Goal: Task Accomplishment & Management: Use online tool/utility

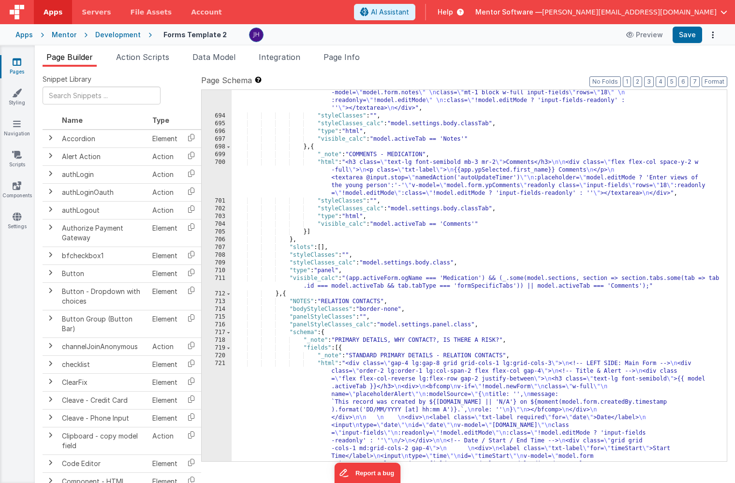
scroll to position [10129, 0]
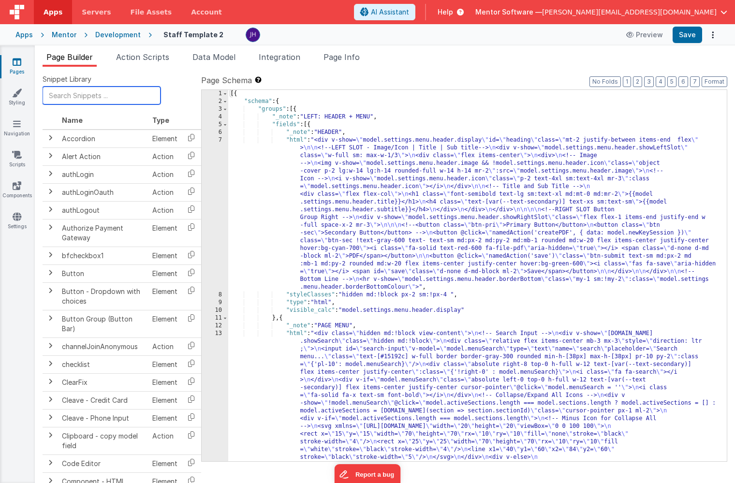
click at [97, 95] on input "text" at bounding box center [102, 96] width 118 height 18
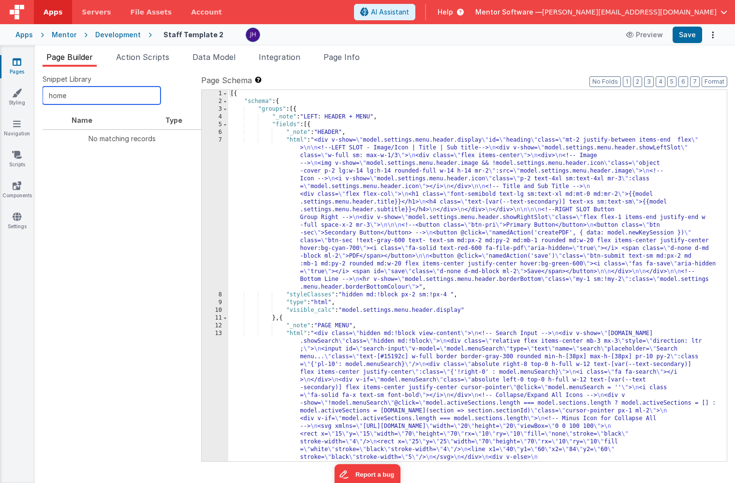
type input "home"
click at [75, 62] on li "Page Builder" at bounding box center [70, 58] width 54 height 15
click at [20, 60] on icon at bounding box center [17, 62] width 9 height 10
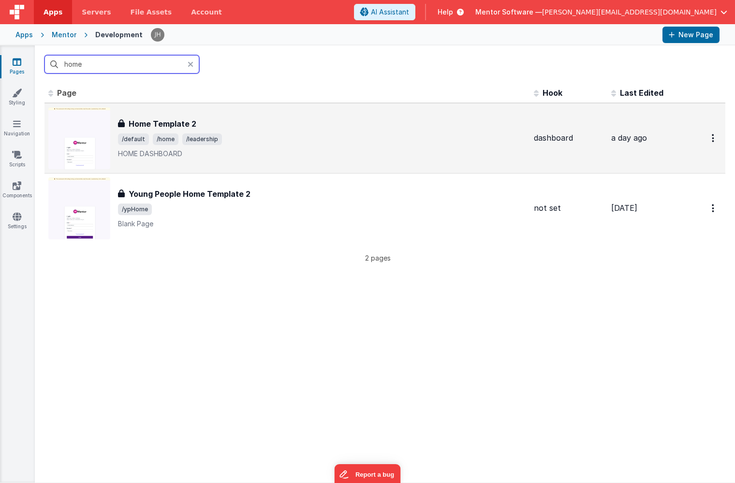
type input "home"
click at [209, 139] on span "/leadership" at bounding box center [202, 139] width 40 height 12
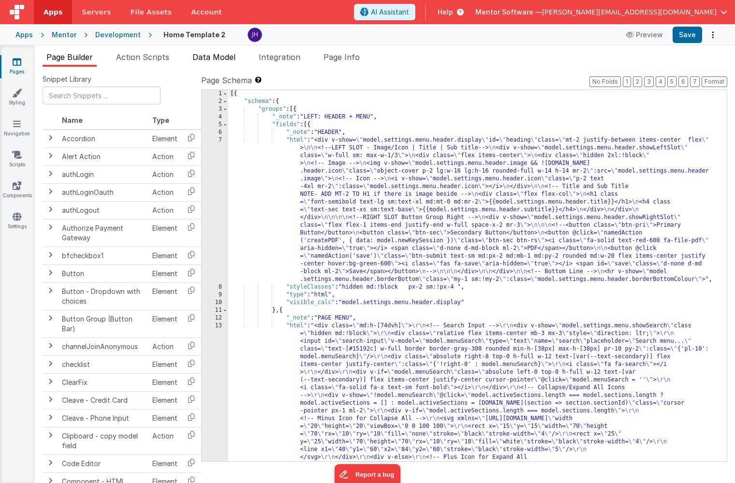
click at [209, 58] on span "Data Model" at bounding box center [213, 57] width 43 height 10
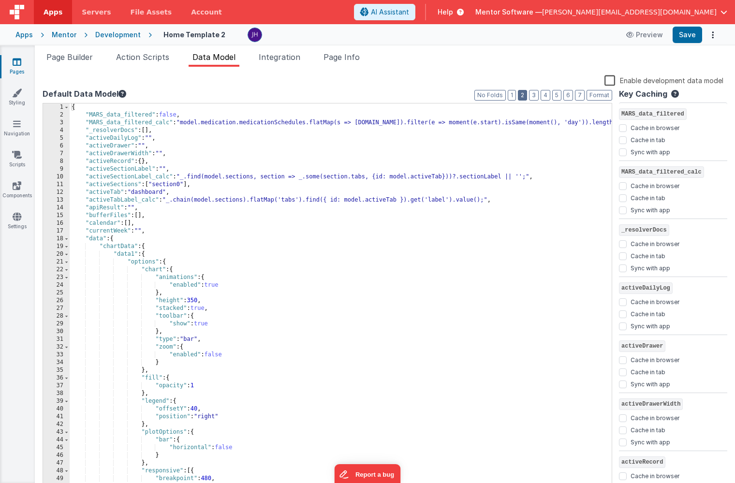
click at [524, 99] on button "2" at bounding box center [522, 95] width 9 height 11
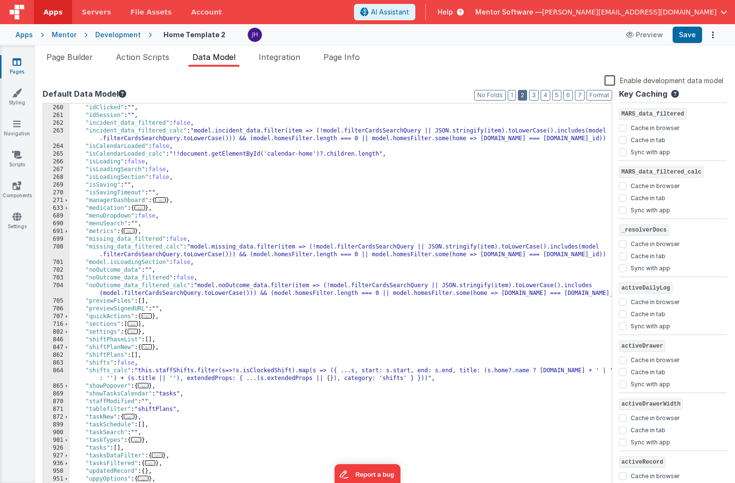
scroll to position [223, 0]
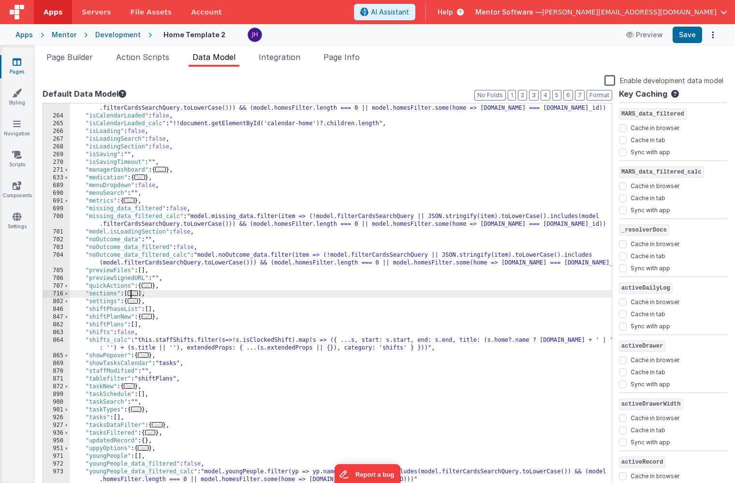
click at [137, 294] on span "..." at bounding box center [133, 292] width 11 height 5
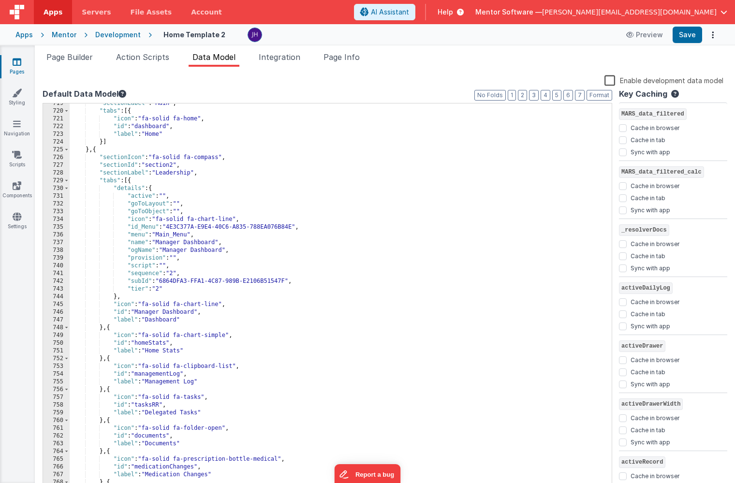
scroll to position [436, 0]
click at [68, 189] on span at bounding box center [66, 189] width 5 height 8
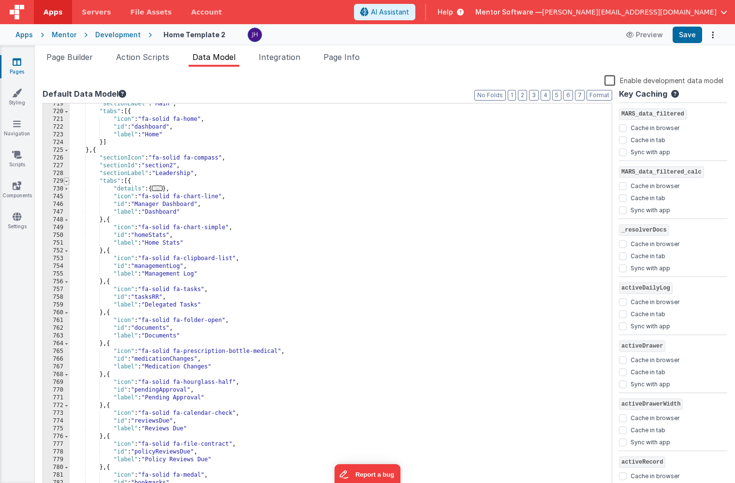
click at [67, 182] on span at bounding box center [66, 181] width 5 height 8
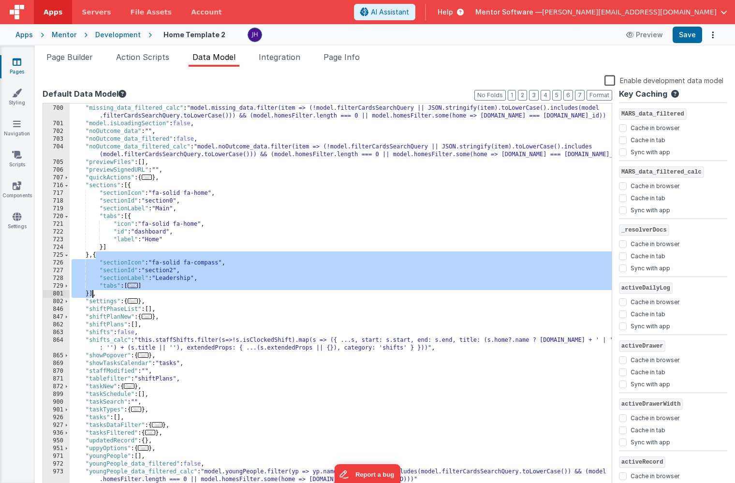
drag, startPoint x: 96, startPoint y: 257, endPoint x: 91, endPoint y: 294, distance: 37.6
click at [91, 294] on div ""missing_data_filtered" : false , "missing_data_filtered_calc" : "model.missing…" at bounding box center [341, 298] width 542 height 403
click at [121, 263] on div ""missing_data_filtered" : false , "missing_data_filtered_calc" : "model.missing…" at bounding box center [341, 298] width 542 height 403
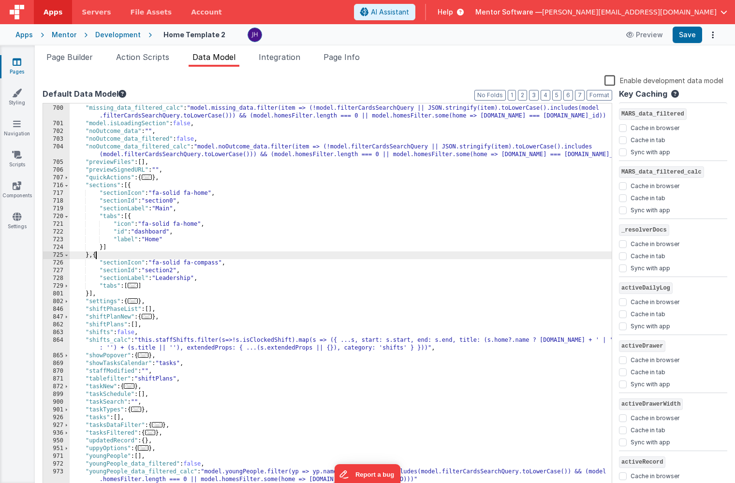
click at [96, 257] on div ""missing_data_filtered" : false , "missing_data_filtered_calc" : "model.missing…" at bounding box center [341, 298] width 542 height 403
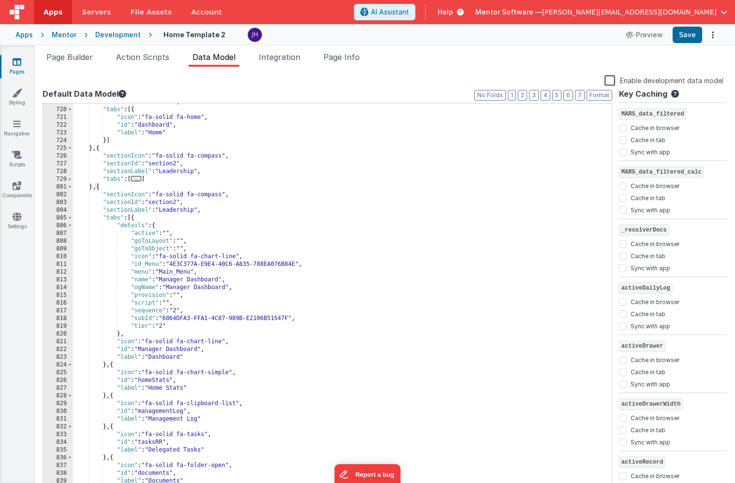
scroll to position [392, 0]
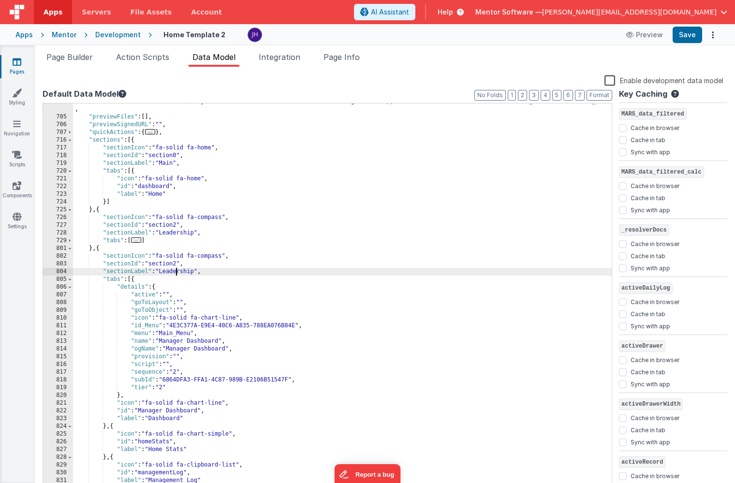
click at [177, 274] on div ""noOutcome_data_filtered_calc" : "model.noOutcome_data.filter(item => (!model.f…" at bounding box center [342, 299] width 538 height 419
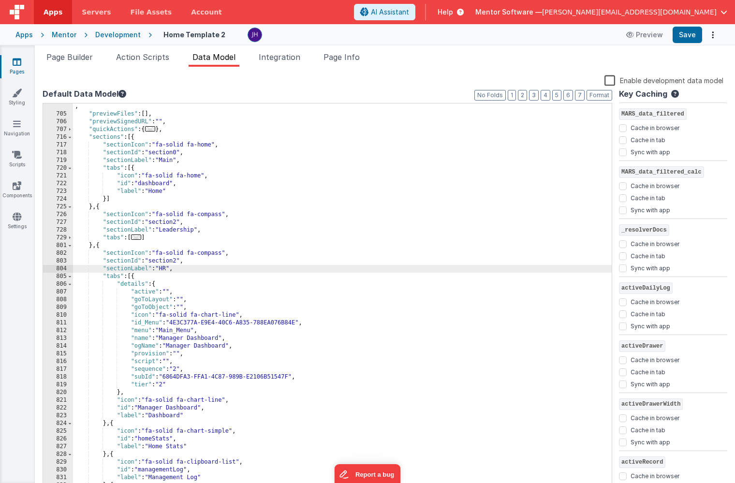
click at [178, 260] on div ""noOutcome_data_filtered_calc" : "model.noOutcome_data.filter(item => (!model.f…" at bounding box center [342, 296] width 538 height 419
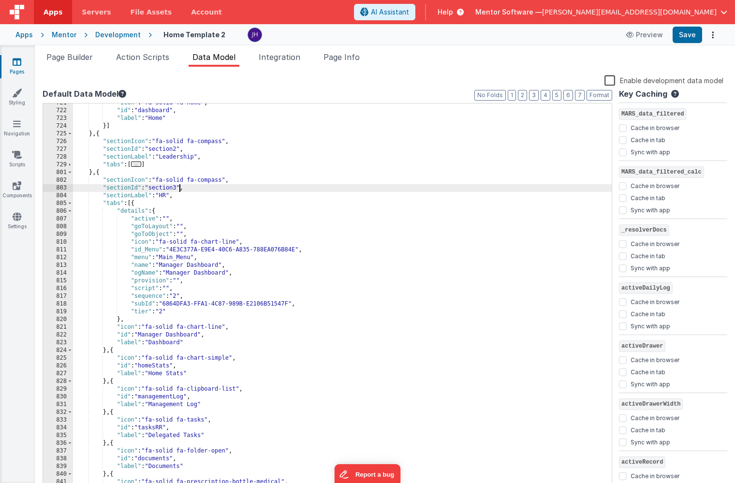
scroll to position [472, 0]
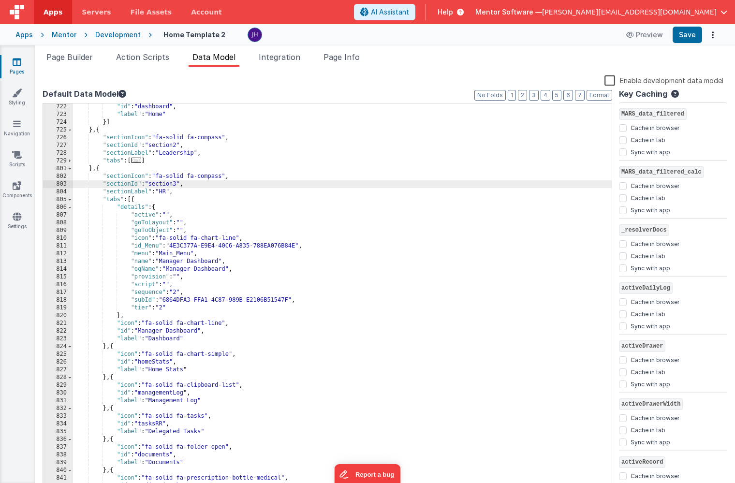
click at [134, 200] on div ""id" : "dashboard" , "label" : "Home" }] } , { "sectionIcon" : "fa-solid fa-com…" at bounding box center [342, 304] width 538 height 403
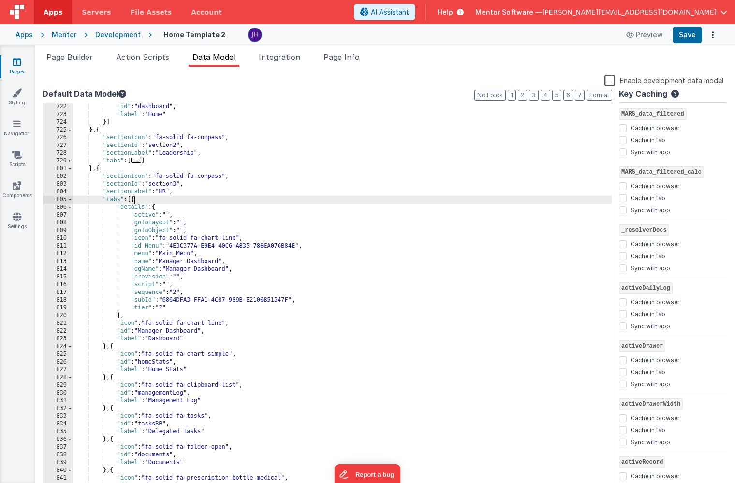
click at [134, 200] on div ""id" : "dashboard" , "label" : "Home" }] } , { "sectionIcon" : "fa-solid fa-com…" at bounding box center [342, 304] width 538 height 403
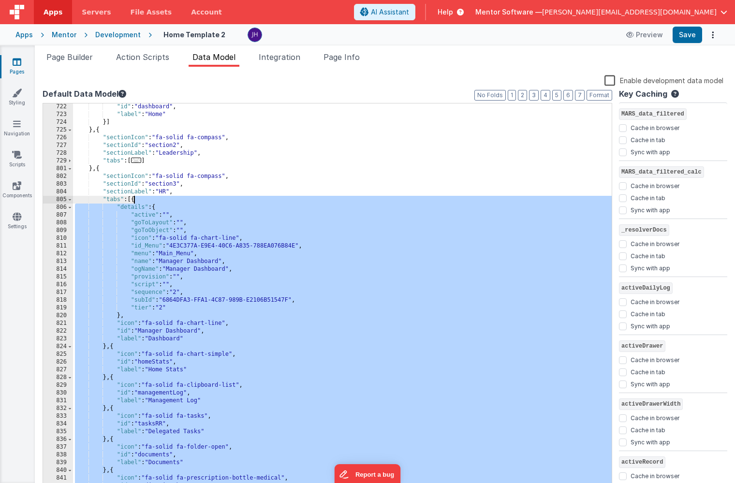
click at [205, 216] on div ""id" : "dashboard" , "label" : "Home" }] } , { "sectionIcon" : "fa-solid fa-com…" at bounding box center [342, 304] width 538 height 403
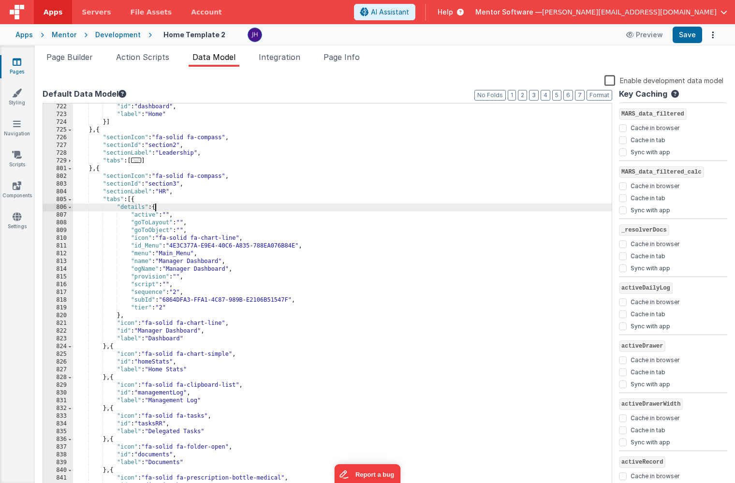
click at [156, 207] on div ""id" : "dashboard" , "label" : "Home" }] } , { "sectionIcon" : "fa-solid fa-com…" at bounding box center [342, 304] width 538 height 403
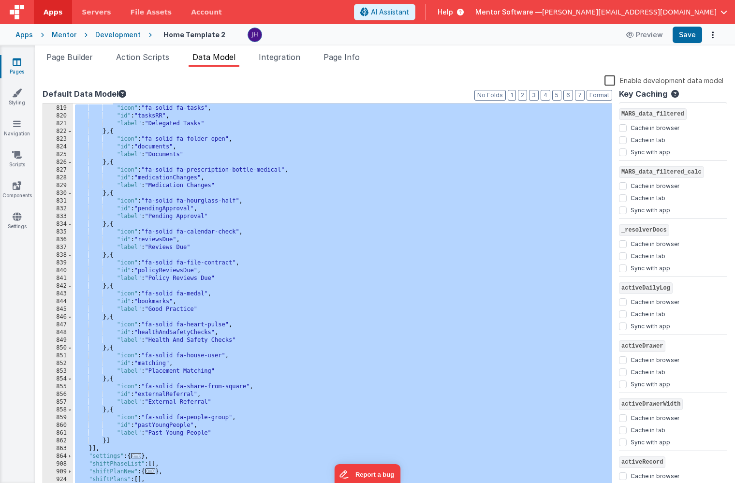
scroll to position [710, 0]
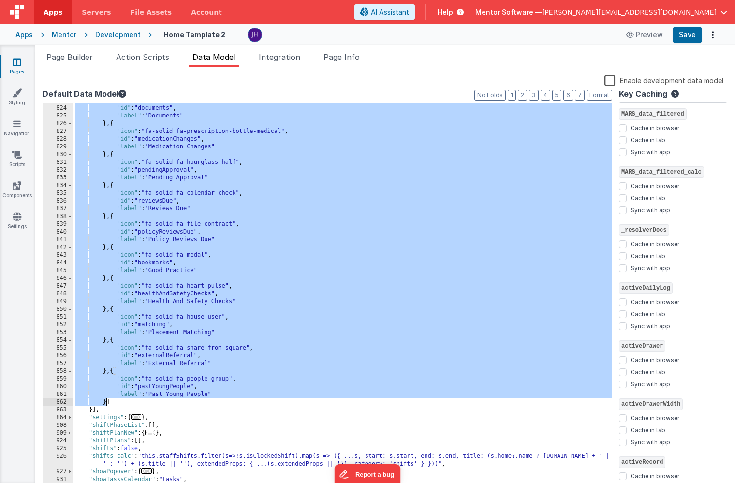
drag, startPoint x: 113, startPoint y: 301, endPoint x: 107, endPoint y: 401, distance: 100.2
click at [107, 401] on div ""icon" : "fa-solid fa-folder-open" , "id" : "documents" , "label" : "Documents"…" at bounding box center [342, 298] width 538 height 403
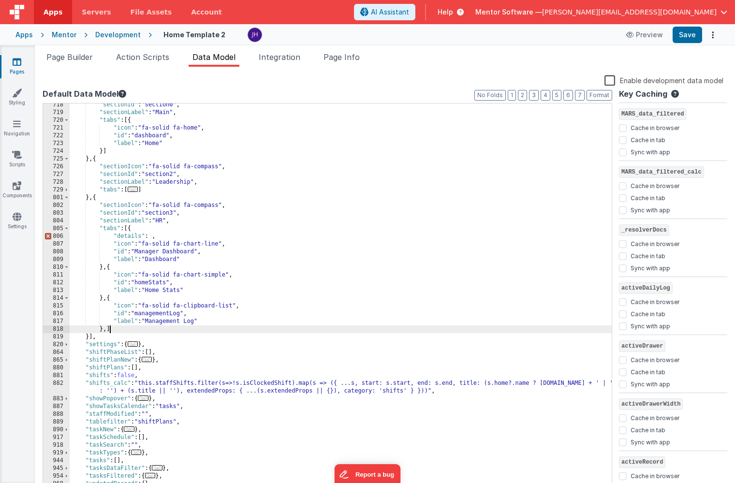
scroll to position [422, 0]
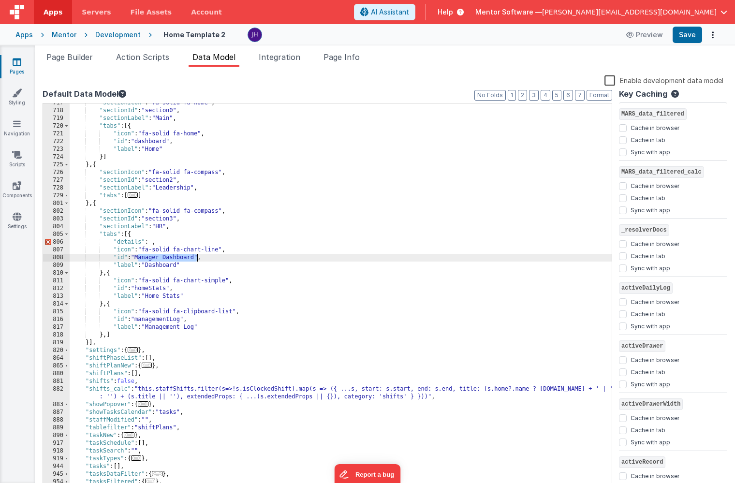
drag, startPoint x: 137, startPoint y: 256, endPoint x: 196, endPoint y: 261, distance: 59.1
click at [196, 261] on div ""sectionIcon" : "fa-solid fa-home" , "sectionId" : "section0" , "sectionLabel" …" at bounding box center [341, 300] width 542 height 403
click at [159, 258] on div ""sectionIcon" : "fa-solid fa-home" , "sectionId" : "section0" , "sectionLabel" …" at bounding box center [341, 300] width 542 height 403
click at [162, 262] on div ""sectionIcon" : "fa-solid fa-home" , "sectionId" : "section0" , "sectionLabel" …" at bounding box center [341, 300] width 542 height 403
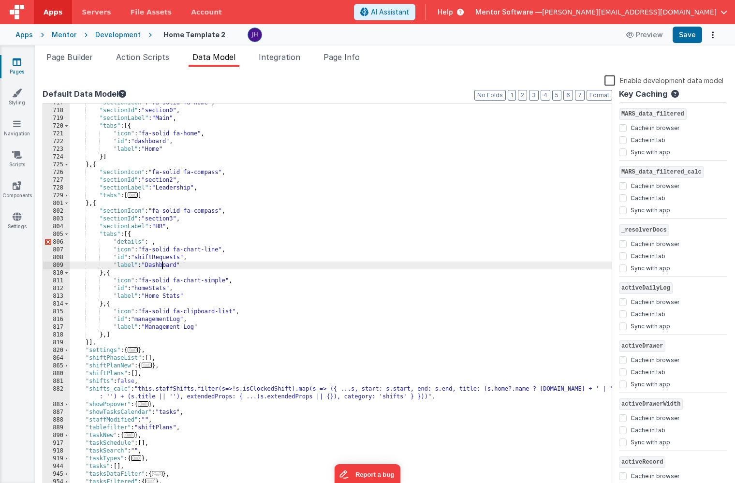
click at [162, 262] on div ""sectionIcon" : "fa-solid fa-home" , "sectionId" : "section0" , "sectionLabel" …" at bounding box center [341, 300] width 542 height 403
click at [151, 289] on div ""sectionIcon" : "fa-solid fa-home" , "sectionId" : "section0" , "sectionLabel" …" at bounding box center [341, 300] width 542 height 403
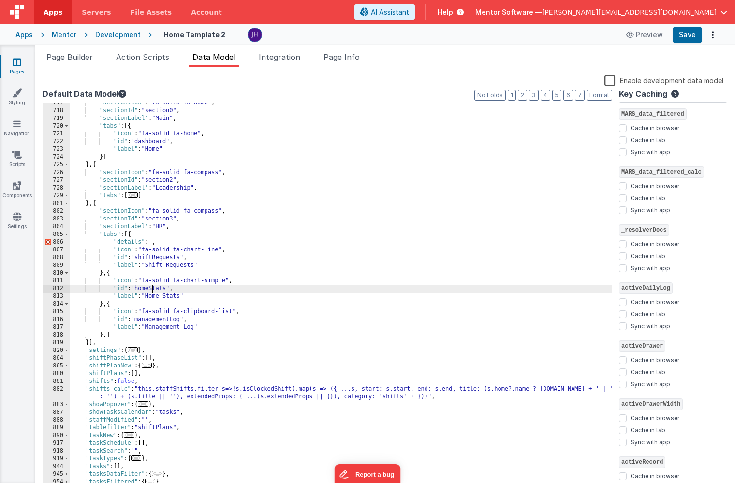
click at [151, 289] on div ""sectionIcon" : "fa-solid fa-home" , "sectionId" : "section0" , "sectionLabel" …" at bounding box center [341, 300] width 542 height 403
click at [174, 295] on div ""sectionIcon" : "fa-solid fa-home" , "sectionId" : "section0" , "sectionLabel" …" at bounding box center [341, 300] width 542 height 403
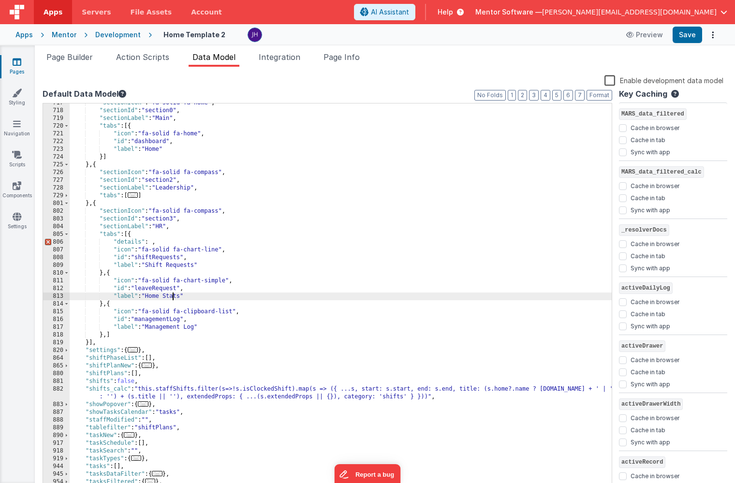
click at [174, 295] on div ""sectionIcon" : "fa-solid fa-home" , "sectionId" : "section0" , "sectionLabel" …" at bounding box center [341, 300] width 542 height 403
click at [153, 319] on div ""sectionIcon" : "fa-solid fa-home" , "sectionId" : "section0" , "sectionLabel" …" at bounding box center [341, 300] width 542 height 403
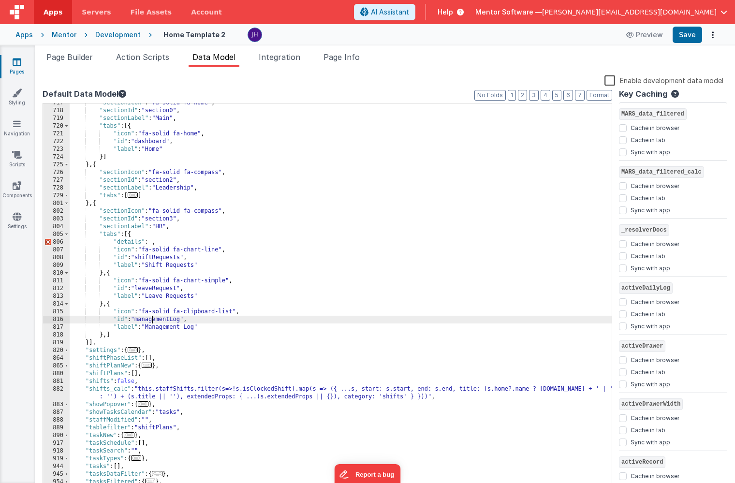
click at [153, 319] on div ""sectionIcon" : "fa-solid fa-home" , "sectionId" : "section0" , "sectionLabel" …" at bounding box center [341, 300] width 542 height 403
drag, startPoint x: 149, startPoint y: 326, endPoint x: 197, endPoint y: 328, distance: 48.4
click at [197, 328] on div ""sectionIcon" : "fa-solid fa-home" , "sectionId" : "section0" , "sectionLabel" …" at bounding box center [341, 300] width 542 height 403
click at [187, 241] on div ""sectionIcon" : "fa-solid fa-home" , "sectionId" : "section0" , "sectionLabel" …" at bounding box center [341, 300] width 542 height 403
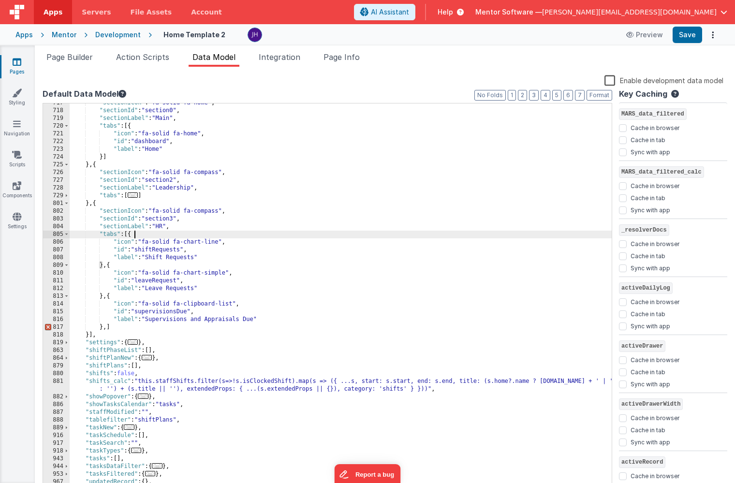
click at [107, 326] on div ""sectionIcon" : "fa-solid fa-home" , "sectionId" : "section0" , "sectionLabel" …" at bounding box center [341, 300] width 542 height 403
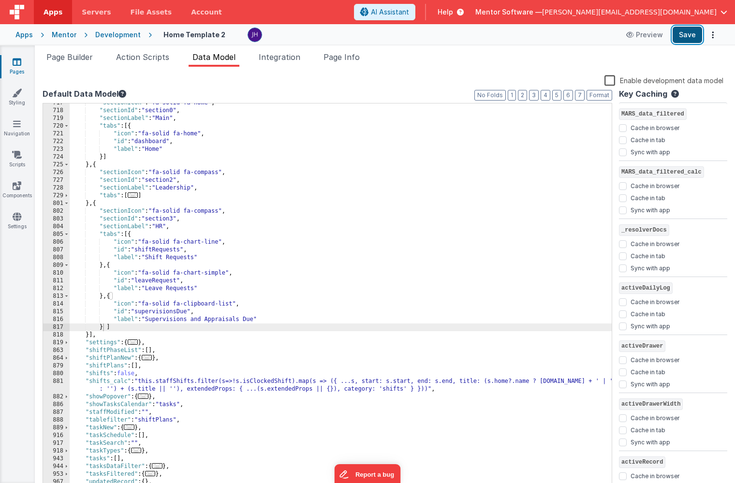
click at [684, 31] on button "Save" at bounding box center [686, 35] width 29 height 16
click at [125, 238] on div ""sectionIcon" : "fa-solid fa-home" , "sectionId" : "section0" , "sectionLabel" …" at bounding box center [341, 300] width 542 height 403
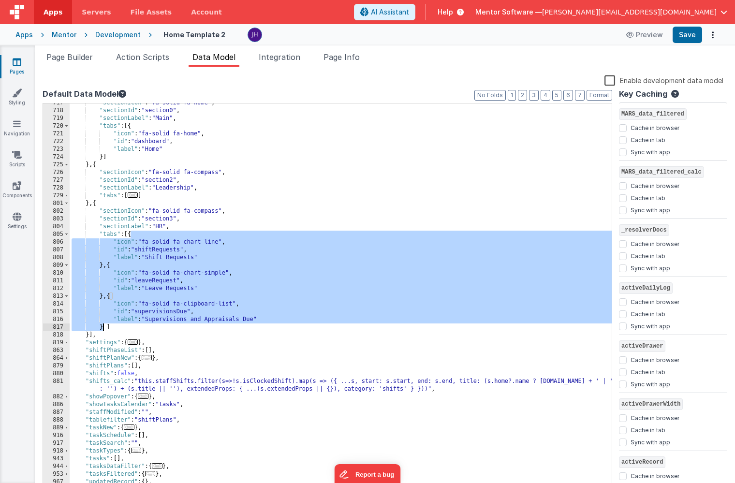
drag, startPoint x: 131, startPoint y: 232, endPoint x: 104, endPoint y: 324, distance: 96.1
click at [104, 324] on div ""sectionIcon" : "fa-solid fa-home" , "sectionId" : "section0" , "sectionLabel" …" at bounding box center [341, 300] width 542 height 403
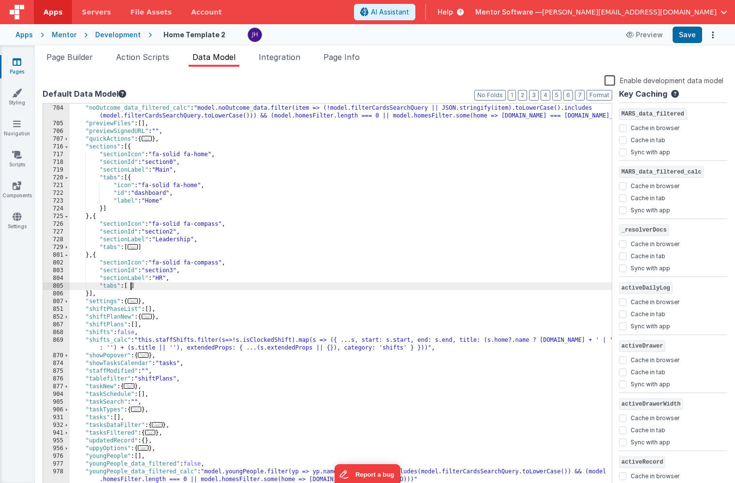
scroll to position [370, 0]
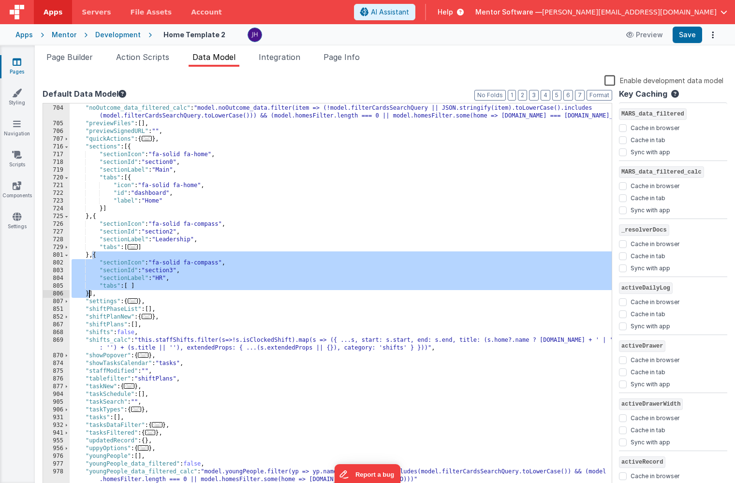
drag, startPoint x: 92, startPoint y: 255, endPoint x: 89, endPoint y: 292, distance: 37.4
click at [89, 292] on div ""noOutcome_data_filtered" : false , "noOutcome_data_filtered_calc" : "model.noO…" at bounding box center [341, 298] width 542 height 403
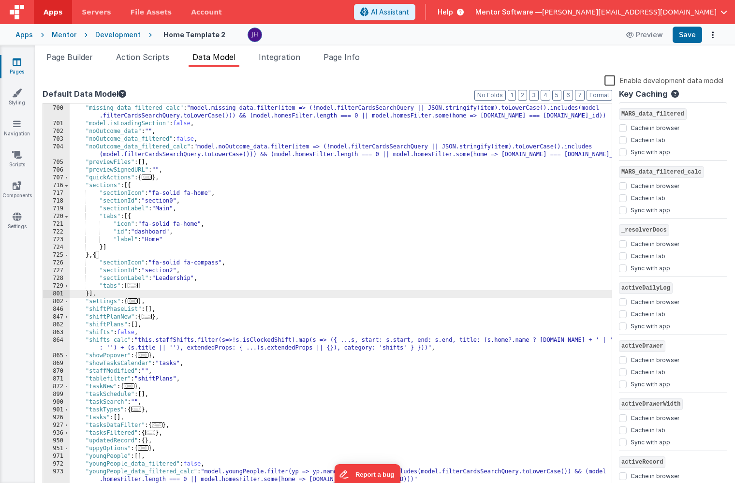
click at [134, 286] on span "..." at bounding box center [133, 285] width 11 height 5
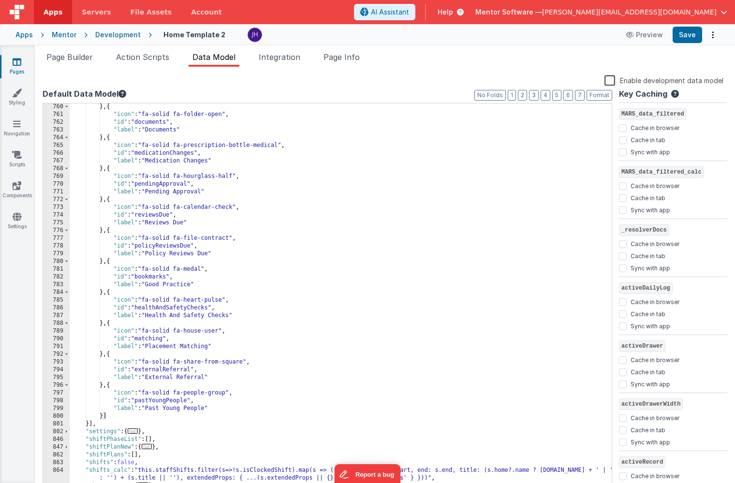
scroll to position [669, 0]
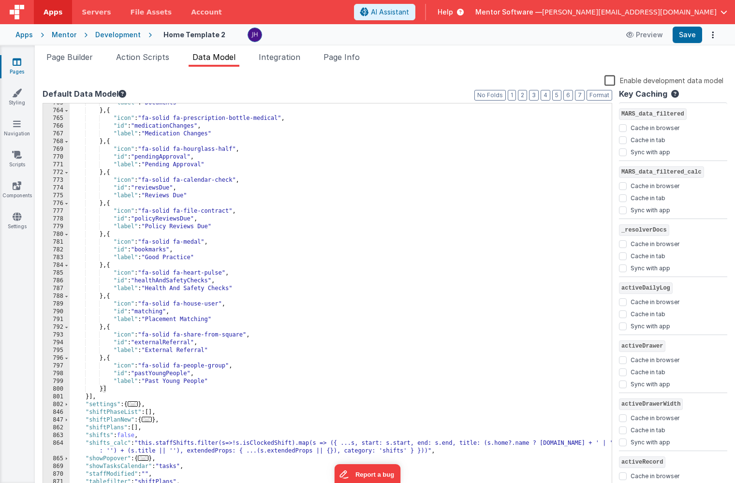
click at [110, 234] on div ""label" : "Documents" } , { "icon" : "fa-solid fa-prescription-bottle-medical" …" at bounding box center [341, 300] width 542 height 403
paste textarea
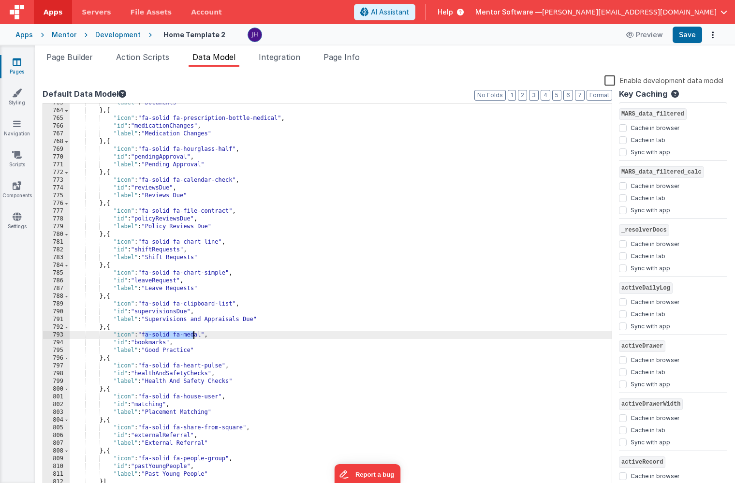
drag, startPoint x: 145, startPoint y: 335, endPoint x: 195, endPoint y: 335, distance: 49.8
click at [195, 335] on div ""label" : "Documents" } , { "icon" : "fa-solid fa-prescription-bottle-medical" …" at bounding box center [341, 300] width 542 height 403
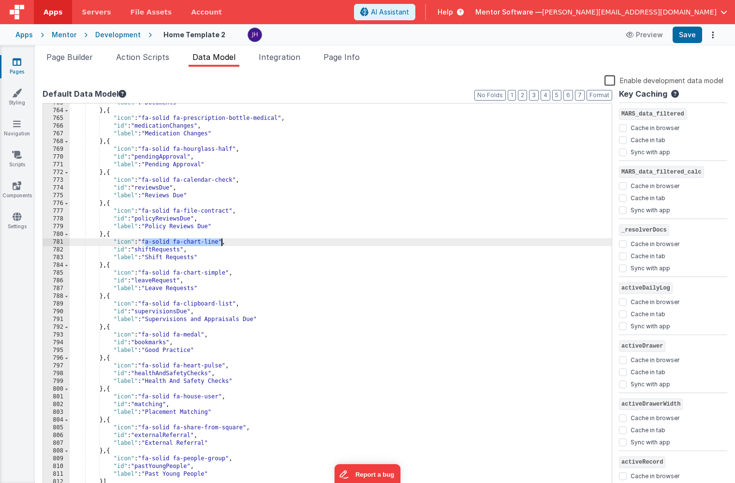
drag, startPoint x: 145, startPoint y: 243, endPoint x: 221, endPoint y: 243, distance: 75.9
click at [221, 243] on div ""label" : "Documents" } , { "icon" : "fa-solid fa-prescription-bottle-medical" …" at bounding box center [341, 300] width 542 height 403
click at [179, 241] on div ""label" : "Documents" } , { "icon" : "fa-solid fa-prescription-bottle-medical" …" at bounding box center [341, 300] width 542 height 403
click at [191, 269] on div ""label" : "Documents" } , { "icon" : "fa-solid fa-prescription-bottle-medical" …" at bounding box center [341, 300] width 542 height 403
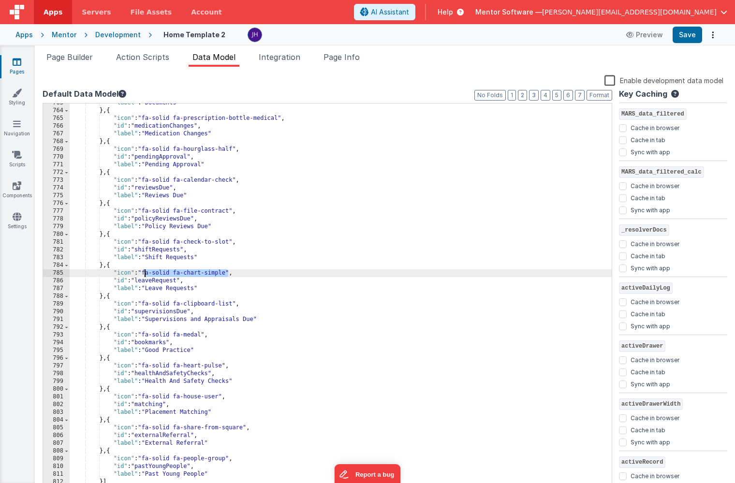
drag, startPoint x: 228, startPoint y: 273, endPoint x: 145, endPoint y: 274, distance: 83.1
click at [145, 274] on div ""label" : "Documents" } , { "icon" : "fa-solid fa-prescription-bottle-medical" …" at bounding box center [341, 300] width 542 height 403
click at [179, 275] on div ""label" : "Documents" } , { "icon" : "fa-solid fa-prescription-bottle-medical" …" at bounding box center [341, 300] width 542 height 403
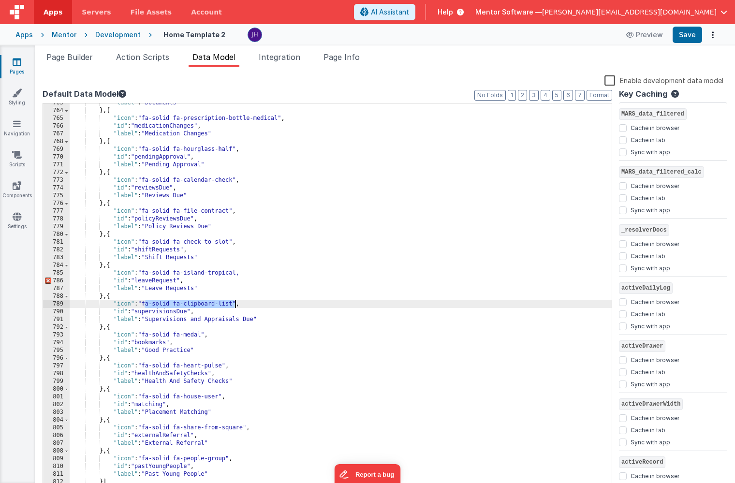
drag, startPoint x: 144, startPoint y: 302, endPoint x: 236, endPoint y: 301, distance: 91.8
click at [236, 301] on div ""label" : "Documents" } , { "icon" : "fa-solid fa-prescription-bottle-medical" …" at bounding box center [341, 300] width 542 height 403
click at [178, 304] on div ""label" : "Documents" } , { "icon" : "fa-solid fa-prescription-bottle-medical" …" at bounding box center [341, 300] width 542 height 403
click at [239, 273] on div ""label" : "Documents" } , { "icon" : "fa-solid fa-prescription-bottle-medical" …" at bounding box center [341, 300] width 542 height 403
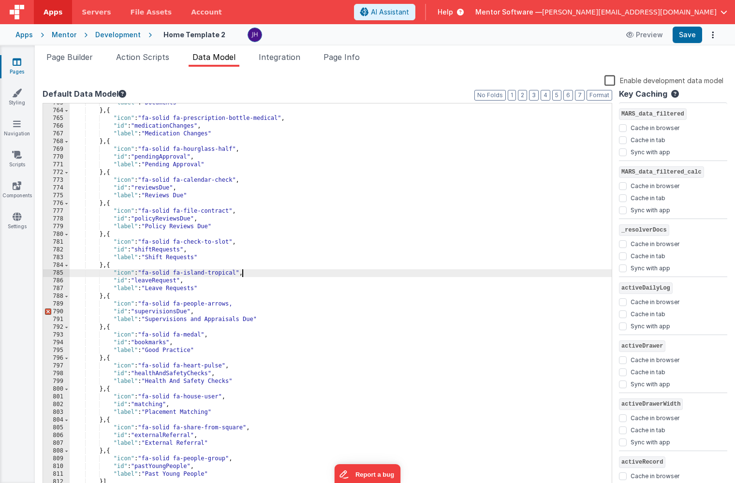
click at [231, 304] on div ""label" : "Documents" } , { "icon" : "fa-solid fa-prescription-bottle-medical" …" at bounding box center [341, 300] width 542 height 403
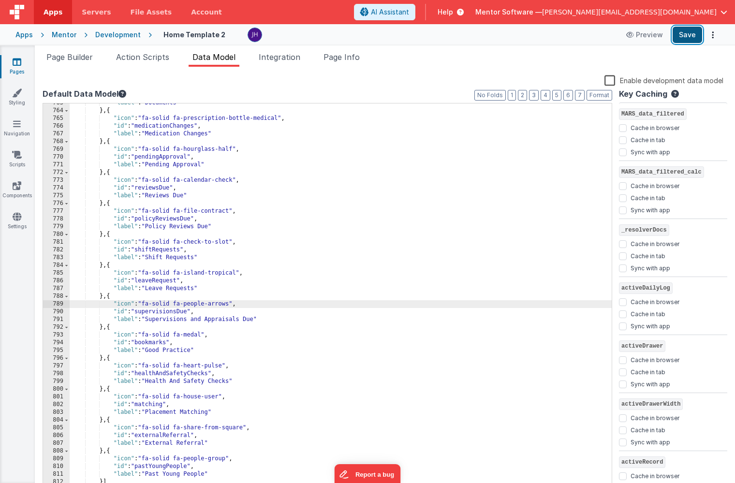
click at [688, 35] on button "Save" at bounding box center [686, 35] width 29 height 16
click at [74, 58] on span "Page Builder" at bounding box center [69, 57] width 46 height 10
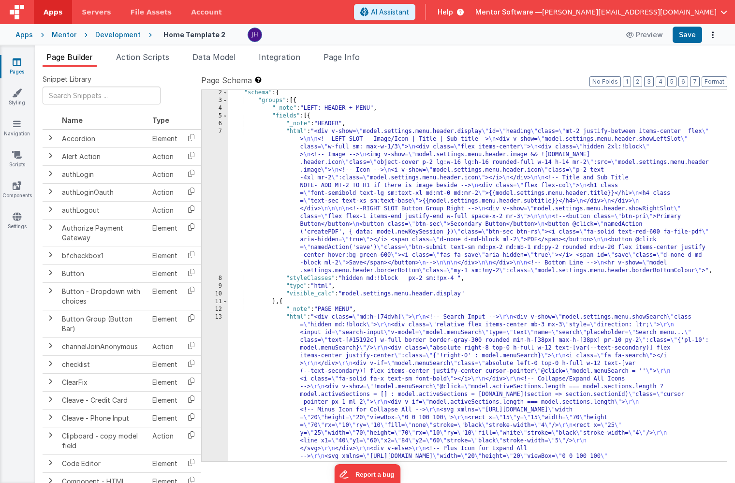
scroll to position [6, 0]
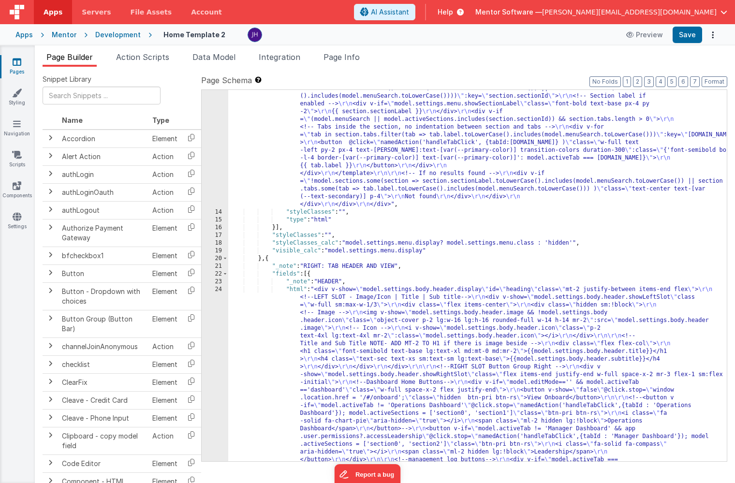
scroll to position [479, 0]
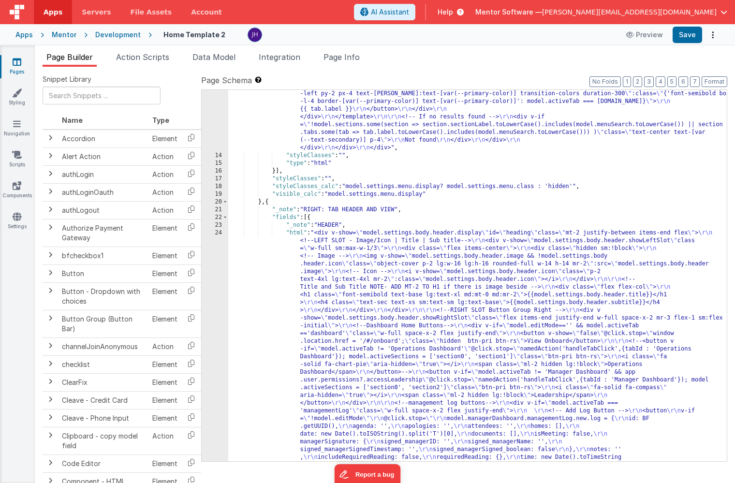
click at [452, 235] on div ""html" : "<div class= \" md:h-[74dvh] \" > \r\n <!-- Search Input --> \r\n <div…" at bounding box center [477, 321] width 498 height 1701
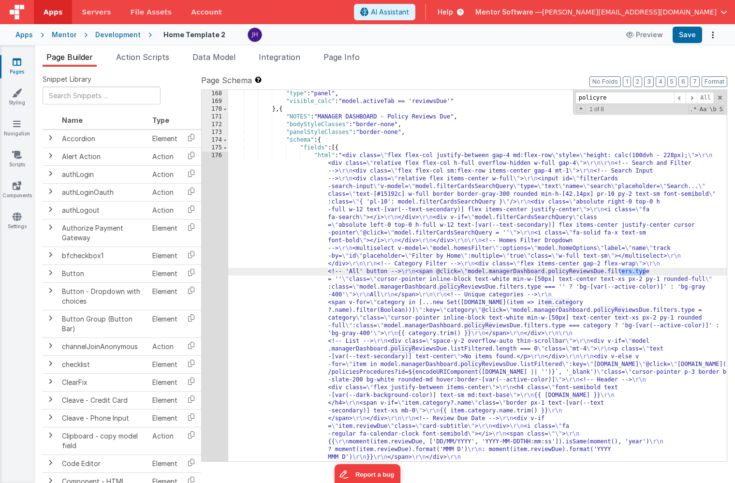
scroll to position [5841, 0]
type input "policyrevew"
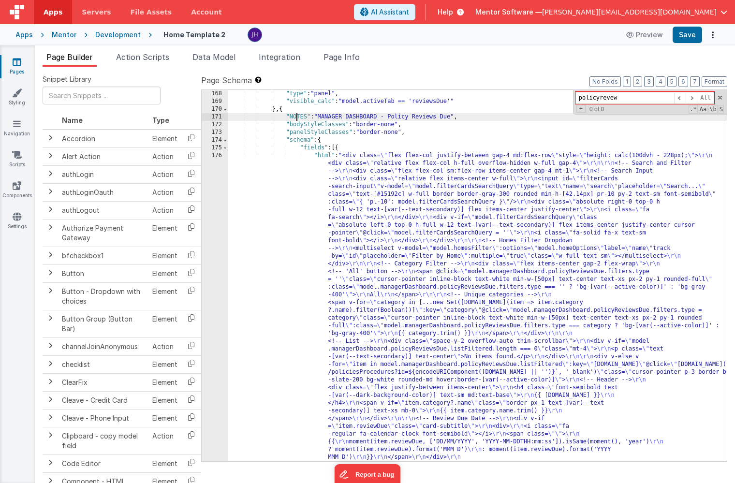
click at [297, 119] on div ""type" : "panel" , "visible_calc" : "model.activeTab == 'reviewsDue'" } , { "NO…" at bounding box center [477, 492] width 498 height 804
click at [227, 108] on span at bounding box center [224, 109] width 5 height 8
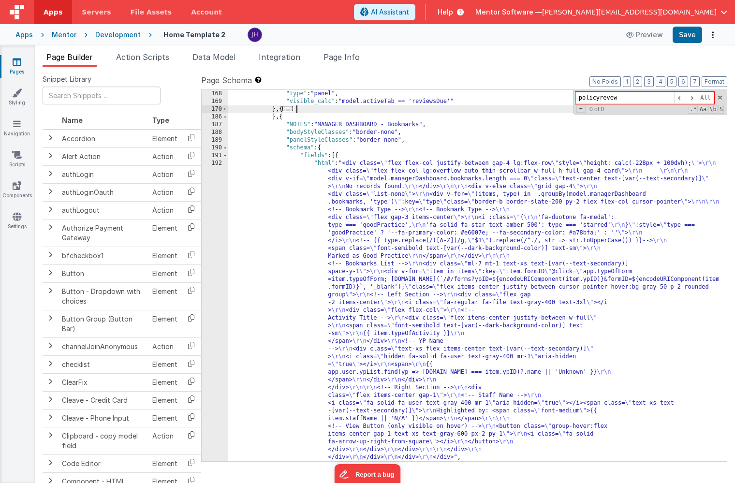
click at [306, 109] on div ""type" : "panel" , "visible_calc" : "model.activeTab == 'reviewsDue'" } , { ...…" at bounding box center [477, 283] width 498 height 387
drag, startPoint x: 282, startPoint y: 116, endPoint x: 281, endPoint y: 111, distance: 5.8
click at [281, 110] on div ""type" : "panel" , "visible_calc" : "model.activeTab == 'reviewsDue'" } , { ...…" at bounding box center [477, 283] width 498 height 387
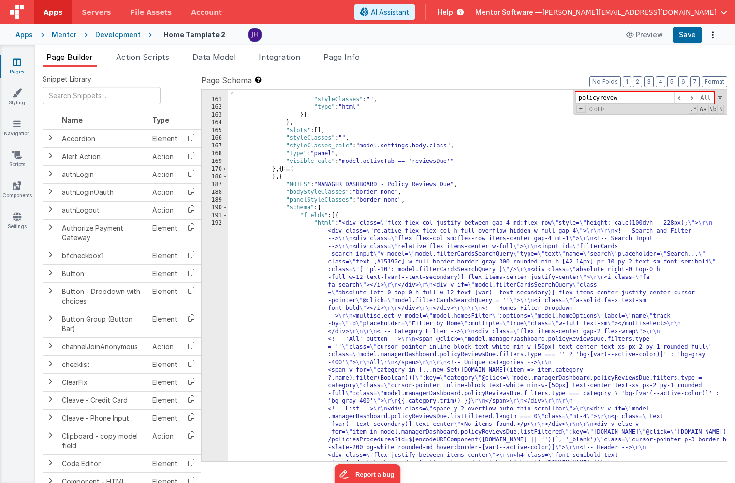
scroll to position [5827, 0]
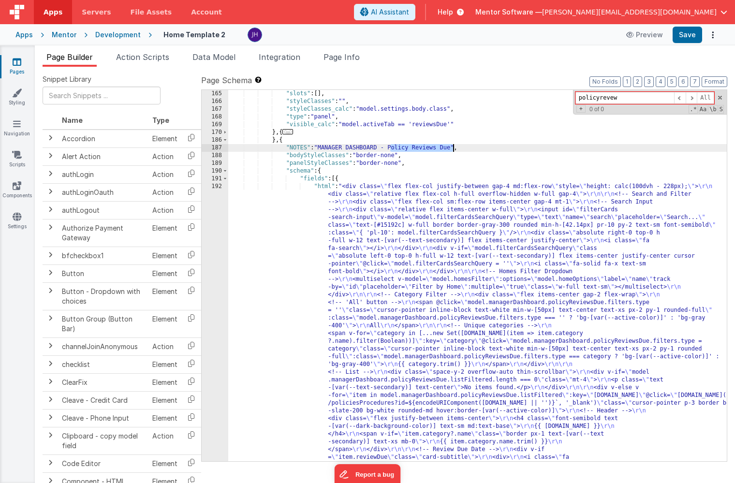
drag, startPoint x: 390, startPoint y: 147, endPoint x: 454, endPoint y: 147, distance: 63.8
click at [454, 147] on div ""slots" : [ ] , "styleClasses" : "" , "styleClasses_calc" : "model.settings.bod…" at bounding box center [477, 492] width 498 height 804
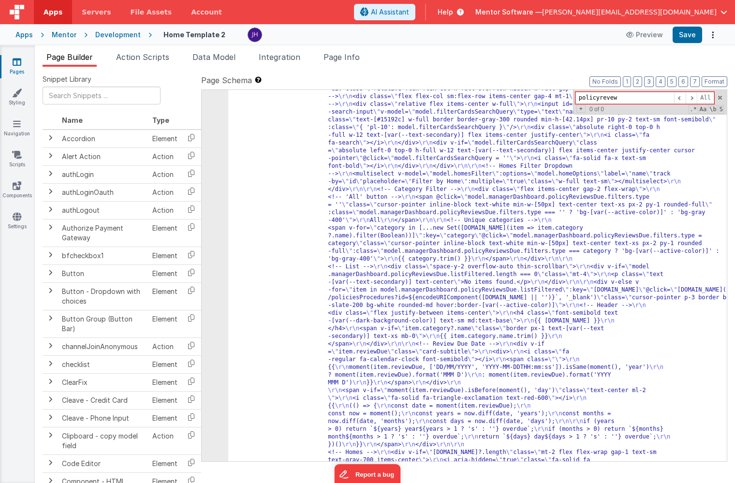
scroll to position [5904, 0]
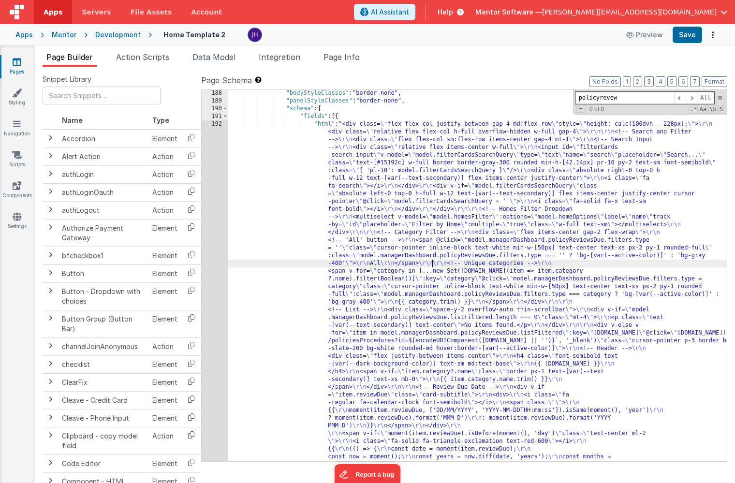
scroll to position [5855, 0]
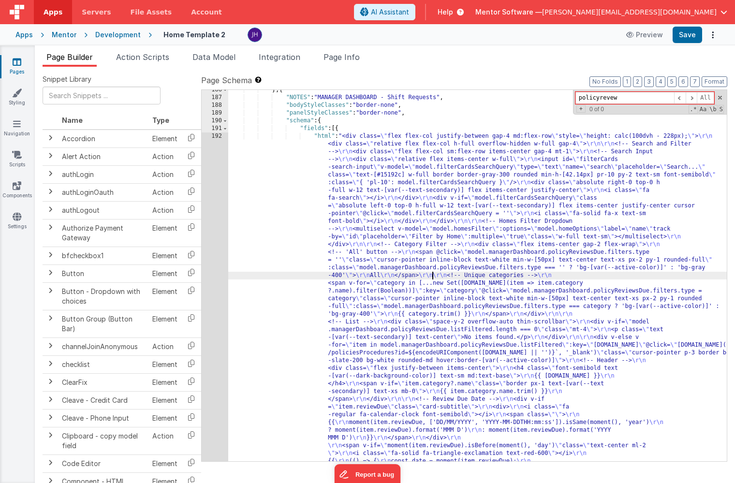
click at [393, 170] on div "} , { "NOTES" : "MANAGER DASHBOARD - Shift Requests" , "bodyStyleClasses" : "bo…" at bounding box center [477, 488] width 498 height 804
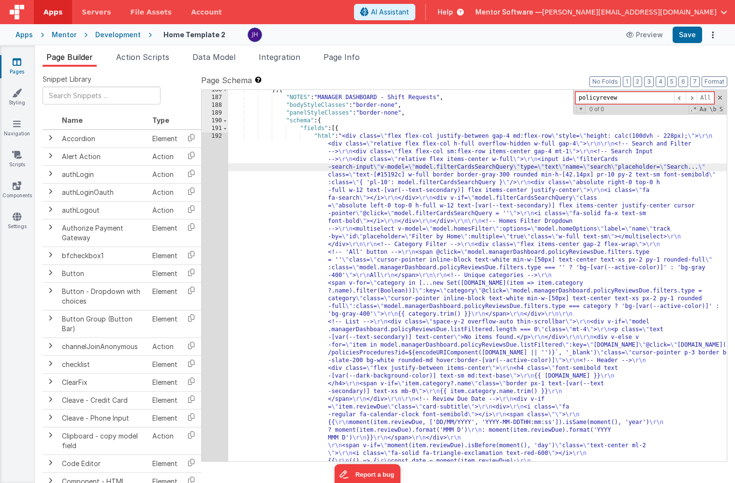
click at [215, 179] on div "186 187 188 189 190 191 192 193" at bounding box center [215, 488] width 27 height 804
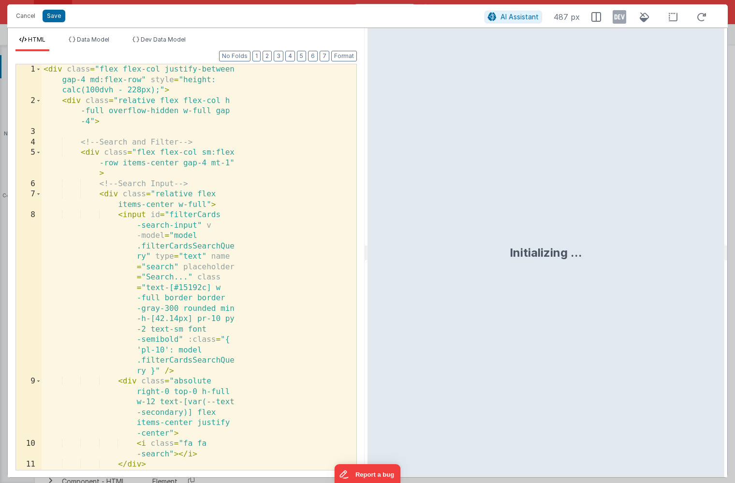
scroll to position [5914, 0]
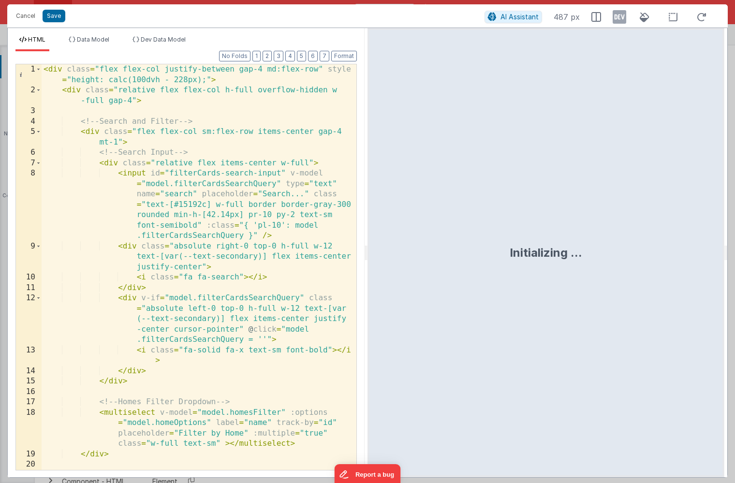
click at [254, 167] on div "< div class = "flex flex-col justify-between gap-4 md:flex-row" style = "height…" at bounding box center [199, 282] width 315 height 437
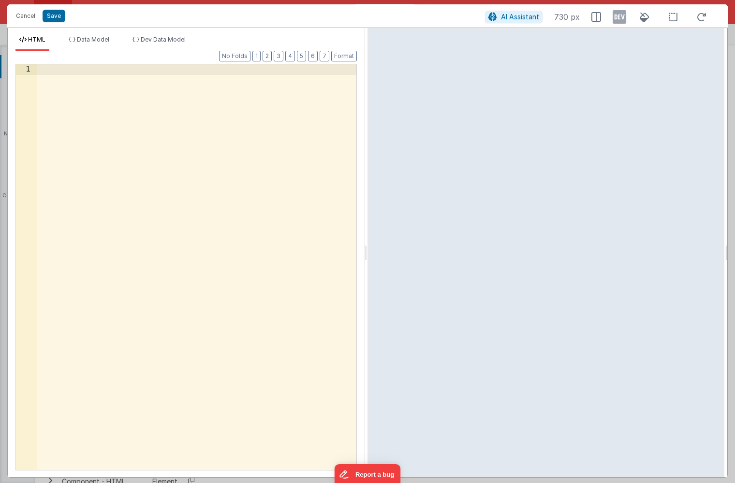
click at [169, 114] on div at bounding box center [196, 277] width 319 height 426
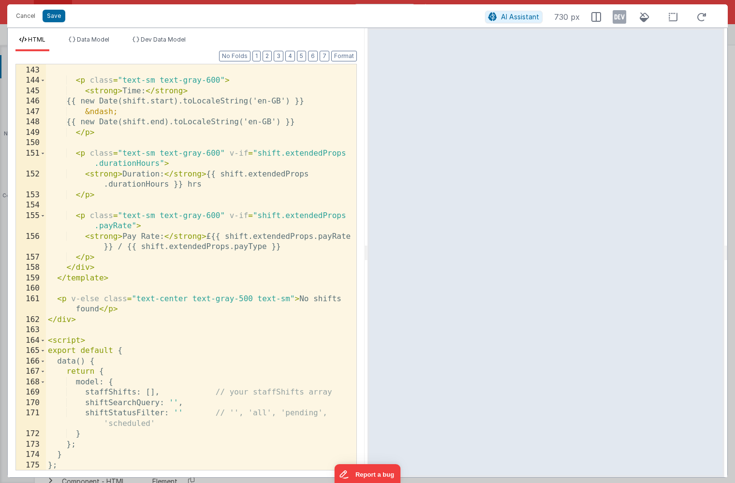
scroll to position [1745, 0]
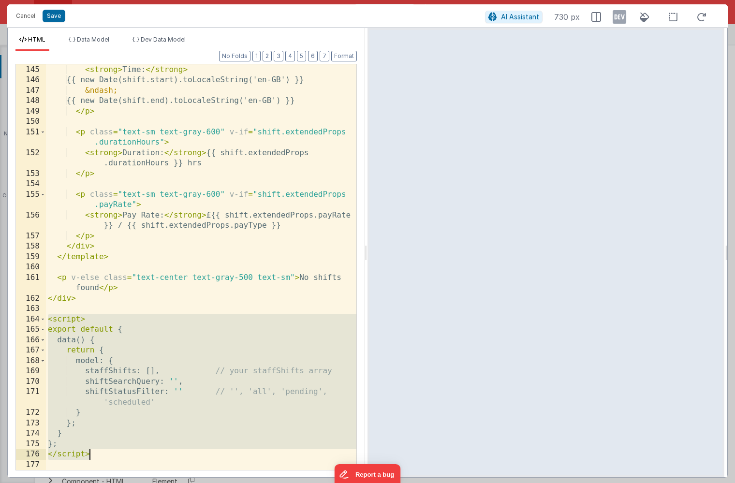
drag, startPoint x: 48, startPoint y: 319, endPoint x: 125, endPoint y: 452, distance: 152.9
click at [125, 452] on div "< p class = "text-sm text-gray-600" > < strong > Time: </ strong > {{ new Date(…" at bounding box center [201, 267] width 310 height 426
click at [108, 369] on div "< p class = "text-sm text-gray-600" > < strong > Time: </ strong > {{ new Date(…" at bounding box center [201, 267] width 310 height 426
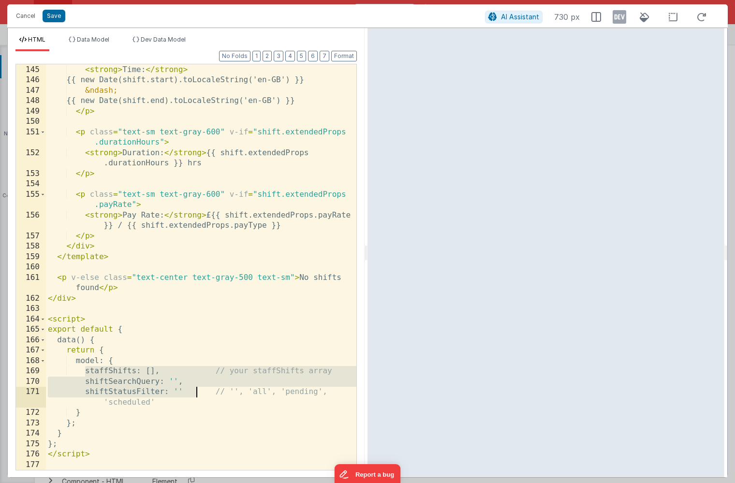
drag, startPoint x: 85, startPoint y: 371, endPoint x: 196, endPoint y: 389, distance: 113.1
click at [196, 389] on div "< p class = "text-sm text-gray-600" > < strong > Time: </ strong > {{ new Date(…" at bounding box center [201, 267] width 310 height 426
click at [77, 446] on div "< p class = "text-sm text-gray-600" > < strong > Time: </ strong > {{ new Date(…" at bounding box center [201, 267] width 310 height 426
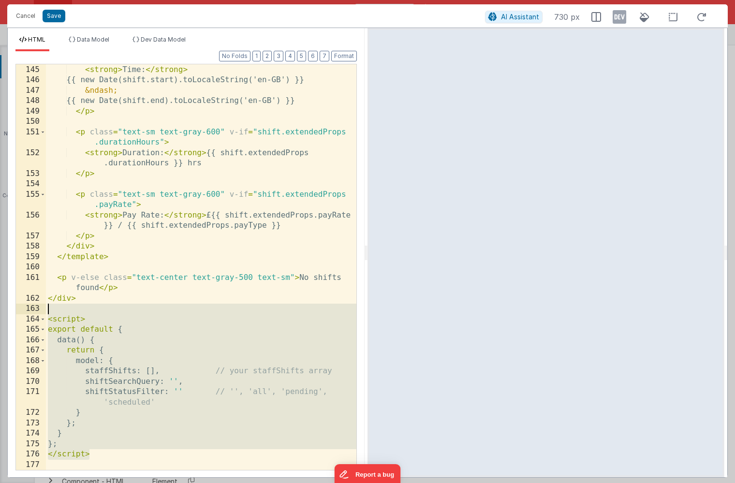
drag, startPoint x: 90, startPoint y: 456, endPoint x: 39, endPoint y: 312, distance: 152.7
click at [39, 312] on div "144 145 146 147 148 149 150 151 152 153 154 155 156 157 158 159 160 161 162 163…" at bounding box center [185, 267] width 341 height 406
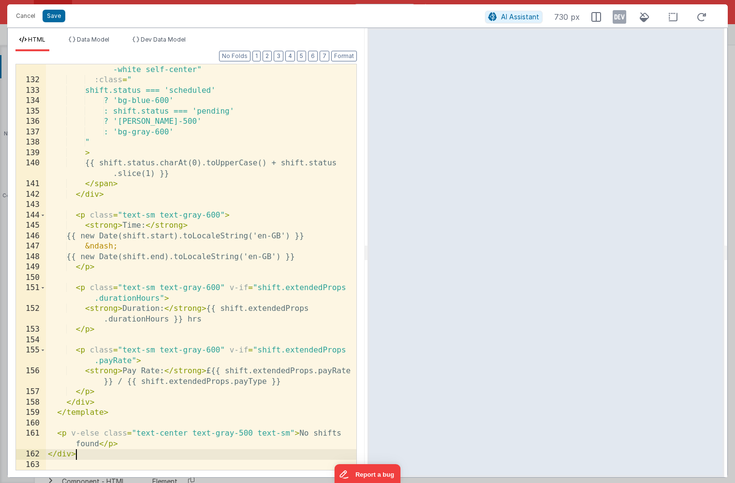
scroll to position [1590, 0]
click at [56, 14] on button "Save" at bounding box center [54, 16] width 23 height 13
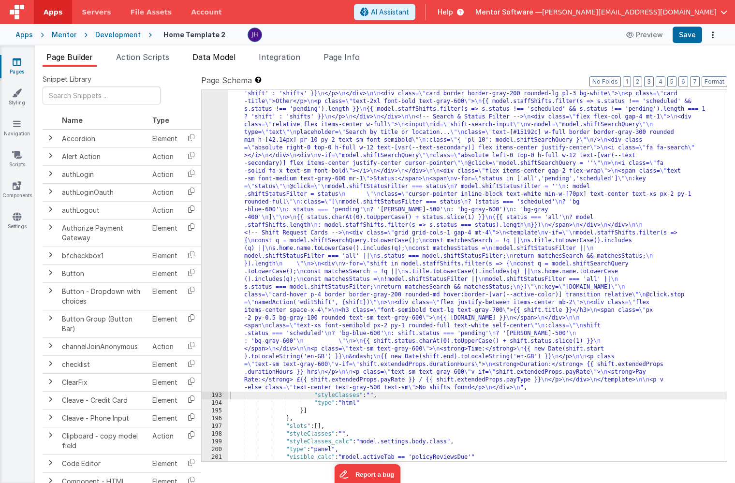
scroll to position [5927, 0]
click at [211, 58] on span "Data Model" at bounding box center [213, 57] width 43 height 10
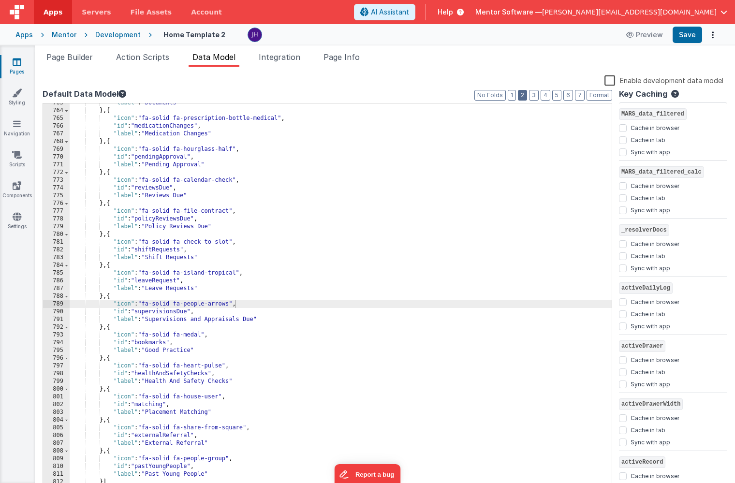
click at [523, 98] on button "2" at bounding box center [522, 95] width 9 height 11
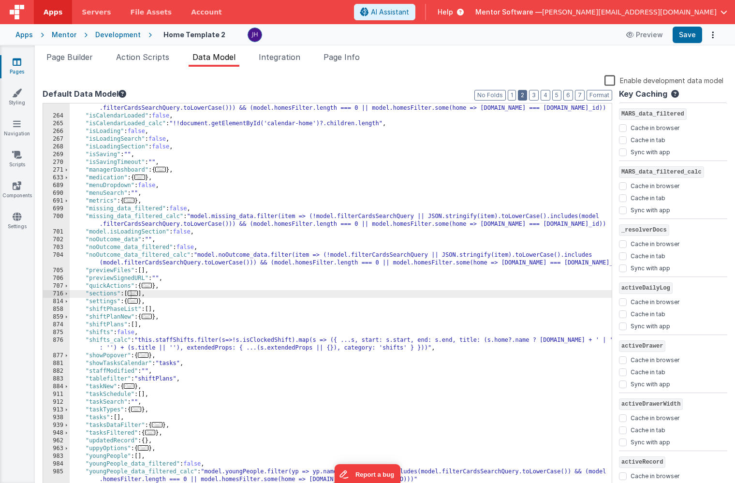
scroll to position [223, 0]
click at [165, 294] on div ""incident_data_filtered_calc" : "model.incident_data.filter(item => (!model.fil…" at bounding box center [341, 302] width 542 height 411
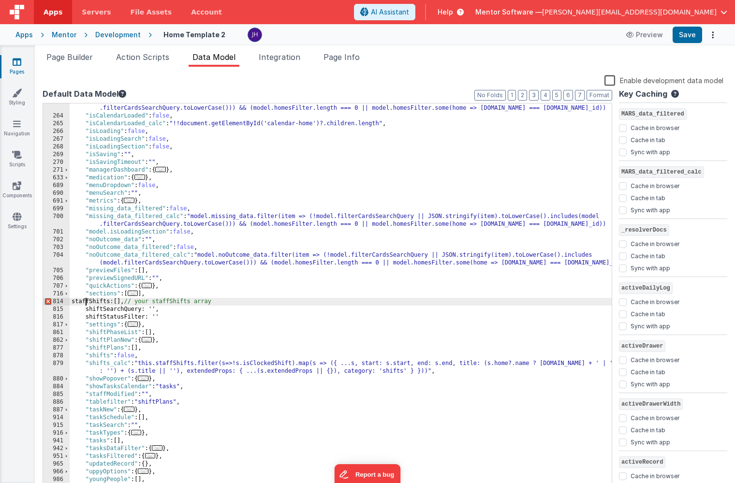
click at [86, 302] on div ""incident_data_filtered_calc" : "model.incident_data.filter(item => (!model.fil…" at bounding box center [341, 306] width 542 height 419
click at [127, 300] on div ""incident_data_filtered_calc" : "model.incident_data.filter(item => (!model.fil…" at bounding box center [341, 306] width 542 height 419
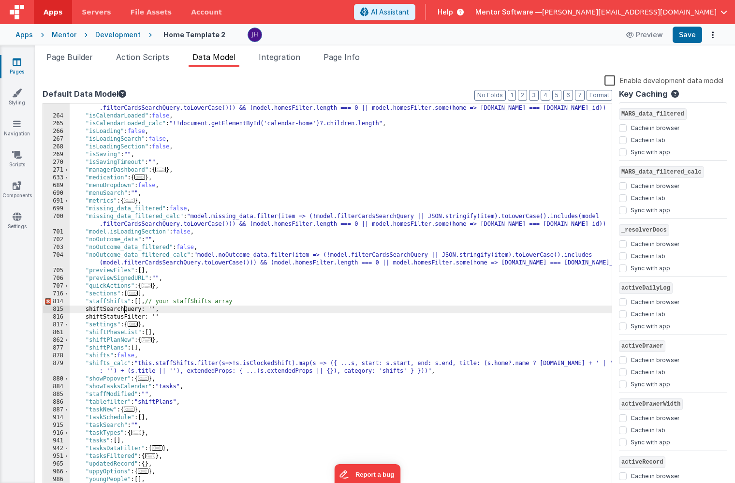
click at [123, 310] on div ""incident_data_filtered_calc" : "model.incident_data.filter(item => (!model.fil…" at bounding box center [341, 306] width 542 height 419
click at [118, 319] on div ""incident_data_filtered_calc" : "model.incident_data.filter(item => (!model.fil…" at bounding box center [341, 306] width 542 height 419
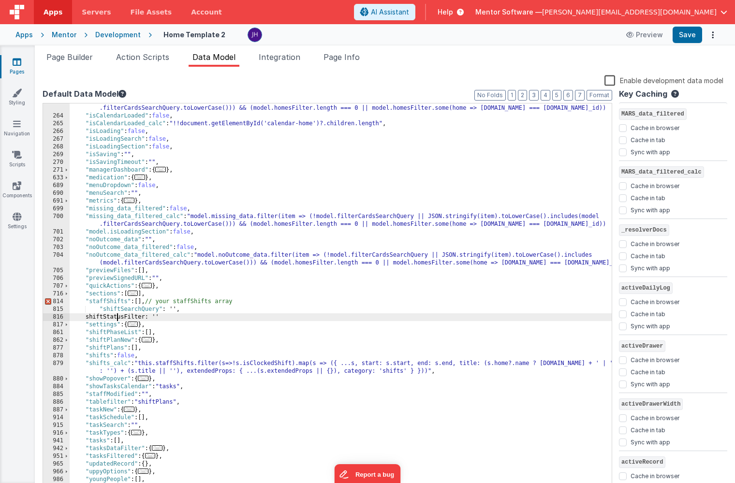
click at [118, 319] on div ""incident_data_filtered_calc" : "model.incident_data.filter(item => (!model.fil…" at bounding box center [341, 306] width 542 height 419
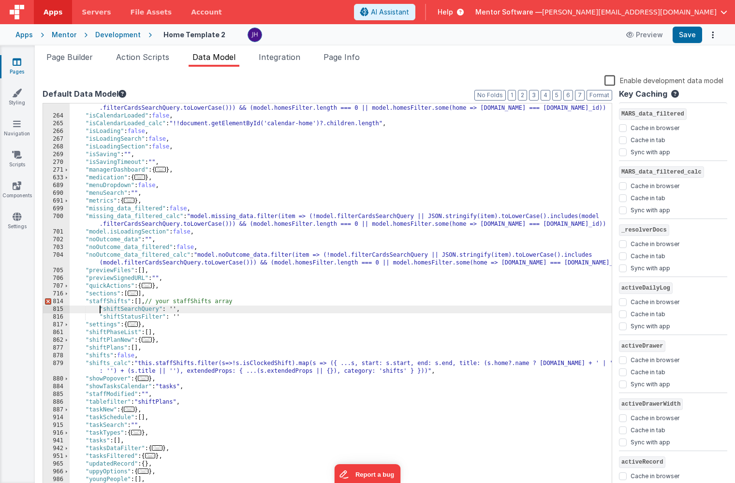
click at [100, 310] on div ""incident_data_filtered_calc" : "model.incident_data.filter(item => (!model.fil…" at bounding box center [341, 306] width 542 height 419
click at [100, 317] on div ""incident_data_filtered_calc" : "model.incident_data.filter(item => (!model.fil…" at bounding box center [341, 306] width 542 height 419
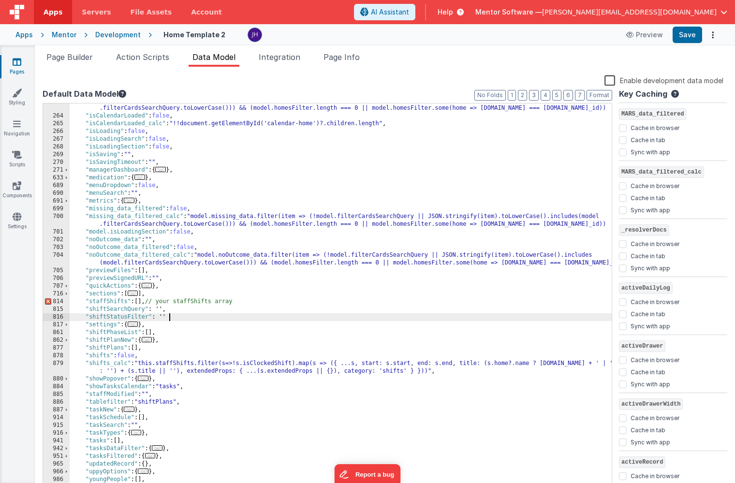
click at [169, 314] on div ""incident_data_filtered_calc" : "model.incident_data.filter(item => (!model.fil…" at bounding box center [341, 306] width 542 height 419
click at [157, 307] on div ""incident_data_filtered_calc" : "model.incident_data.filter(item => (!model.fil…" at bounding box center [341, 306] width 542 height 419
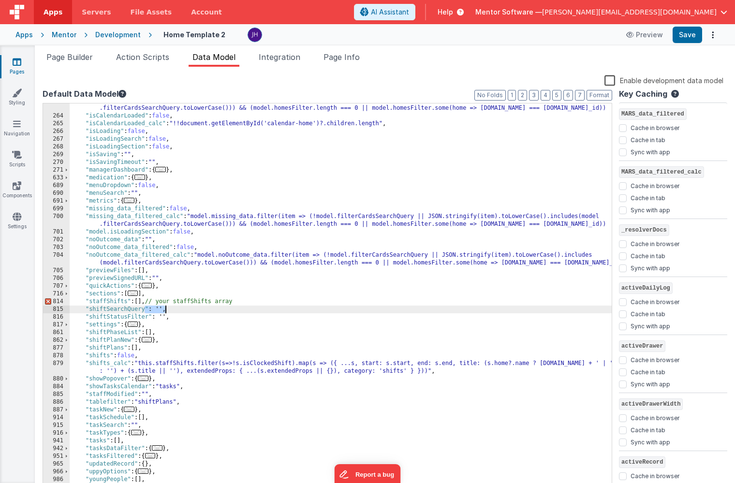
click at [157, 307] on div ""incident_data_filtered_calc" : "model.incident_data.filter(item => (!model.fil…" at bounding box center [341, 306] width 542 height 419
click at [161, 309] on div ""incident_data_filtered_calc" : "model.incident_data.filter(item => (!model.fil…" at bounding box center [341, 306] width 542 height 419
click at [165, 318] on div ""incident_data_filtered_calc" : "model.incident_data.filter(item => (!model.fil…" at bounding box center [341, 306] width 542 height 419
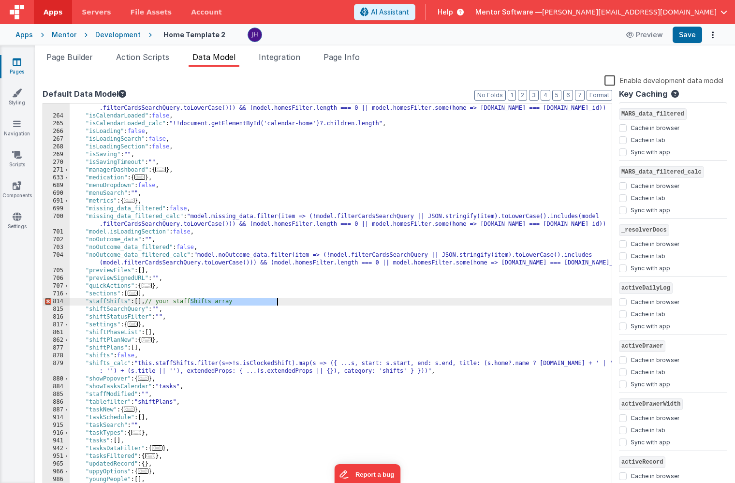
drag, startPoint x: 189, startPoint y: 301, endPoint x: 284, endPoint y: 305, distance: 94.3
click at [284, 305] on div ""incident_data_filtered_calc" : "model.incident_data.filter(item => (!model.fil…" at bounding box center [341, 306] width 542 height 419
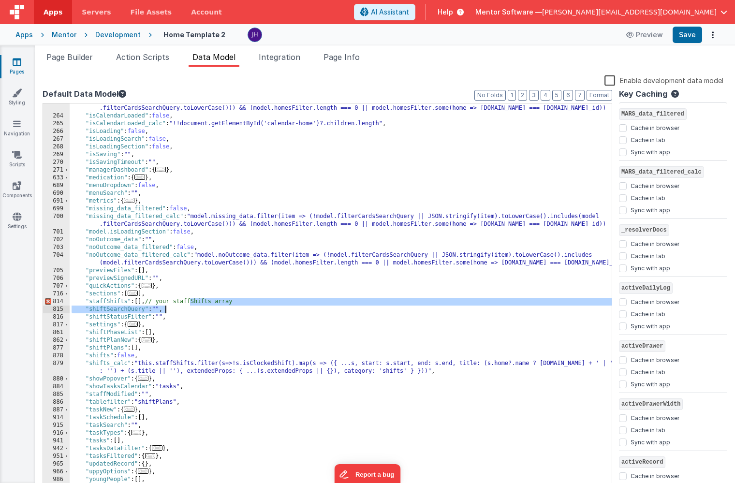
click at [284, 305] on div ""incident_data_filtered_calc" : "model.incident_data.filter(item => (!model.fil…" at bounding box center [341, 306] width 542 height 419
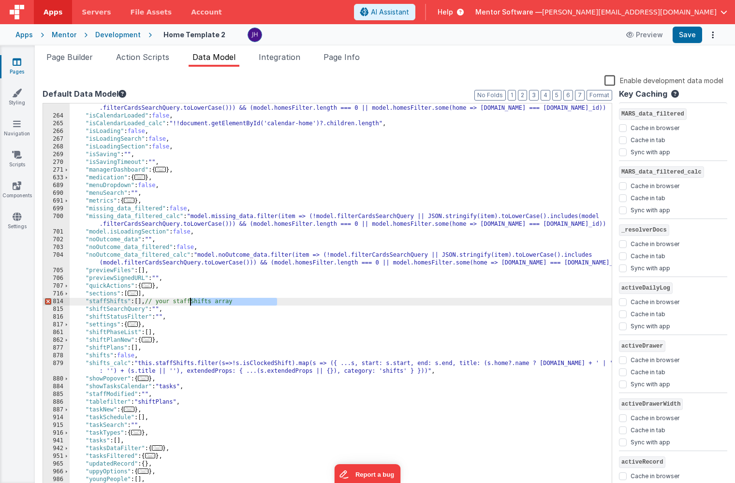
drag, startPoint x: 280, startPoint y: 302, endPoint x: 191, endPoint y: 300, distance: 89.4
click at [191, 300] on div ""incident_data_filtered_calc" : "model.incident_data.filter(item => (!model.fil…" at bounding box center [341, 306] width 542 height 419
checkbox input "false"
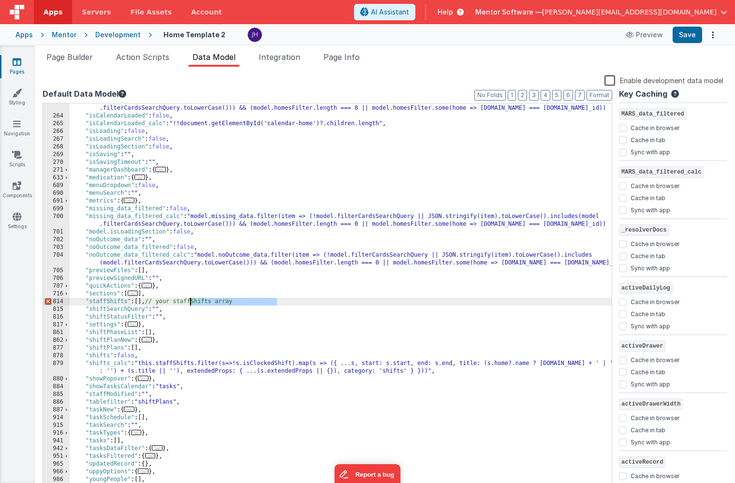
checkbox input "true"
checkbox input "false"
checkbox input "true"
checkbox input "false"
click at [73, 59] on span "Page Builder" at bounding box center [69, 57] width 46 height 10
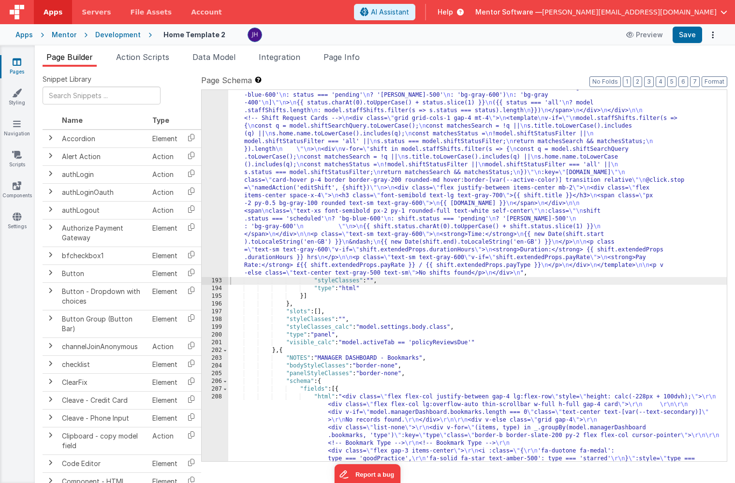
scroll to position [5997, 0]
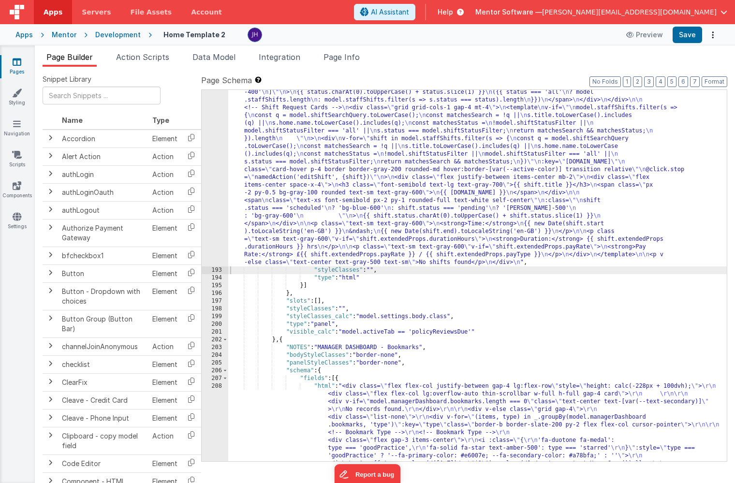
click at [432, 333] on div ""html" : "<!-- Staff Shift Cards --> \n <div class= \" grid grid-cols-1 sm:grid…" at bounding box center [477, 421] width 498 height 1036
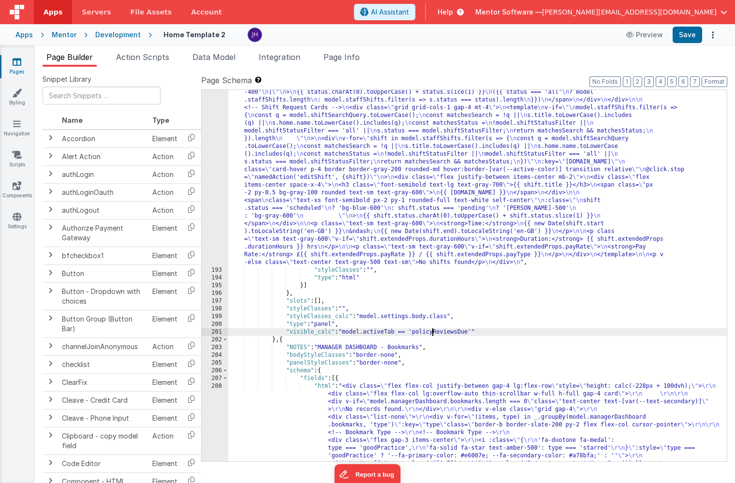
click at [432, 333] on div ""html" : "<!-- Staff Shift Cards --> \n <div class= \" grid grid-cols-1 sm:grid…" at bounding box center [477, 421] width 498 height 1036
click at [687, 40] on button "Save" at bounding box center [686, 35] width 29 height 16
click at [335, 160] on div ""html" : "<!-- Staff Shift Cards --> \n <div class= \" grid grid-cols-1 sm:grid…" at bounding box center [477, 421] width 498 height 1036
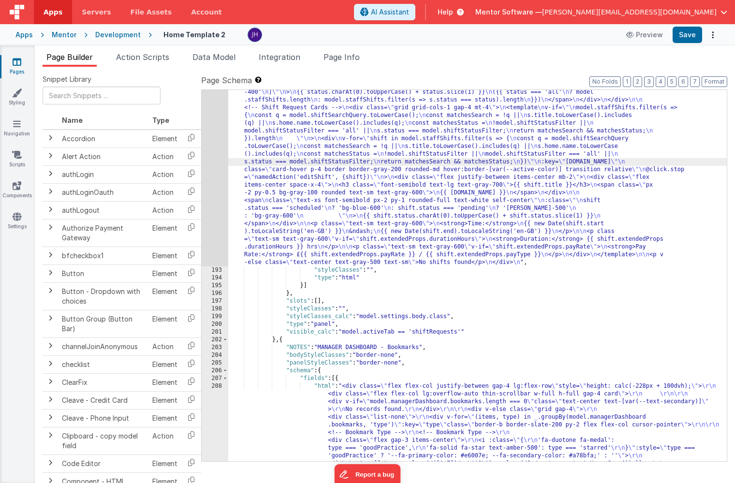
click at [216, 139] on div "192" at bounding box center [215, 84] width 27 height 363
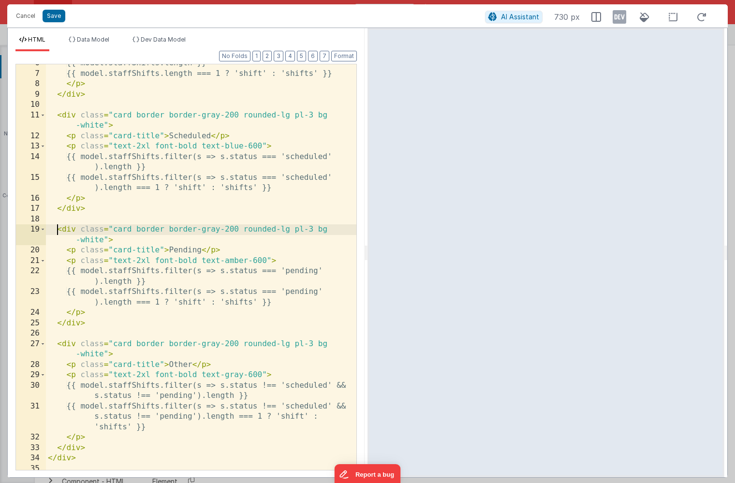
scroll to position [0, 0]
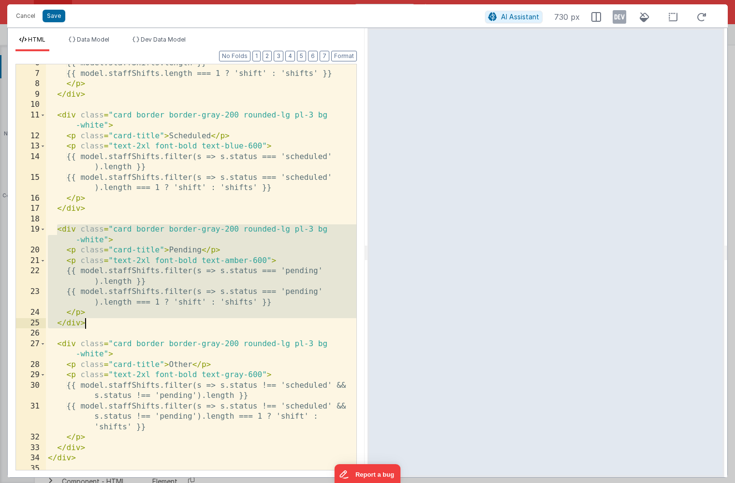
drag, startPoint x: 57, startPoint y: 231, endPoint x: 99, endPoint y: 323, distance: 102.1
click at [99, 323] on div "{{ model.staffShifts.length }} {{ model.staffShifts.length === 1 ? 'shift' : 's…" at bounding box center [201, 271] width 310 height 426
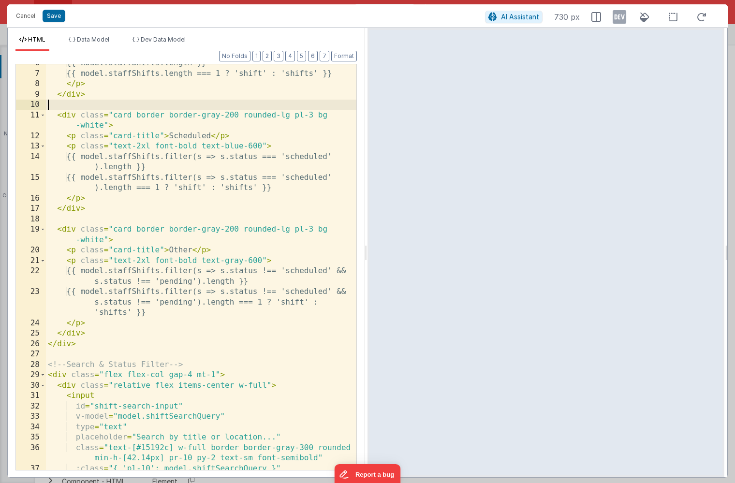
click at [73, 104] on div "{{ model.staffShifts.length }} {{ model.staffShifts.length === 1 ? 'shift' : 's…" at bounding box center [201, 271] width 310 height 426
paste textarea
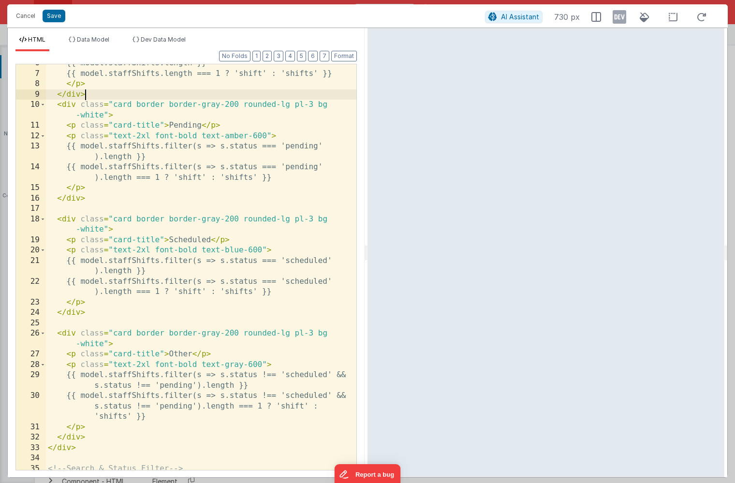
click at [101, 94] on div "{{ model.staffShifts.length }} {{ model.staffShifts.length === 1 ? 'shift' : 's…" at bounding box center [201, 271] width 310 height 426
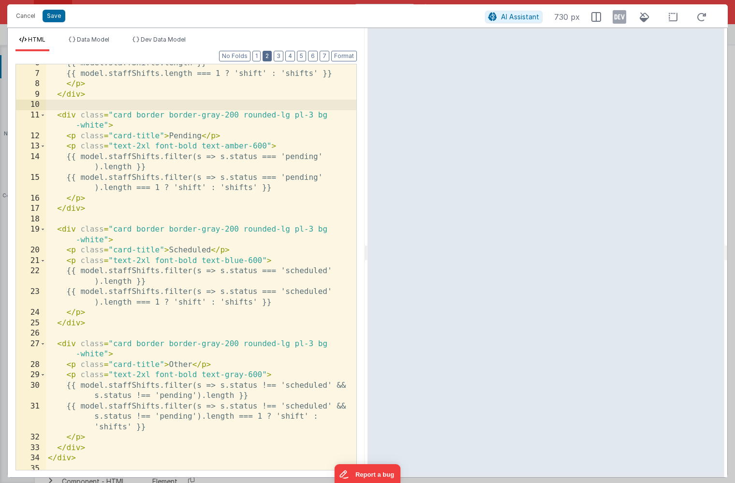
click at [271, 56] on button "2" at bounding box center [266, 56] width 9 height 11
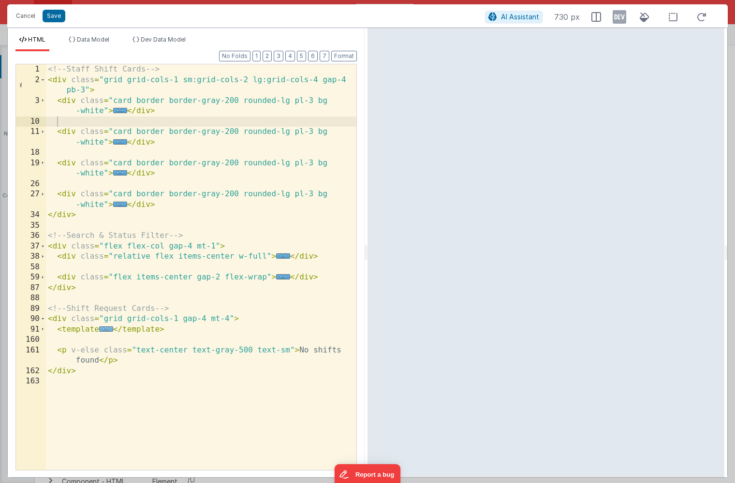
click at [105, 329] on span "..." at bounding box center [106, 328] width 14 height 5
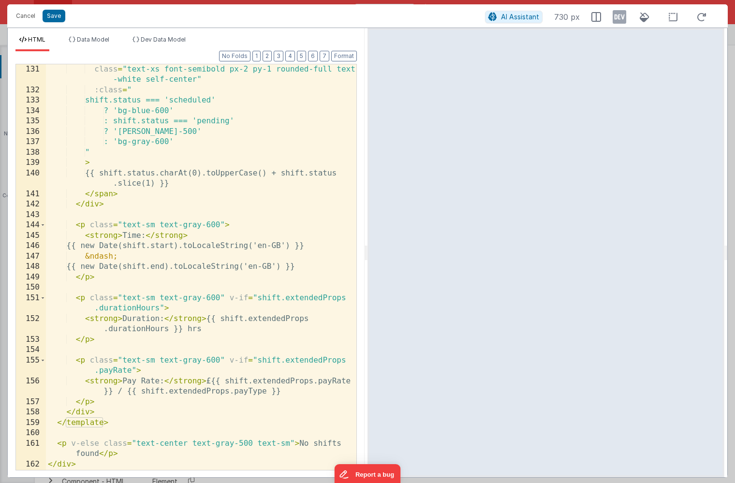
scroll to position [717, 0]
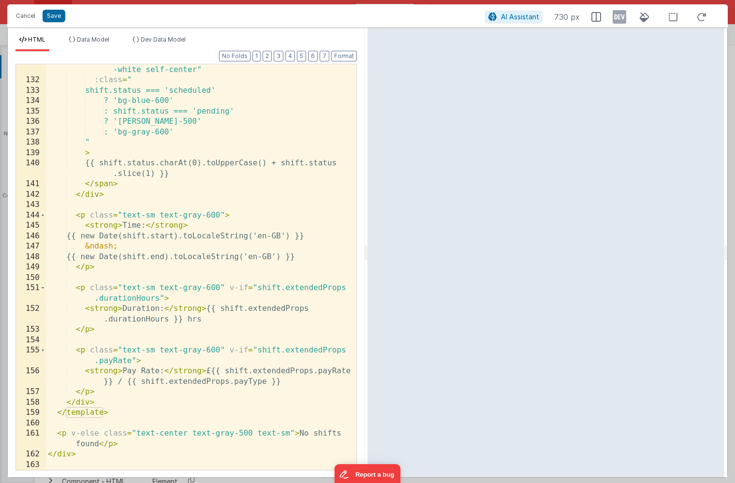
click at [81, 351] on div "class = "text-xs font-semibold px-2 py-1 rounded-full text -white self-center" …" at bounding box center [201, 272] width 310 height 437
click at [102, 393] on div "class = "text-xs font-semibold px-2 py-1 rounded-full text -white self-center" …" at bounding box center [201, 272] width 310 height 437
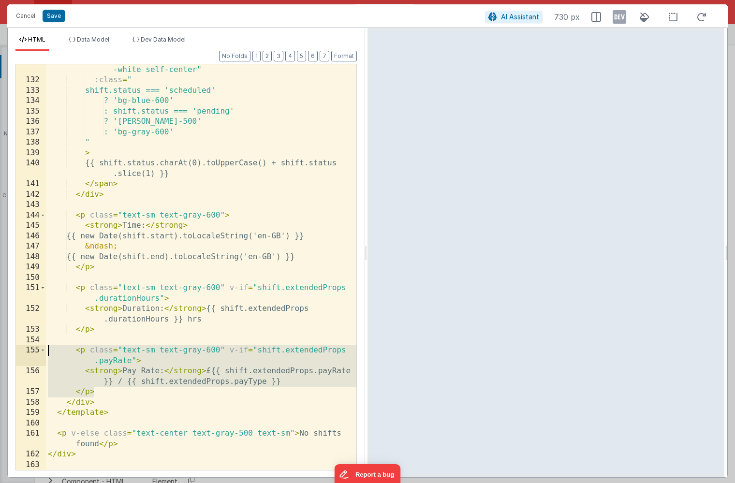
drag, startPoint x: 96, startPoint y: 391, endPoint x: 16, endPoint y: 350, distance: 89.5
click at [16, 350] on div "131 132 133 134 135 136 137 138 139 140 141 142 143 144 145 146 147 148 149 150…" at bounding box center [185, 267] width 341 height 406
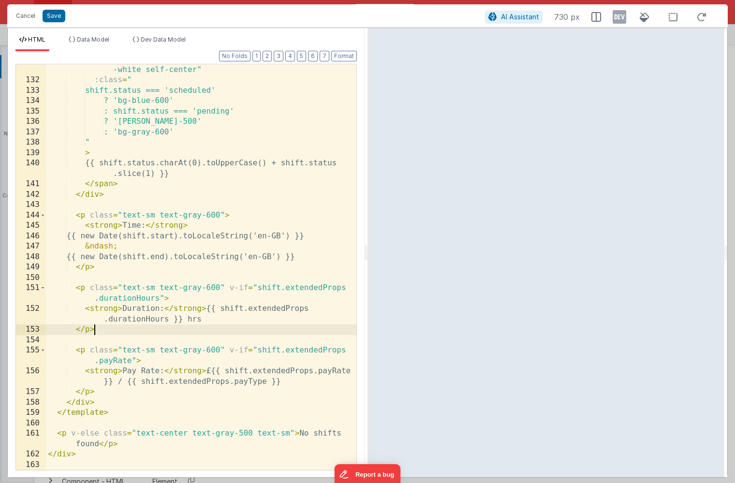
click at [214, 333] on div "class = "text-xs font-semibold px-2 py-1 rounded-full text -white self-center" …" at bounding box center [201, 272] width 310 height 437
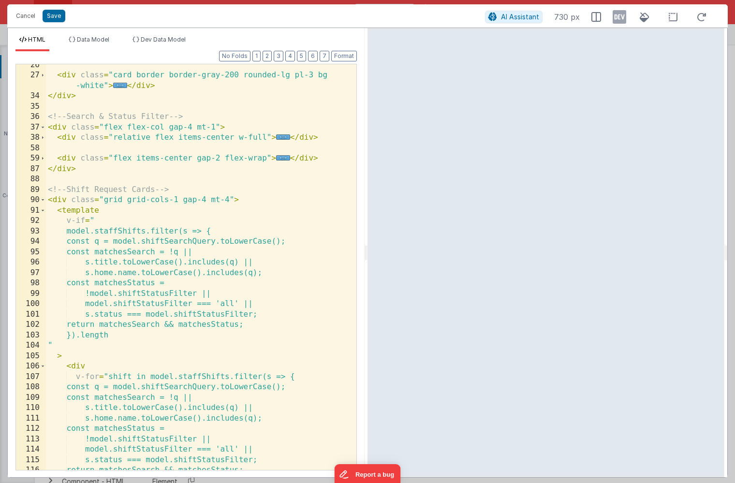
scroll to position [0, 0]
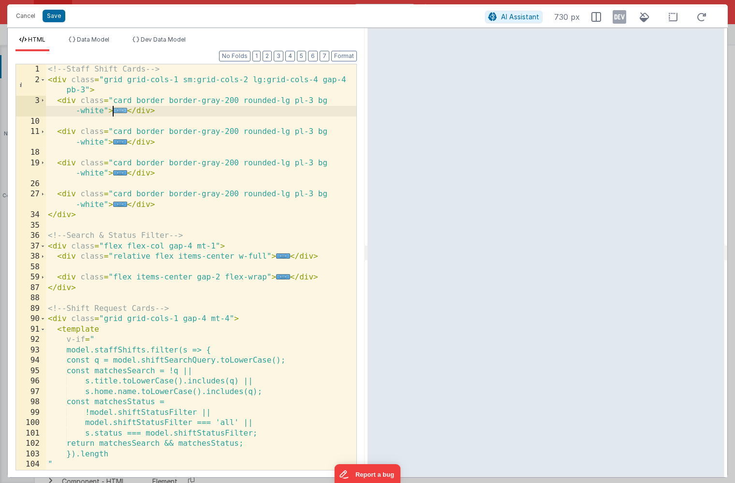
click at [120, 111] on span "..." at bounding box center [120, 110] width 14 height 5
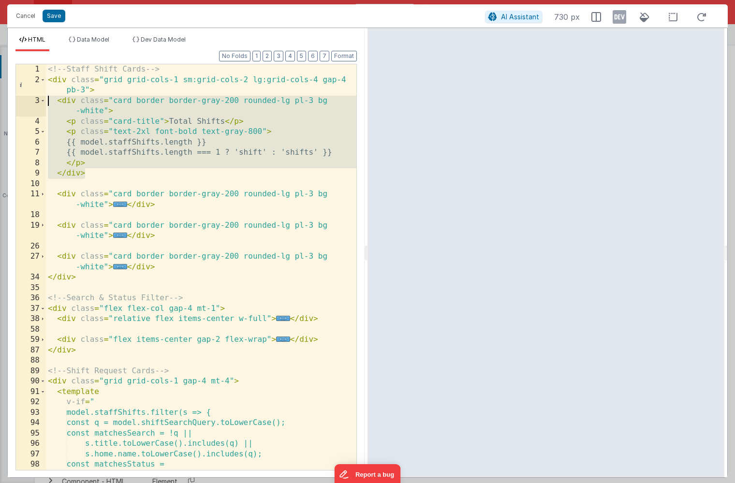
drag, startPoint x: 87, startPoint y: 175, endPoint x: 22, endPoint y: 99, distance: 100.1
click at [22, 99] on div "1 2 3 4 5 6 7 8 9 10 11 18 19 26 27 34 35 36 37 38 58 59 87 88 89 90 91 92 93 9…" at bounding box center [185, 267] width 341 height 406
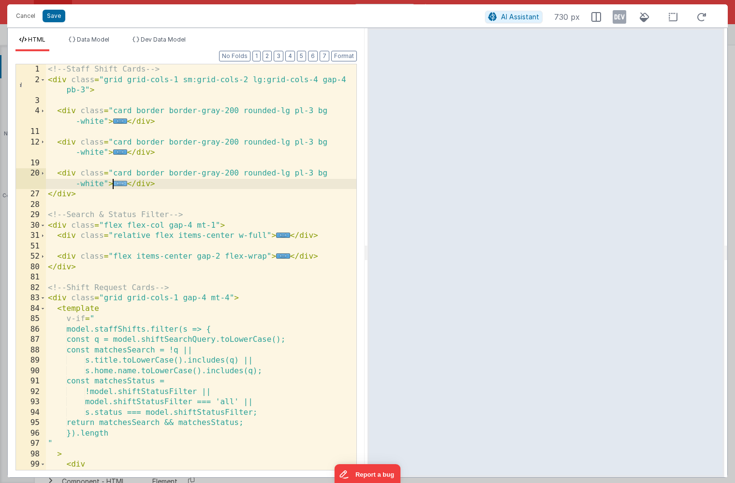
click at [119, 185] on span "..." at bounding box center [120, 183] width 14 height 5
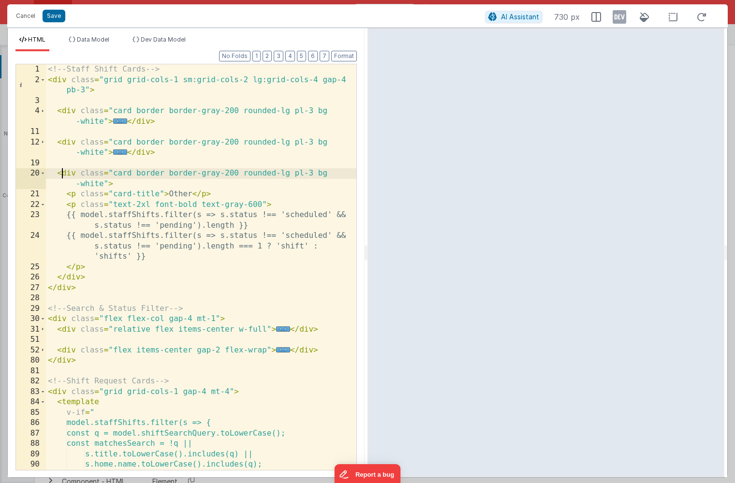
click at [63, 172] on div "<!-- Staff Shift Cards --> < div class = "grid grid-cols-1 sm:grid-cols-2 lg:gr…" at bounding box center [201, 277] width 310 height 426
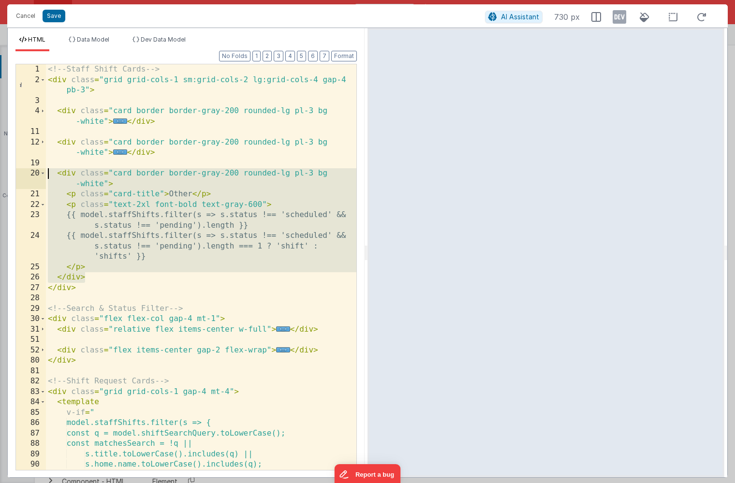
drag, startPoint x: 88, startPoint y: 278, endPoint x: 24, endPoint y: 174, distance: 122.6
click at [24, 174] on div "1 2 3 4 11 12 19 20 21 22 23 24 25 26 27 28 29 30 31 51 52 80 81 82 83 84 85 86…" at bounding box center [185, 267] width 341 height 406
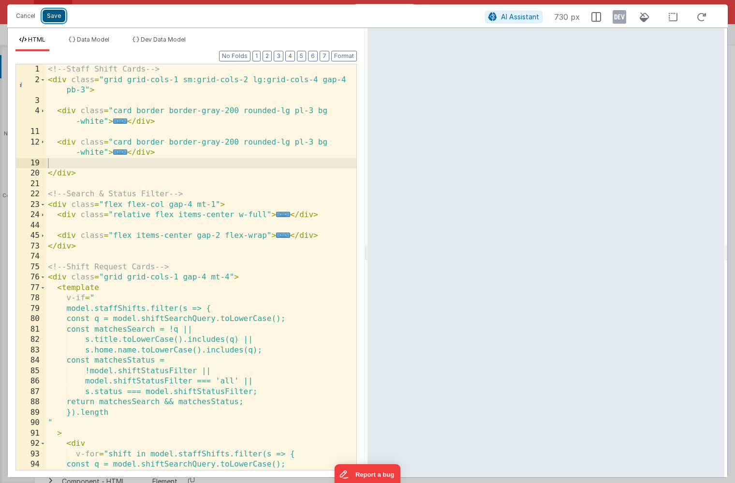
click at [52, 15] on button "Save" at bounding box center [54, 16] width 23 height 13
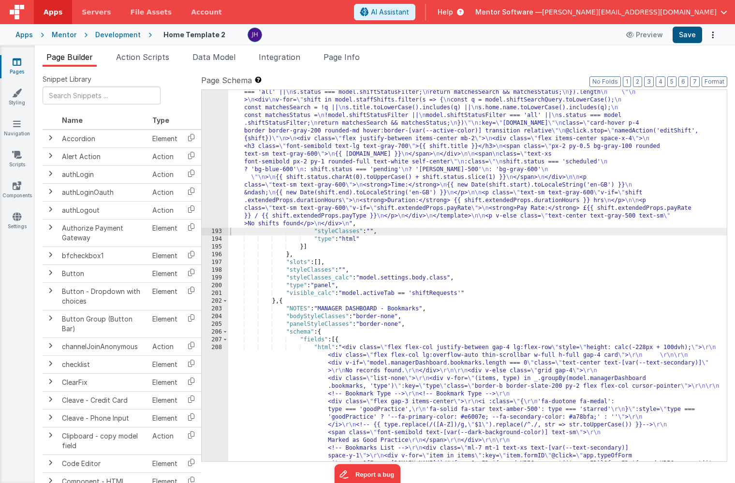
scroll to position [6006, 0]
click at [687, 37] on button "Save" at bounding box center [686, 35] width 29 height 16
click at [220, 133] on div "192" at bounding box center [215, 65] width 27 height 325
click at [217, 133] on div "192" at bounding box center [215, 65] width 27 height 325
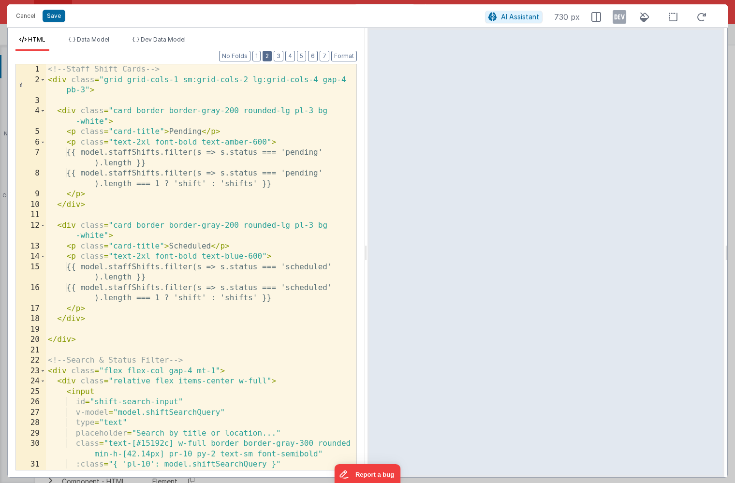
click at [269, 58] on button "2" at bounding box center [266, 56] width 9 height 11
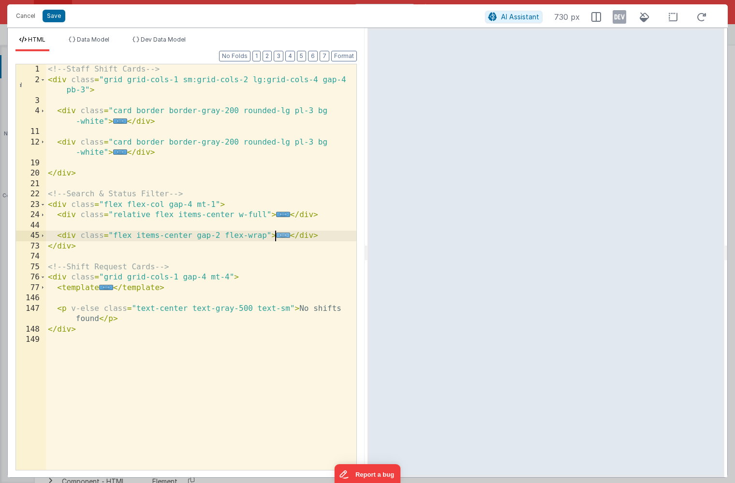
click at [282, 236] on span "..." at bounding box center [283, 234] width 14 height 5
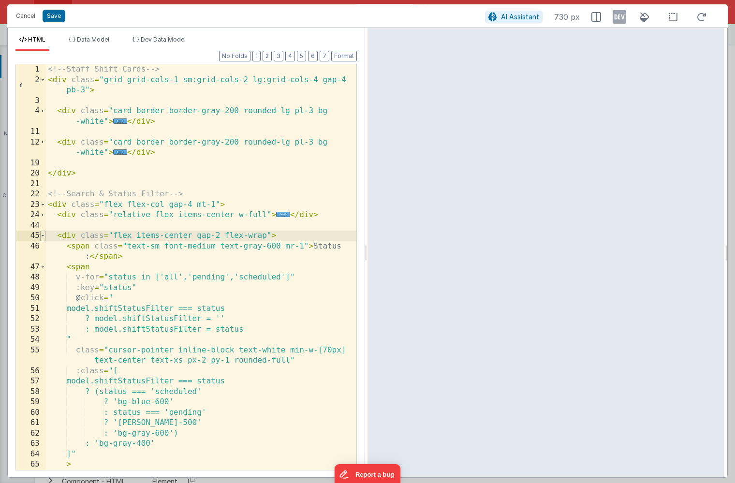
click at [43, 236] on span at bounding box center [42, 236] width 5 height 11
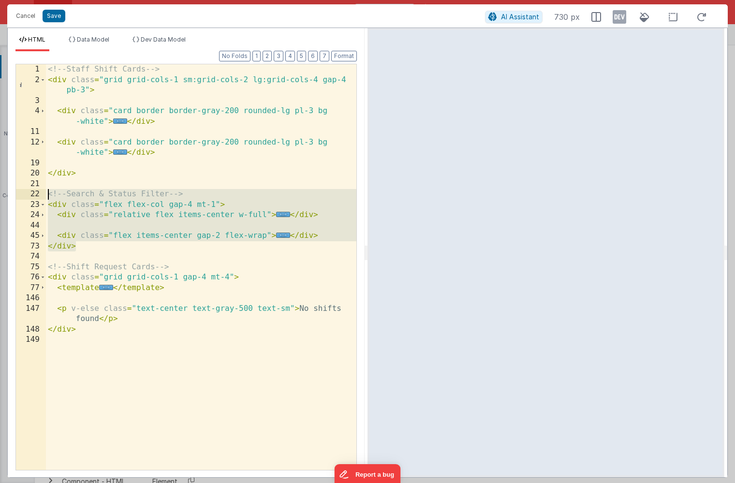
drag, startPoint x: 80, startPoint y: 246, endPoint x: 20, endPoint y: 193, distance: 80.1
click at [20, 193] on div "1 2 3 4 11 12 19 20 21 22 23 24 44 45 73 74 75 76 77 146 147 148 149 <!-- Staff…" at bounding box center [185, 267] width 341 height 406
click at [211, 161] on div "<!-- Staff Shift Cards --> < div class = "grid grid-cols-1 sm:grid-cols-2 lg:gr…" at bounding box center [201, 277] width 310 height 426
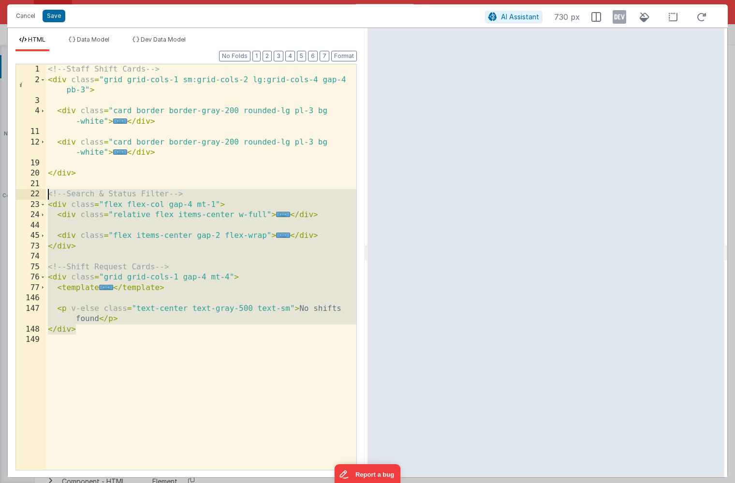
drag, startPoint x: 81, startPoint y: 331, endPoint x: 40, endPoint y: 194, distance: 142.8
click at [40, 194] on div "1 2 3 4 11 12 19 20 21 22 23 24 44 45 73 74 75 76 77 146 147 148 149 <!-- Staff…" at bounding box center [185, 267] width 341 height 406
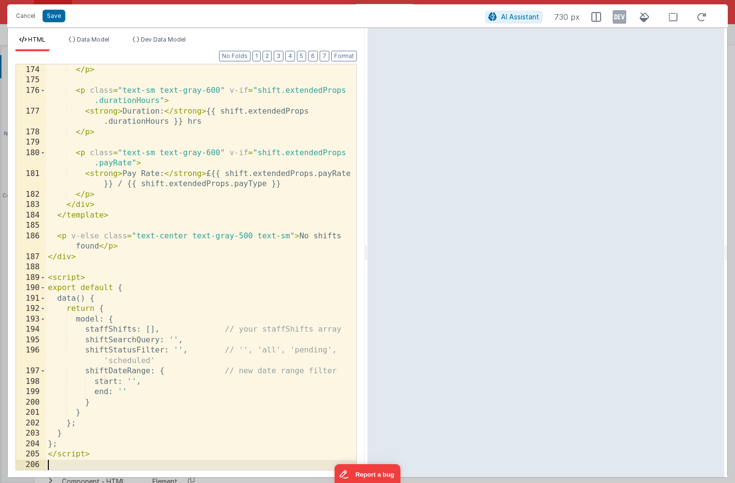
scroll to position [1943, 0]
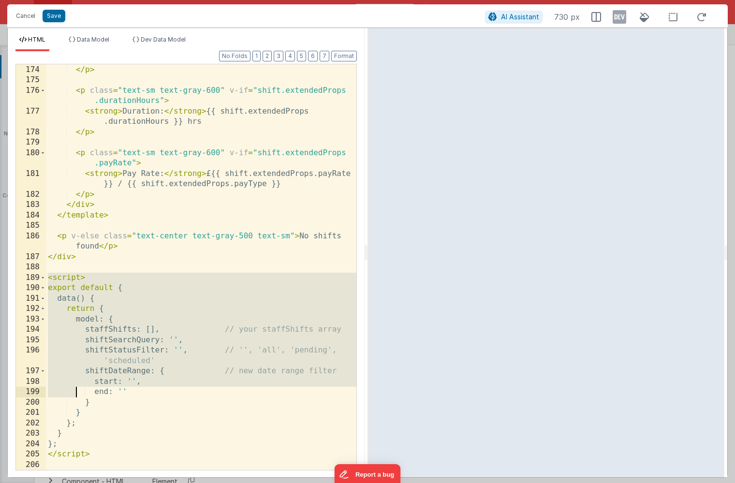
drag, startPoint x: 48, startPoint y: 277, endPoint x: 87, endPoint y: 405, distance: 133.8
click at [87, 405] on div "{{ new Date(shift.end).toLocaleString('en-GB') }} </ p > < p class = "text-sm t…" at bounding box center [201, 267] width 310 height 426
click at [100, 335] on div "{{ new Date(shift.end).toLocaleString('en-GB') }} </ p > < p class = "text-sm t…" at bounding box center [201, 267] width 310 height 426
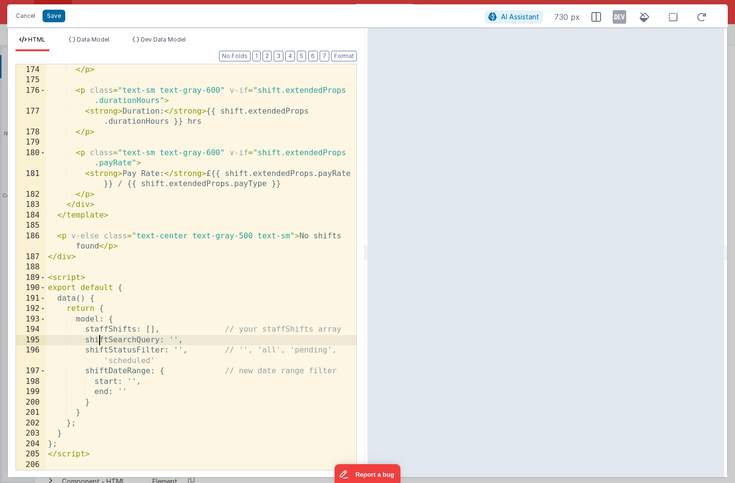
click at [121, 339] on div "{{ new Date(shift.end).toLocaleString('en-GB') }} </ p > < p class = "text-sm t…" at bounding box center [201, 267] width 310 height 426
click at [85, 370] on div "{{ new Date(shift.end).toLocaleString('en-GB') }} </ p > < p class = "text-sm t…" at bounding box center [201, 267] width 310 height 426
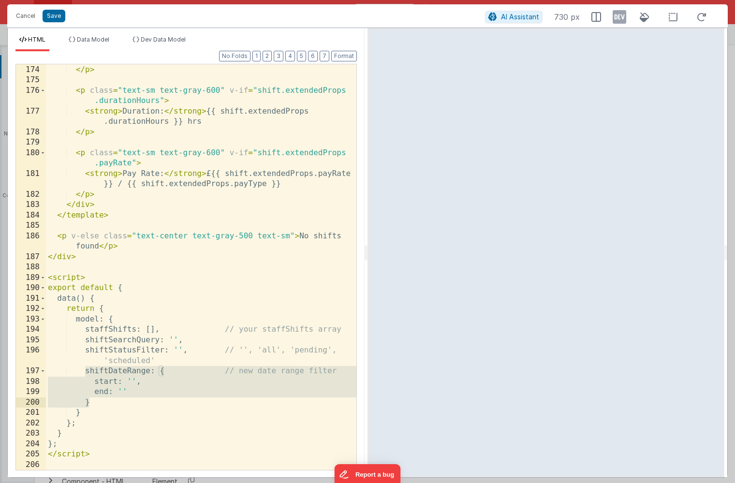
drag, startPoint x: 85, startPoint y: 370, endPoint x: 109, endPoint y: 400, distance: 38.2
click at [109, 400] on div "{{ new Date(shift.end).toLocaleString('en-GB') }} </ p > < p class = "text-sm t…" at bounding box center [201, 267] width 310 height 426
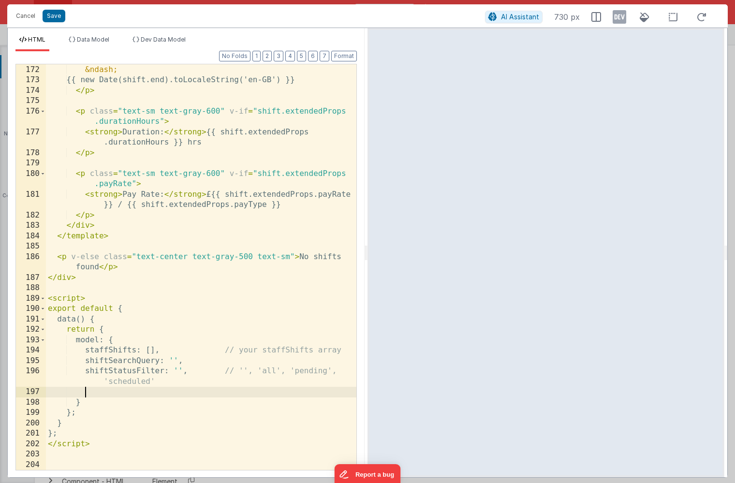
scroll to position [1922, 0]
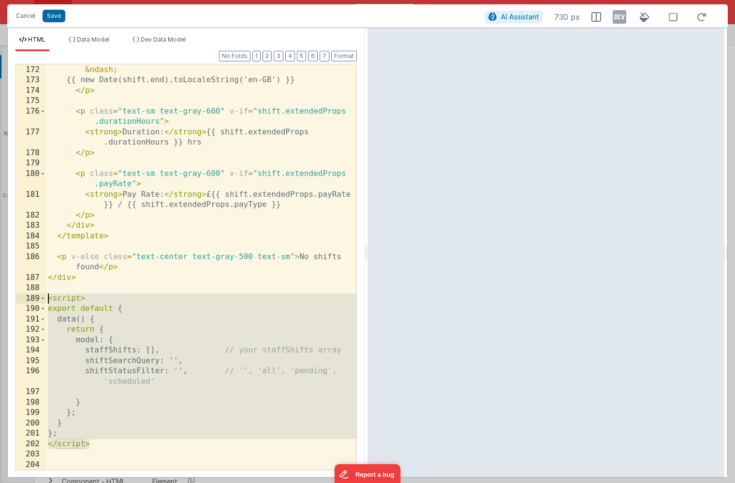
drag, startPoint x: 91, startPoint y: 444, endPoint x: 30, endPoint y: 303, distance: 154.3
click at [30, 303] on div "171 172 173 174 175 176 177 178 179 180 181 182 183 184 185 186 187 188 189 190…" at bounding box center [185, 267] width 341 height 406
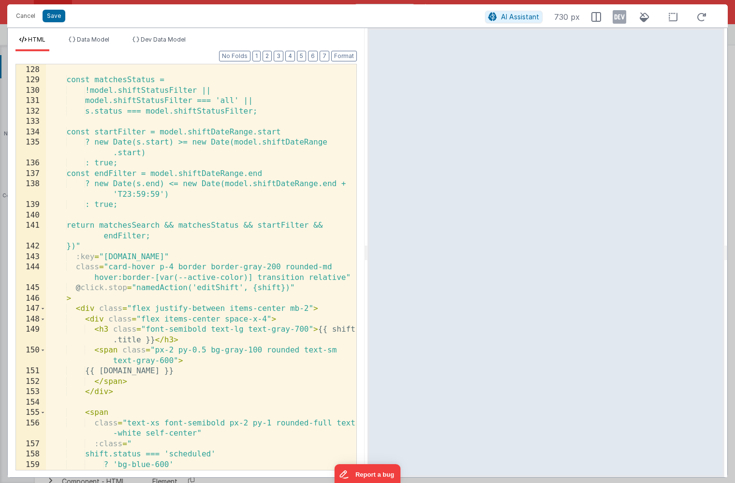
scroll to position [1354, 0]
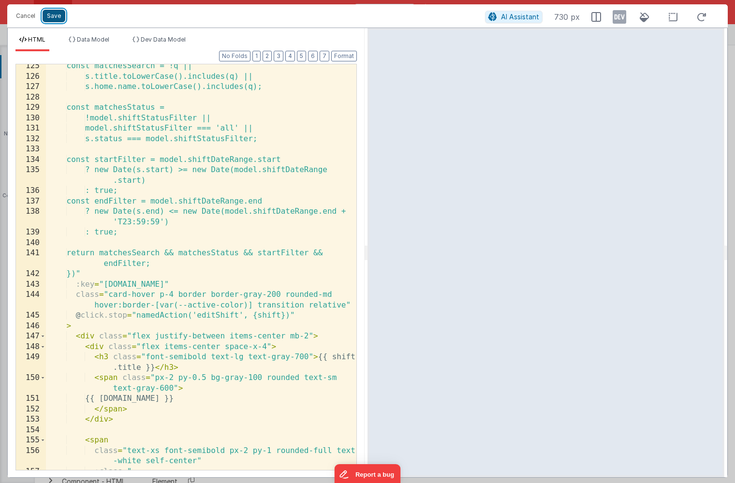
click at [55, 16] on button "Save" at bounding box center [54, 16] width 23 height 13
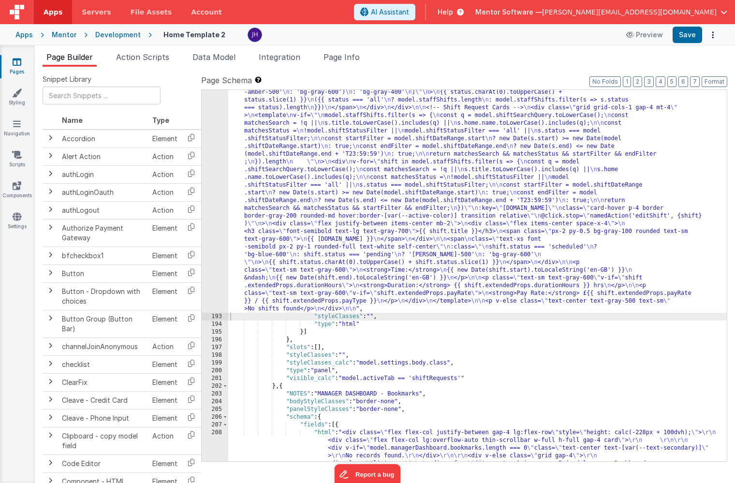
scroll to position [5988, 0]
click at [209, 56] on span "Data Model" at bounding box center [213, 57] width 43 height 10
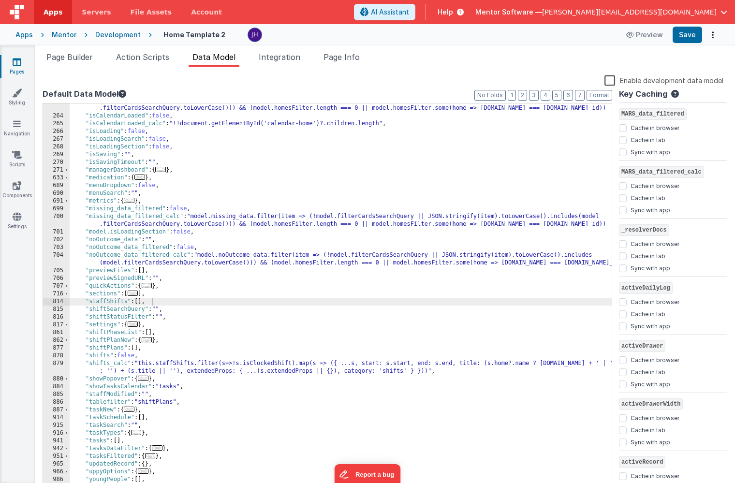
click at [180, 316] on div ""incident_data_filtered_calc" : "model.incident_data.filter(item => (!model.fil…" at bounding box center [341, 306] width 542 height 419
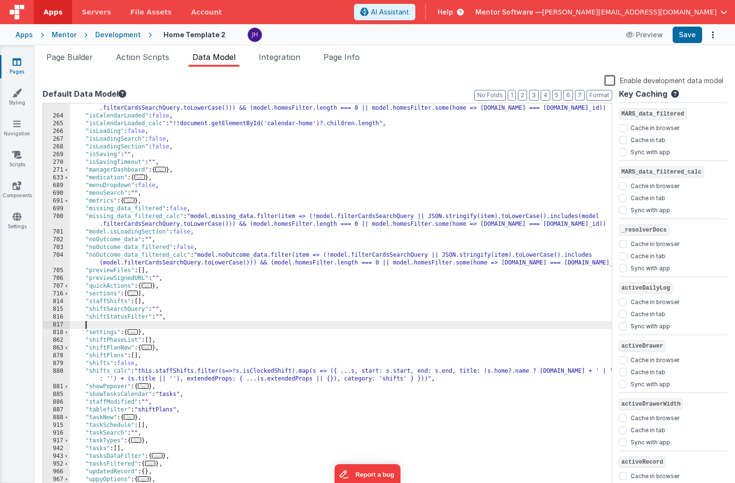
paste textarea
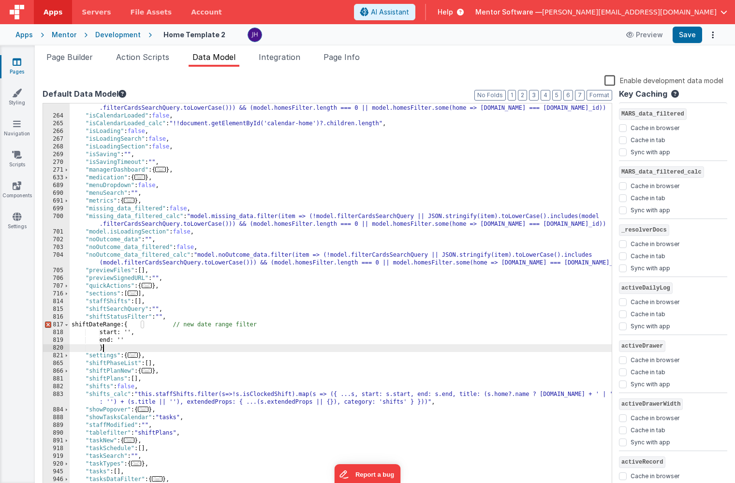
click at [106, 324] on div ""incident_data_filtered_calc" : "model.incident_data.filter(item => (!model.fil…" at bounding box center [341, 302] width 542 height 411
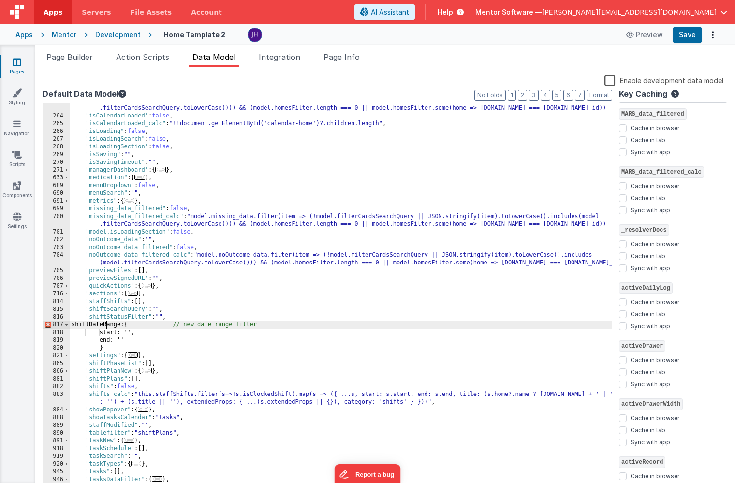
click at [106, 324] on div ""incident_data_filtered_calc" : "model.incident_data.filter(item => (!model.fil…" at bounding box center [341, 302] width 542 height 411
click at [205, 322] on div ""incident_data_filtered_calc" : "model.incident_data.filter(item => (!model.fil…" at bounding box center [341, 302] width 542 height 411
drag, startPoint x: 196, startPoint y: 325, endPoint x: 279, endPoint y: 325, distance: 83.1
click at [279, 325] on div ""incident_data_filtered_calc" : "model.incident_data.filter(item => (!model.fil…" at bounding box center [341, 302] width 542 height 411
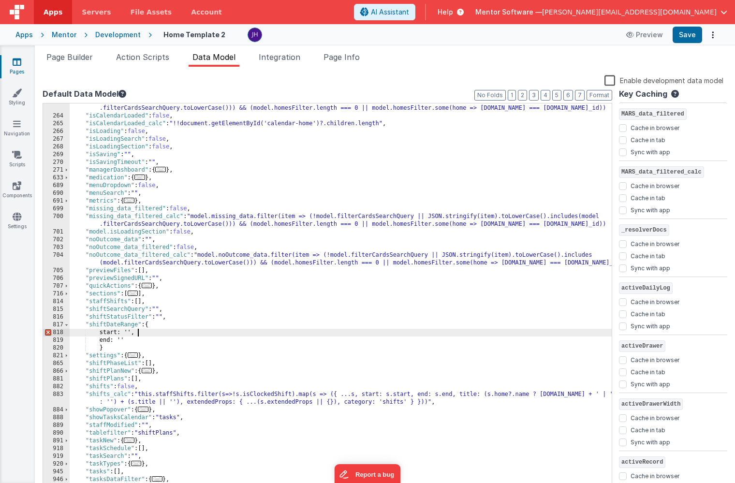
click at [137, 333] on div ""incident_data_filtered_calc" : "model.incident_data.filter(item => (!model.fil…" at bounding box center [341, 302] width 542 height 411
click at [131, 340] on div ""incident_data_filtered_calc" : "model.incident_data.filter(item => (!model.fil…" at bounding box center [341, 302] width 542 height 411
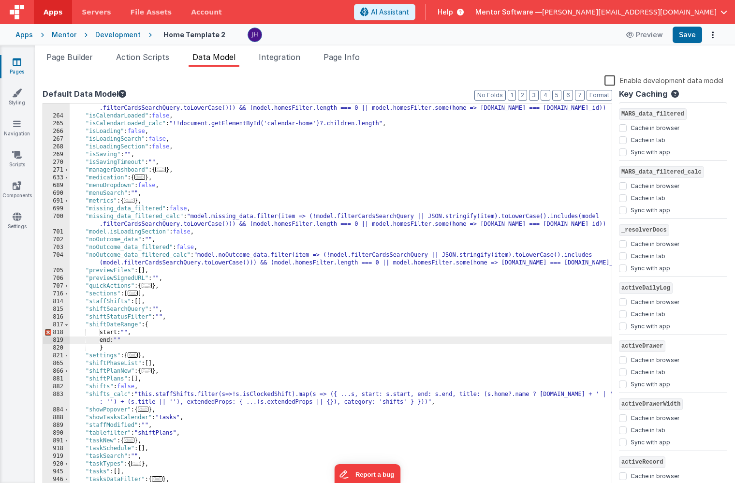
click at [125, 347] on div ""incident_data_filtered_calc" : "model.incident_data.filter(item => (!model.fil…" at bounding box center [341, 302] width 542 height 411
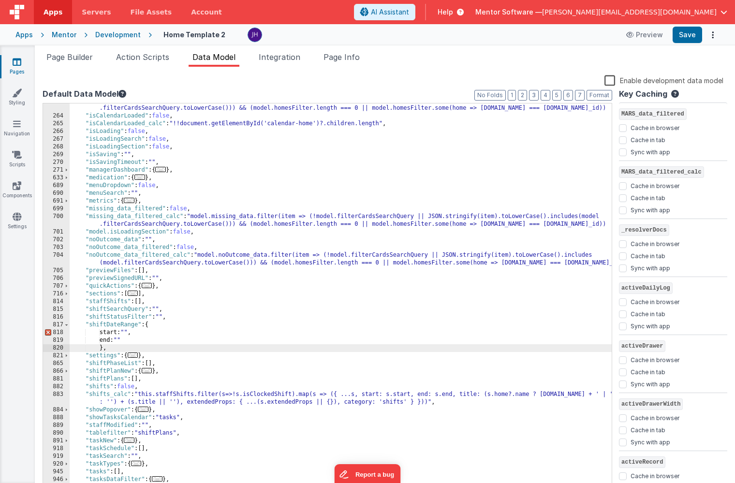
click at [149, 288] on span "..." at bounding box center [147, 285] width 11 height 5
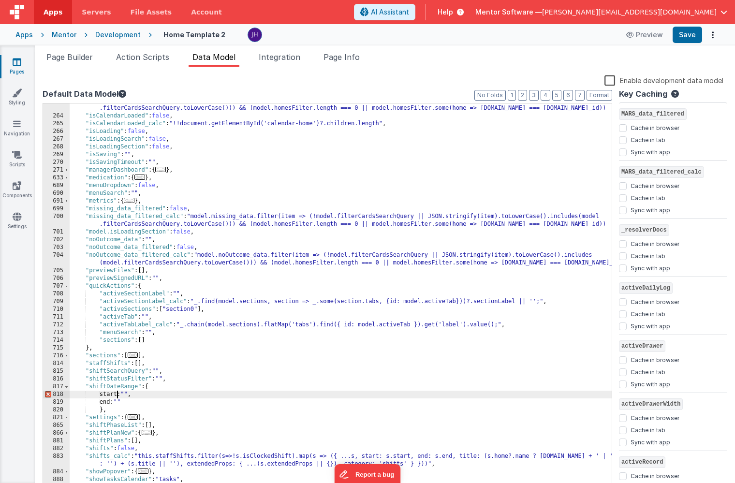
click at [116, 393] on div ""incident_data_filtered_calc" : "model.incident_data.filter(item => (!model.fil…" at bounding box center [341, 302] width 542 height 411
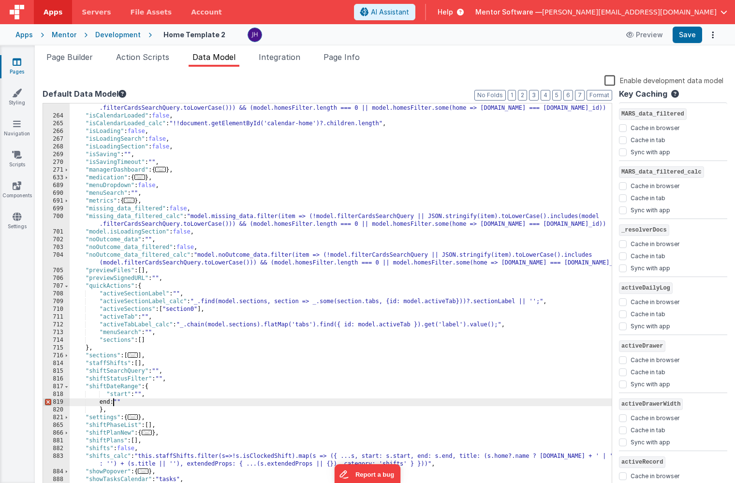
click at [112, 403] on div ""incident_data_filtered_calc" : "model.incident_data.filter(item => (!model.fil…" at bounding box center [341, 302] width 542 height 411
checkbox input "false"
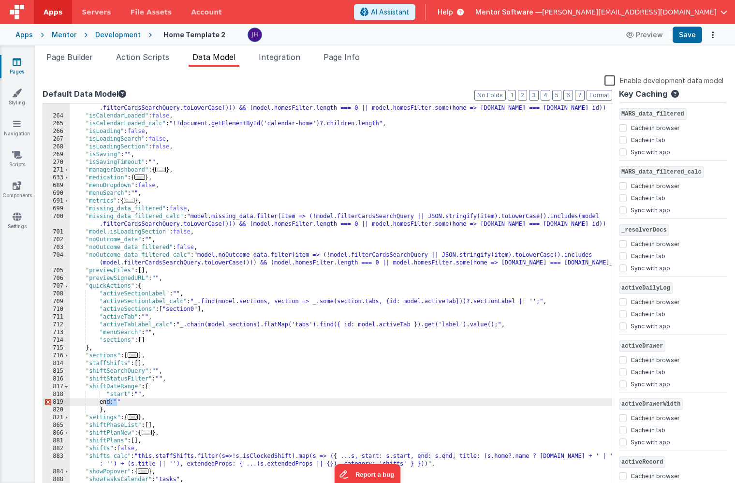
checkbox input "true"
checkbox input "false"
checkbox input "true"
checkbox input "false"
click at [681, 37] on button "Save" at bounding box center [686, 35] width 29 height 16
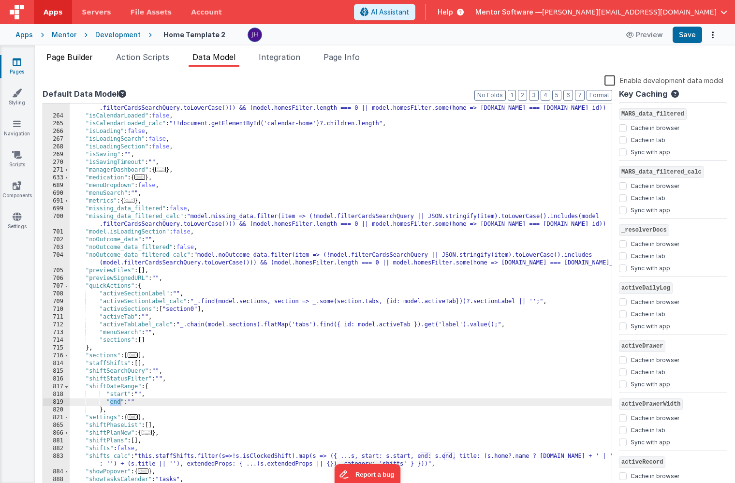
click at [74, 58] on span "Page Builder" at bounding box center [69, 57] width 46 height 10
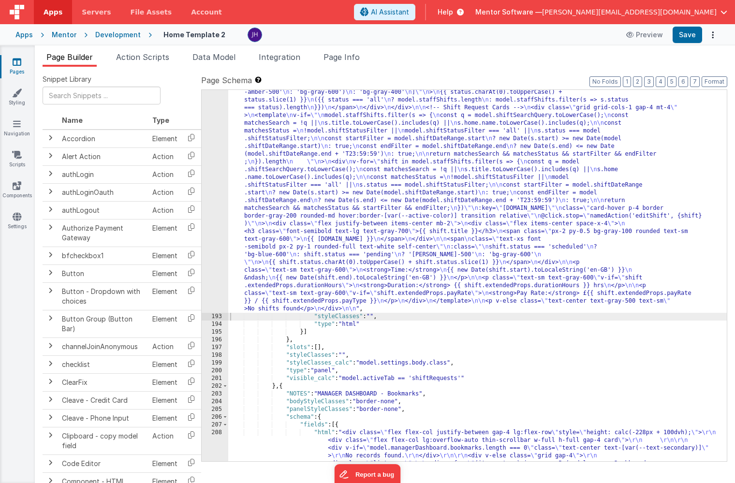
click at [252, 150] on div ""html" : "<!-- Staff Shift Cards --> \n <div class= \" grid grid-cols-1 sm:grid…" at bounding box center [477, 444] width 498 height 1083
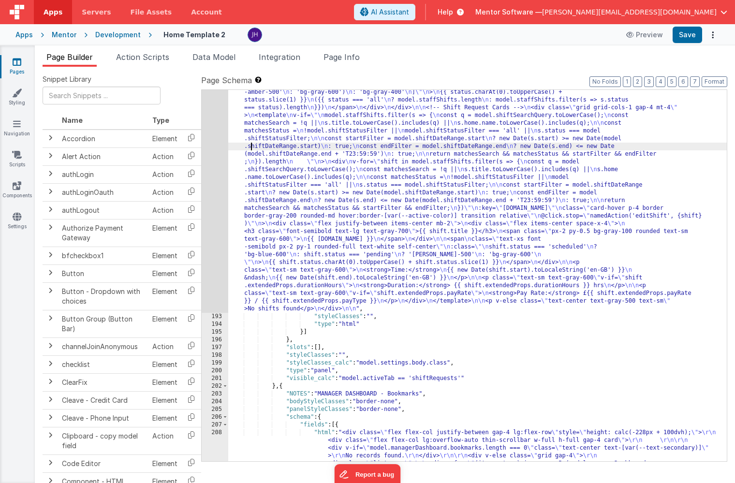
click at [217, 140] on div "192" at bounding box center [215, 108] width 27 height 410
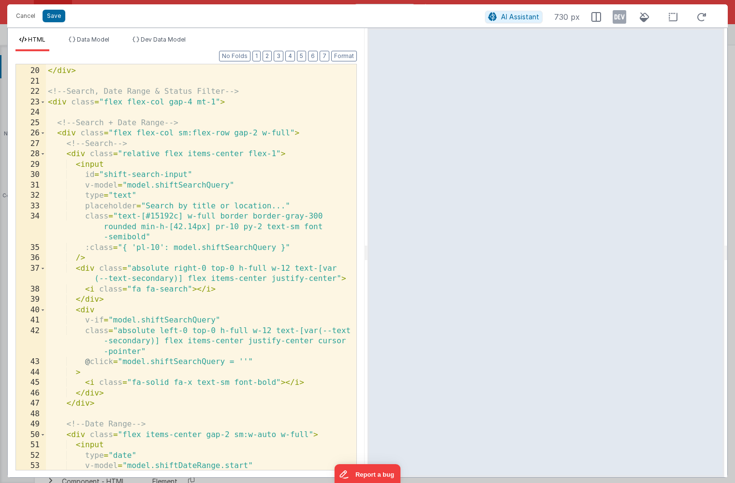
scroll to position [297, 0]
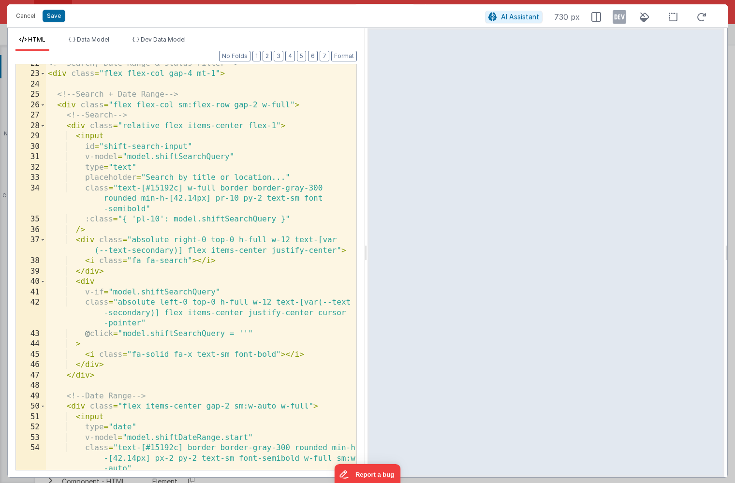
click at [67, 106] on div "<!-- Search, Date Range & Status Filter --> < div class = "flex flex-col gap-4 …" at bounding box center [201, 271] width 310 height 426
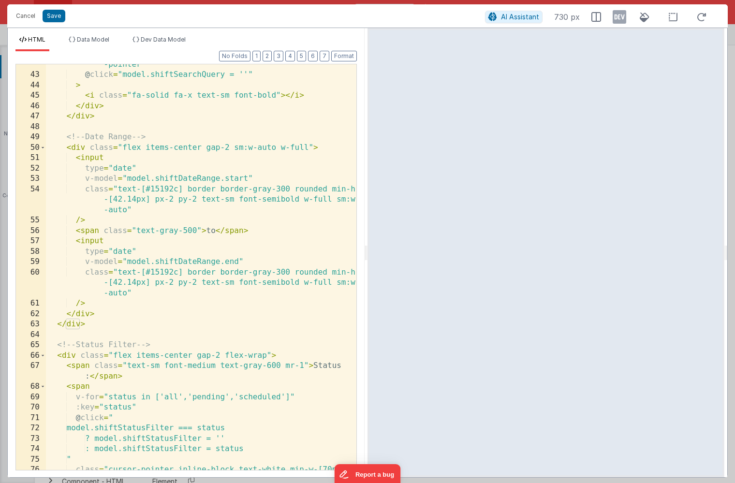
scroll to position [556, 0]
click at [77, 147] on div "class = "absolute left-0 top-0 h-full w-12 text-[var(--text -secondary)] flex i…" at bounding box center [201, 267] width 310 height 458
click at [44, 146] on span at bounding box center [42, 147] width 5 height 11
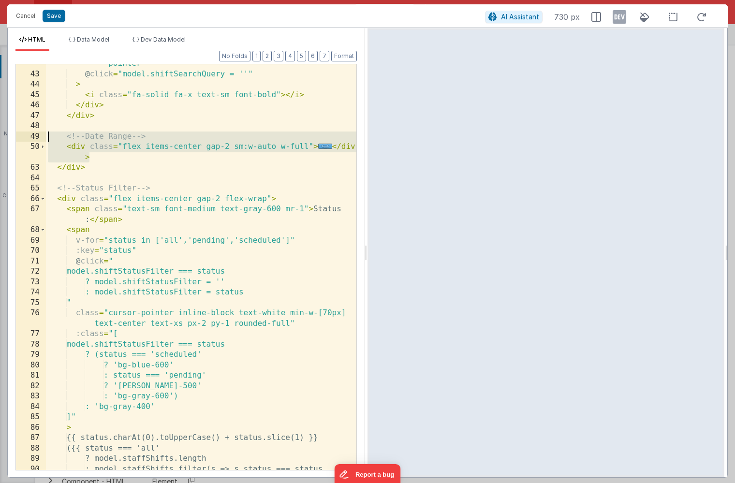
drag, startPoint x: 91, startPoint y: 158, endPoint x: 29, endPoint y: 139, distance: 64.1
click at [29, 139] on div "42 43 44 45 46 47 48 49 50 63 64 65 66 67 68 69 70 71 72 73 74 75 76 77 78 79 8…" at bounding box center [185, 267] width 341 height 406
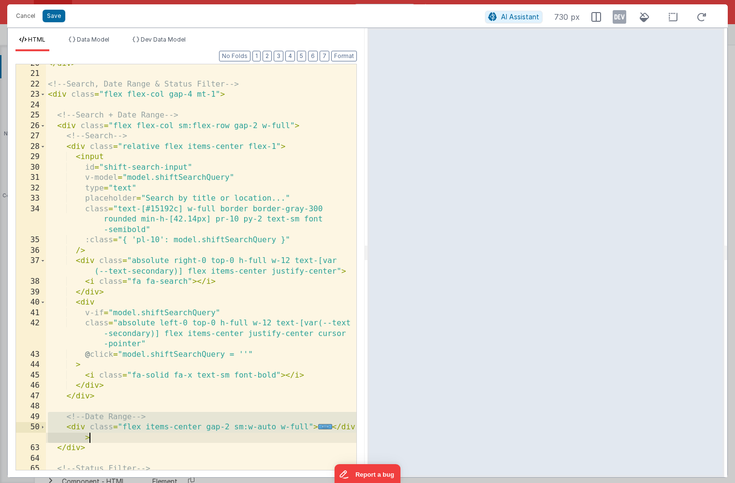
scroll to position [268, 0]
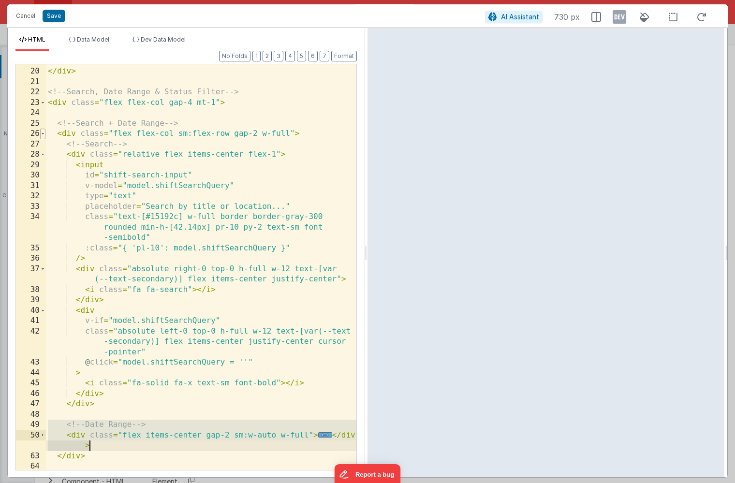
click at [44, 133] on span at bounding box center [42, 134] width 5 height 11
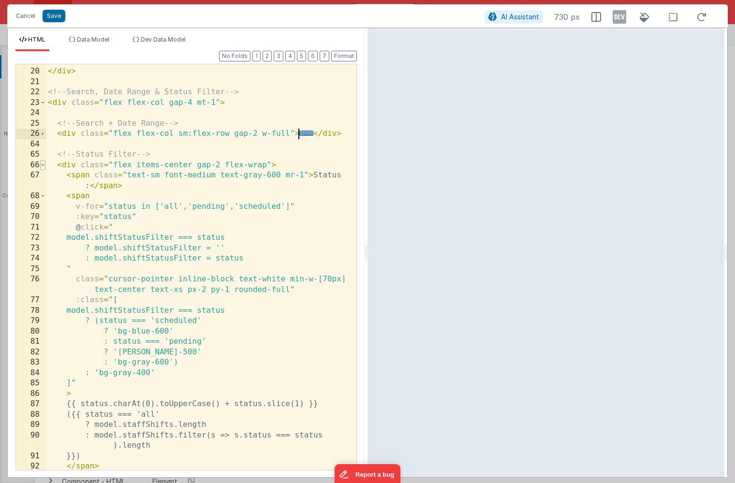
click at [44, 163] on span at bounding box center [42, 165] width 5 height 11
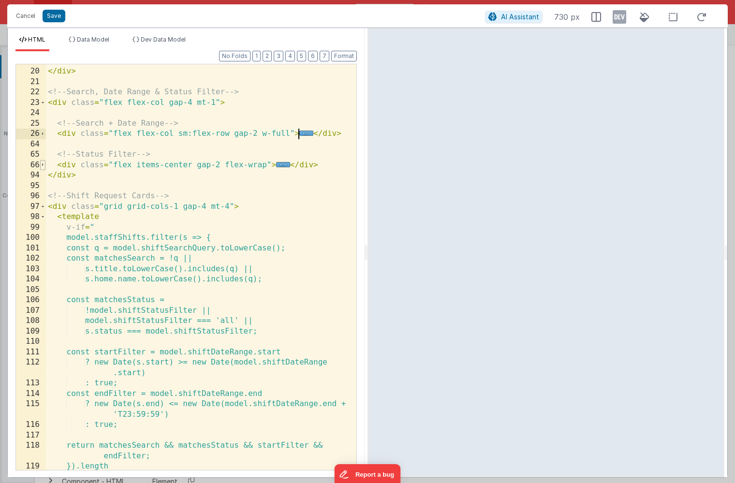
click at [44, 162] on span at bounding box center [42, 165] width 5 height 11
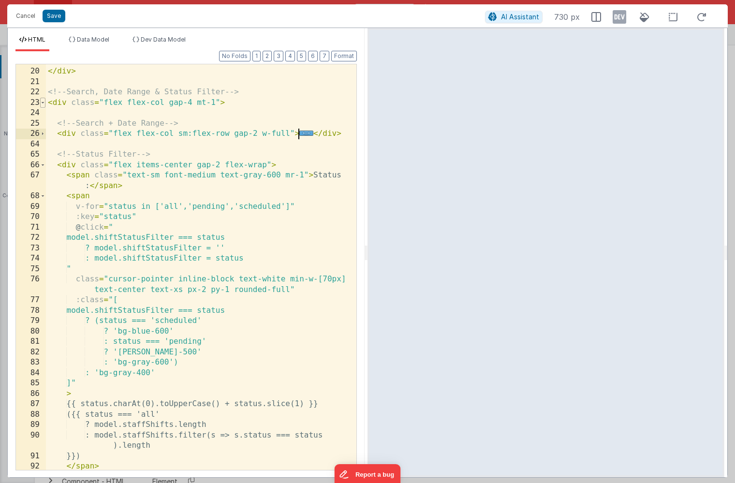
click at [43, 101] on span at bounding box center [42, 103] width 5 height 11
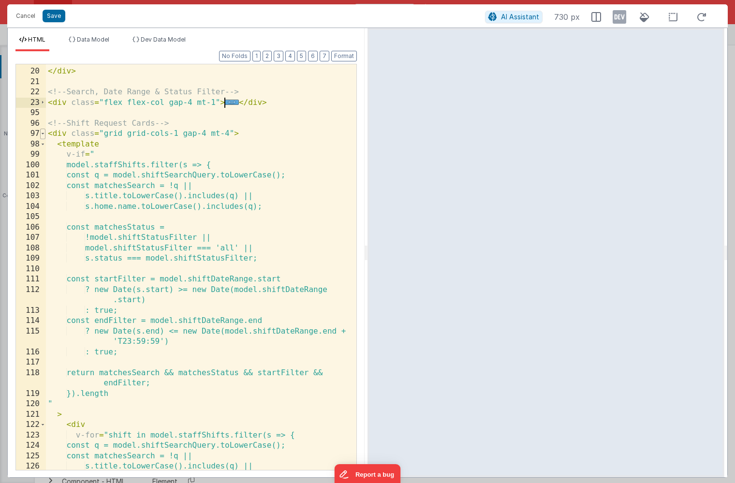
click at [43, 131] on span at bounding box center [42, 134] width 5 height 11
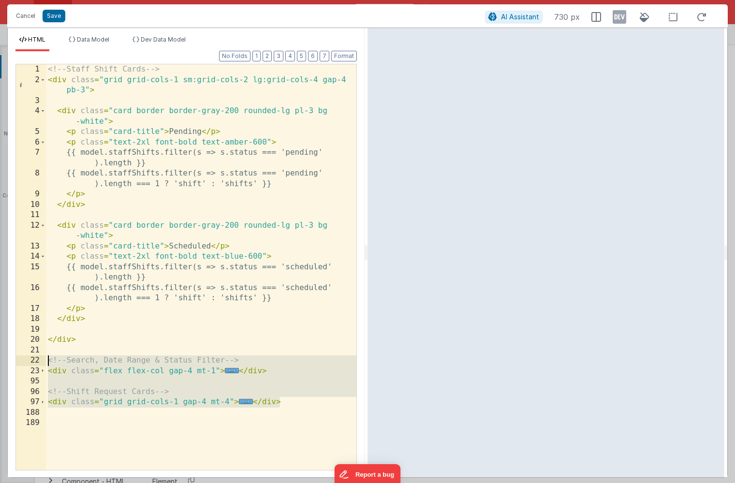
drag, startPoint x: 288, startPoint y: 402, endPoint x: 35, endPoint y: 362, distance: 255.5
click at [35, 362] on div "1 2 3 4 5 6 7 8 9 10 11 12 13 14 15 16 17 18 19 20 21 22 23 95 96 97 188 189 <!…" at bounding box center [185, 267] width 341 height 406
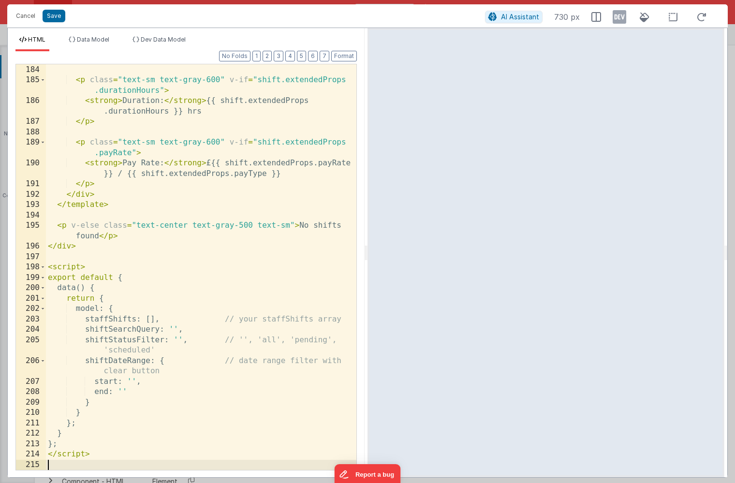
scroll to position [2244, 0]
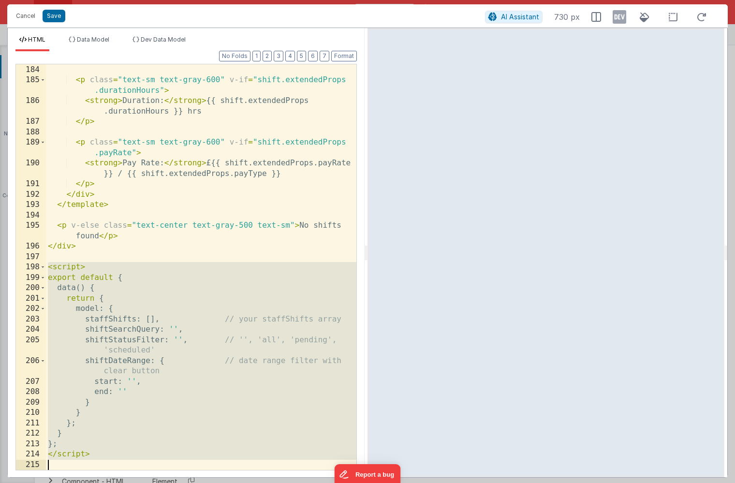
drag, startPoint x: 49, startPoint y: 268, endPoint x: 101, endPoint y: 460, distance: 199.2
click at [101, 460] on div "</ p > < p class = "text-sm text-gray-600" v-if = "shift.extendedProps .duratio…" at bounding box center [201, 267] width 310 height 426
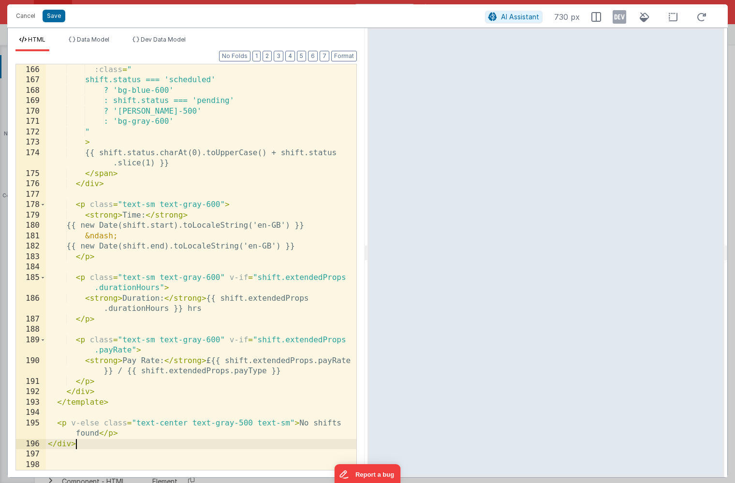
scroll to position [2047, 0]
click at [52, 15] on button "Save" at bounding box center [54, 16] width 23 height 13
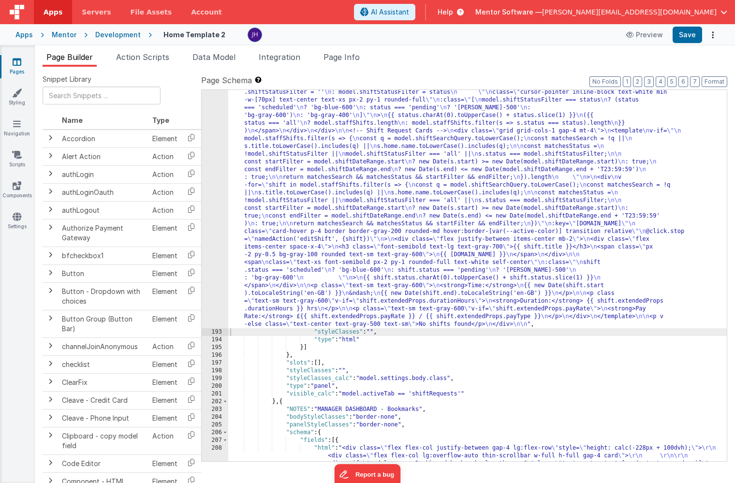
scroll to position [5984, 0]
click at [683, 36] on button "Save" at bounding box center [686, 35] width 29 height 16
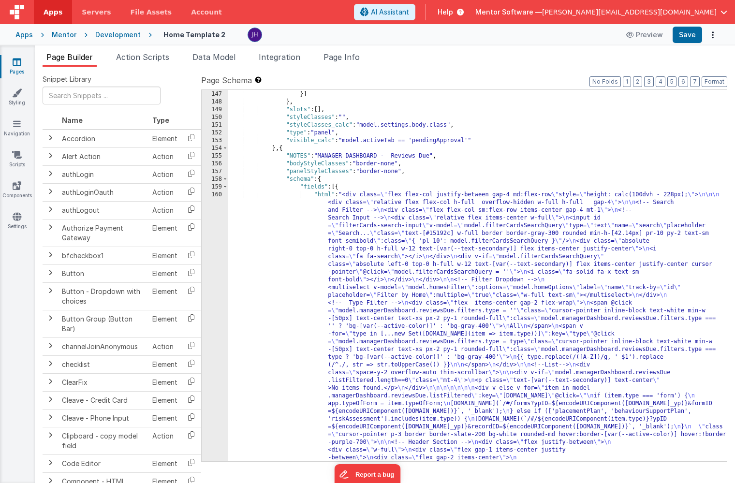
scroll to position [5444, 0]
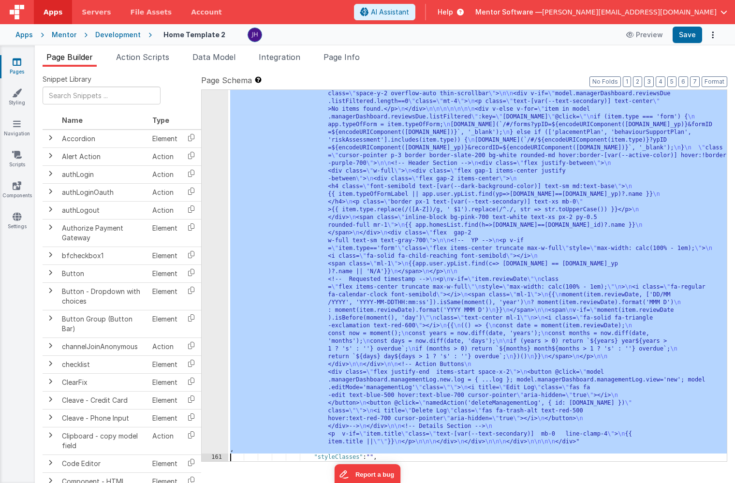
scroll to position [5604, 0]
click at [214, 253] on div "160" at bounding box center [215, 182] width 27 height 541
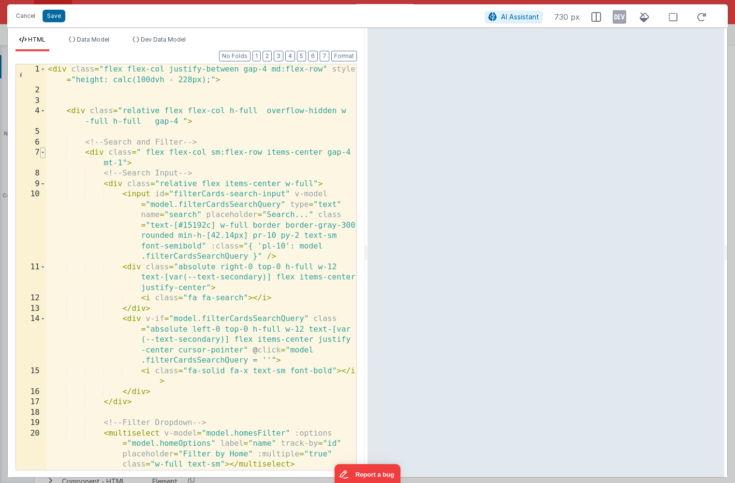
scroll to position [0, 0]
click at [44, 152] on span at bounding box center [42, 152] width 5 height 11
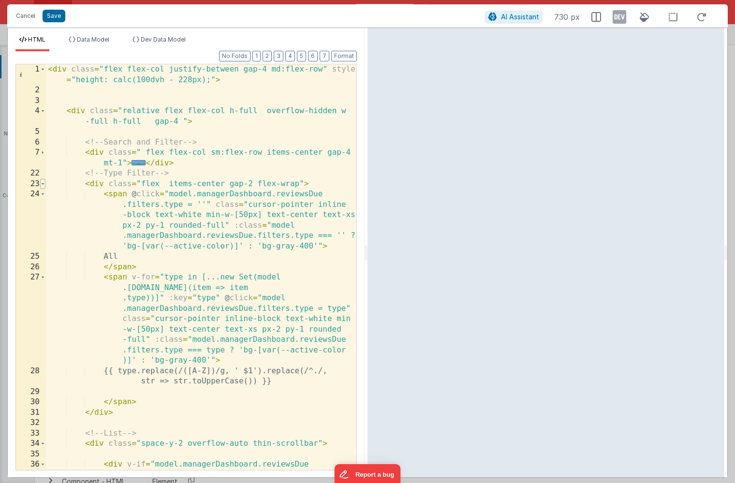
click at [43, 183] on span at bounding box center [42, 184] width 5 height 11
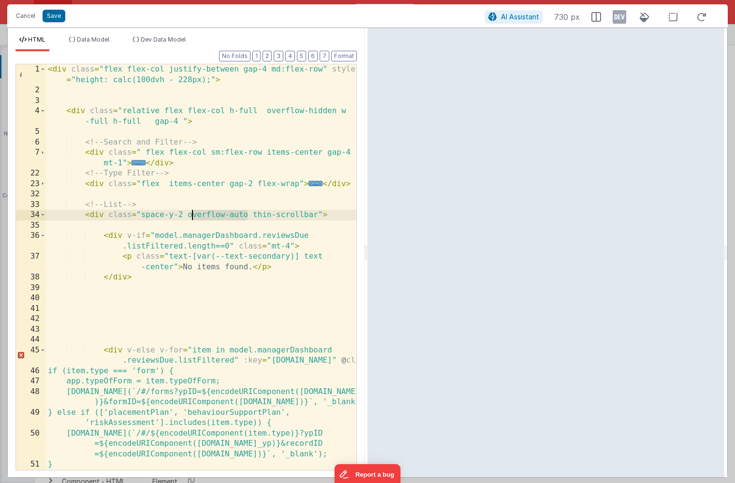
drag, startPoint x: 246, startPoint y: 217, endPoint x: 189, endPoint y: 218, distance: 57.0
click at [189, 218] on div "< div class = "flex flex-col justify-between gap-4 md:flex-row" style = "height…" at bounding box center [201, 293] width 310 height 458
drag, startPoint x: 317, startPoint y: 213, endPoint x: 188, endPoint y: 215, distance: 129.1
click at [188, 215] on div "< div class = "flex flex-col justify-between gap-4 md:flex-row" style = "height…" at bounding box center [201, 293] width 310 height 458
click at [27, 15] on button "Cancel" at bounding box center [25, 16] width 29 height 14
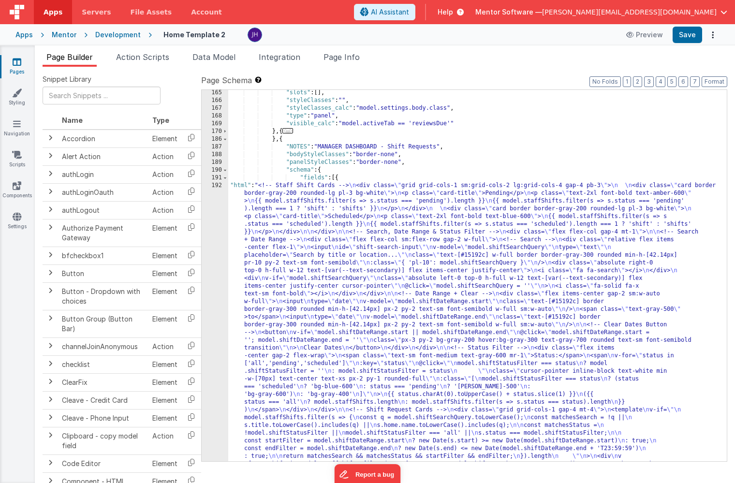
scroll to position [5827, 0]
click at [323, 287] on div ""slots" : [ ] , "styleClasses" : "" , "styleClasses_calc" : "model.settings.bod…" at bounding box center [477, 491] width 498 height 804
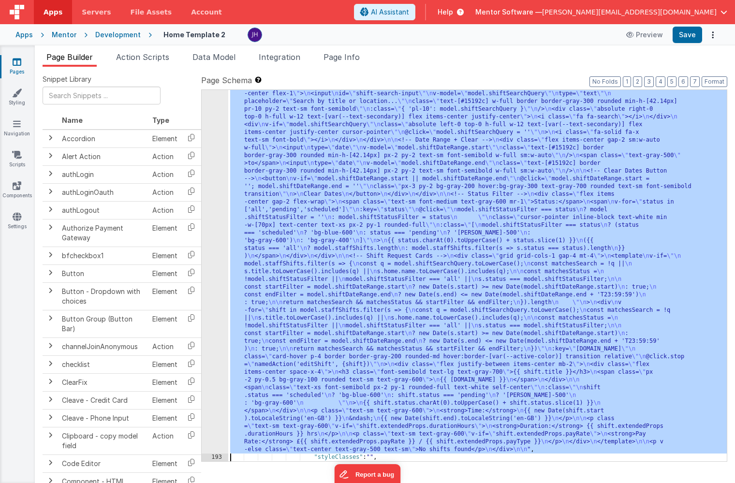
scroll to position [5914, 0]
click at [218, 152] on div "192" at bounding box center [215, 240] width 27 height 425
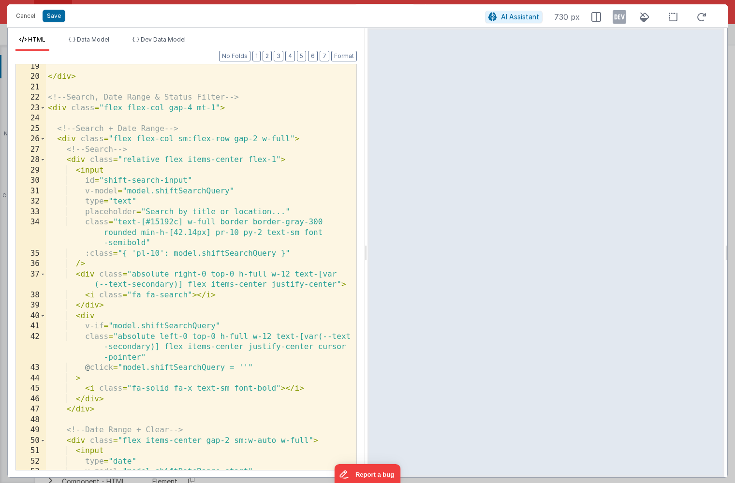
scroll to position [266, 0]
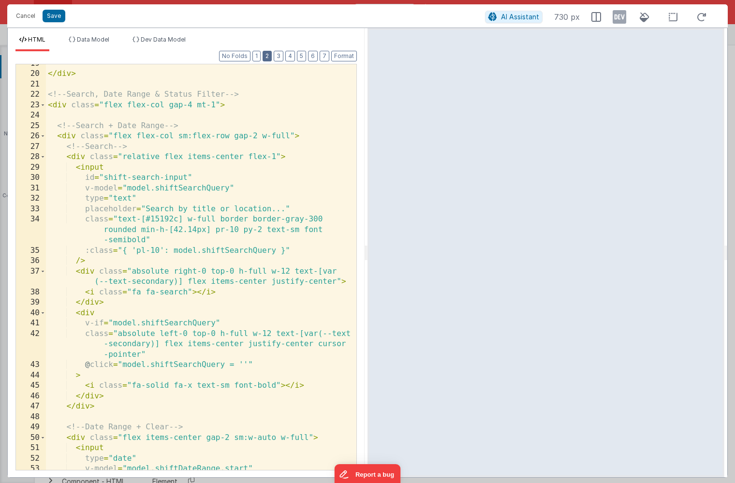
click at [264, 54] on button "2" at bounding box center [266, 56] width 9 height 11
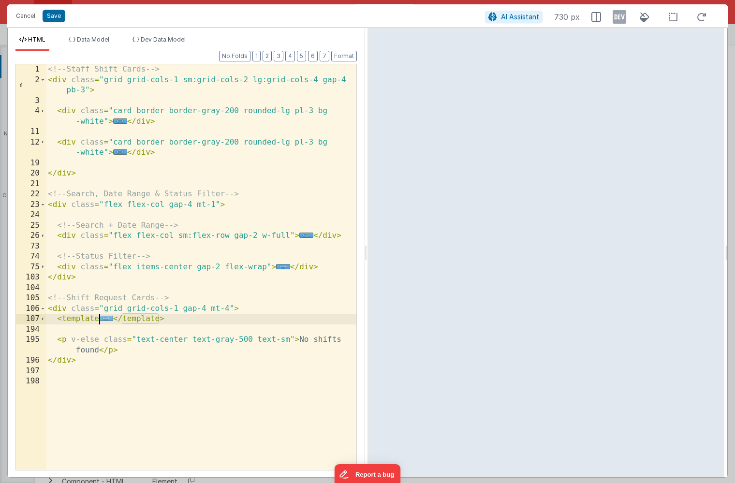
click at [107, 319] on span "..." at bounding box center [106, 318] width 14 height 5
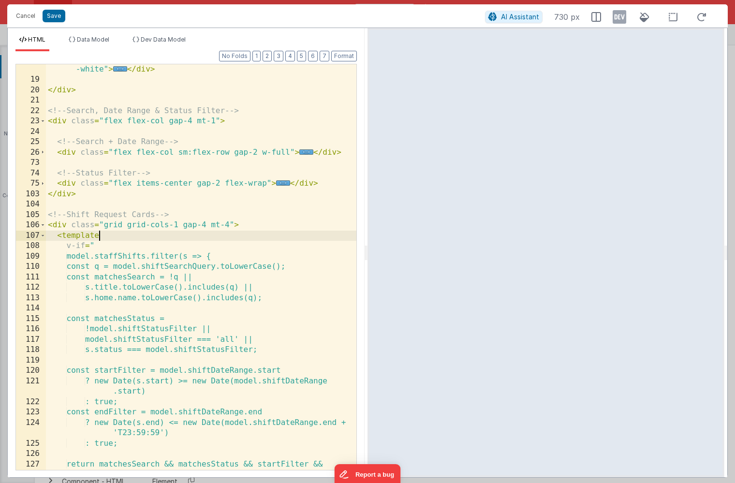
scroll to position [87, 0]
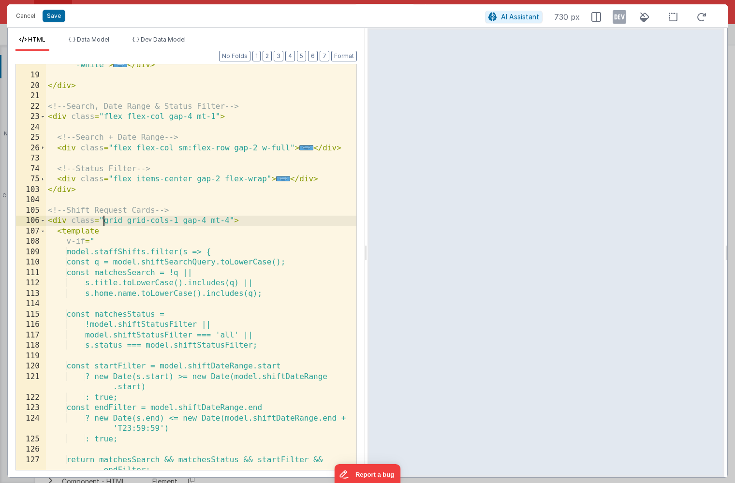
click at [104, 220] on div "< div class = "card border border-gray-200 rounded-lg pl-3 bg -white" > ... </ …" at bounding box center [201, 267] width 310 height 437
paste textarea
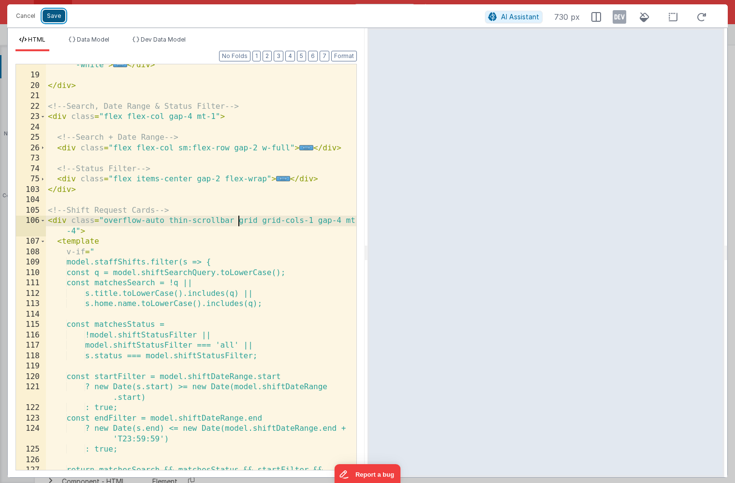
click at [55, 16] on button "Save" at bounding box center [54, 16] width 23 height 13
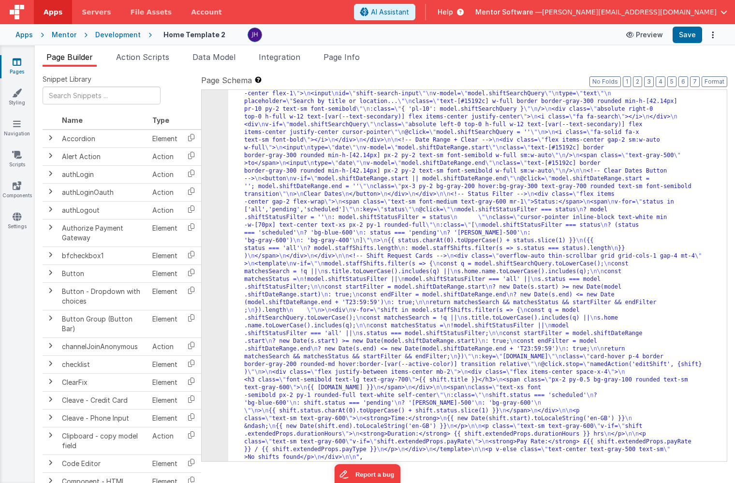
scroll to position [5912, 0]
click at [679, 35] on button "Save" at bounding box center [686, 35] width 29 height 16
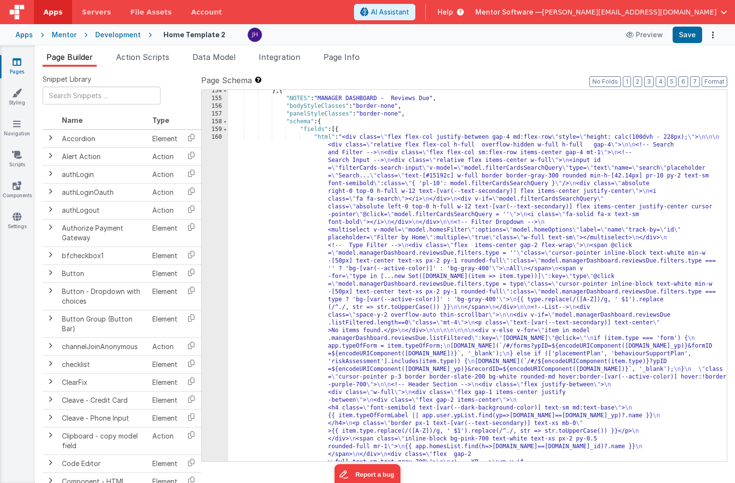
scroll to position [5483, 0]
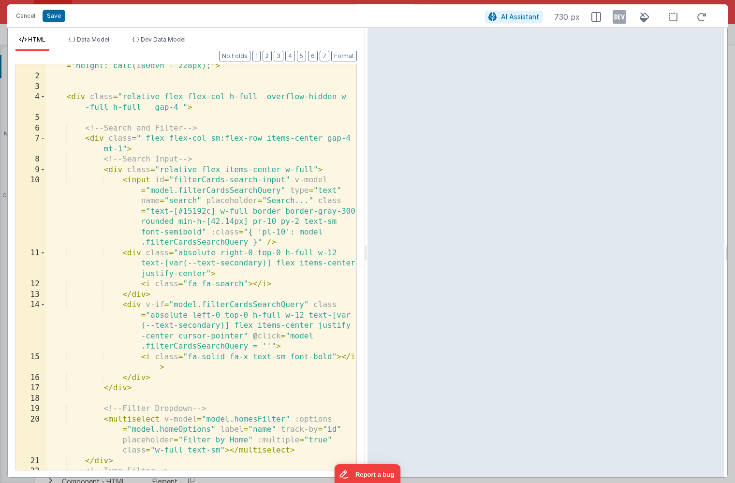
scroll to position [0, 0]
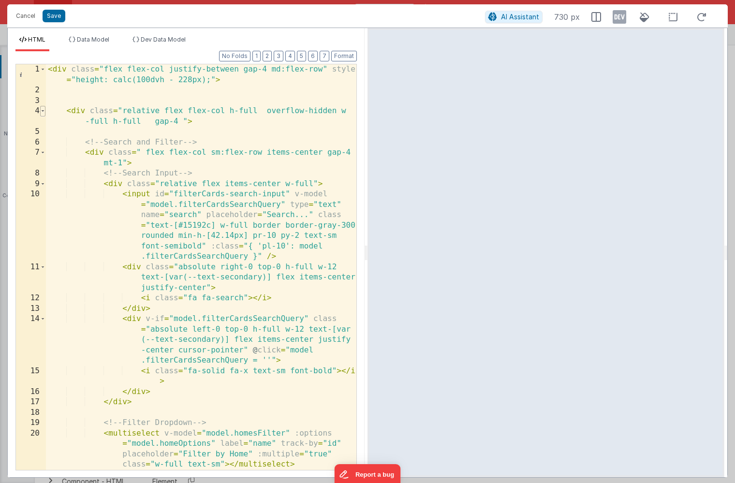
click at [43, 113] on span at bounding box center [42, 111] width 5 height 11
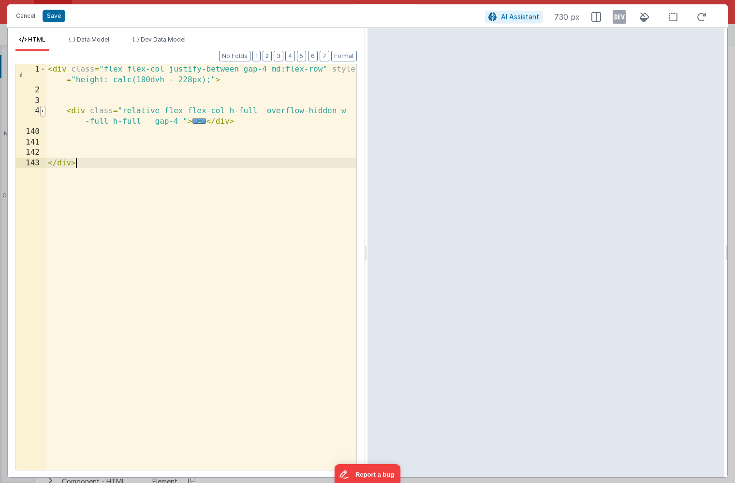
click at [43, 112] on span at bounding box center [42, 111] width 5 height 11
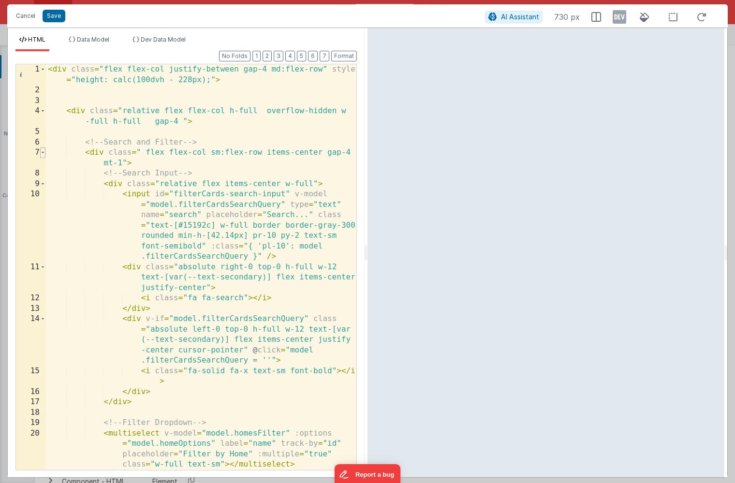
click at [42, 151] on span at bounding box center [42, 152] width 5 height 11
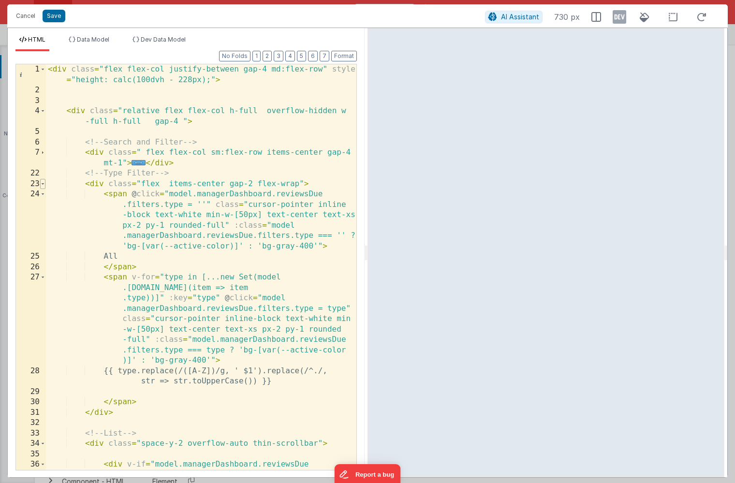
click at [43, 182] on span at bounding box center [42, 184] width 5 height 11
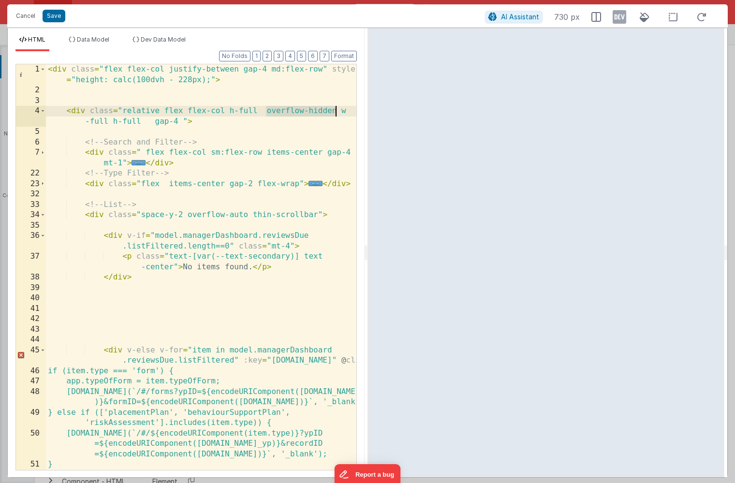
drag, startPoint x: 266, startPoint y: 111, endPoint x: 333, endPoint y: 113, distance: 67.2
click at [333, 113] on div "< div class = "flex flex-col justify-between gap-4 md:flex-row" style = "height…" at bounding box center [201, 293] width 310 height 458
click at [25, 18] on button "Cancel" at bounding box center [25, 16] width 29 height 14
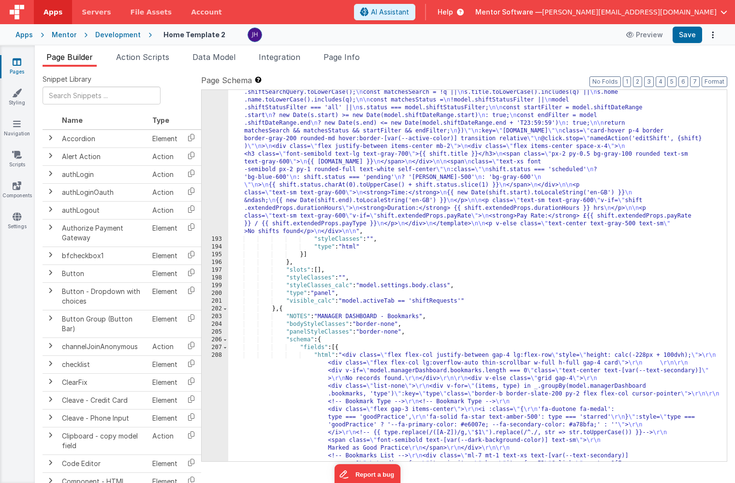
scroll to position [6040, 0]
click at [334, 124] on div ""html" : "<!-- Staff Shift Cards --> \n <div class= \" grid grid-cols-1 sm:grid…" at bounding box center [477, 354] width 498 height 1106
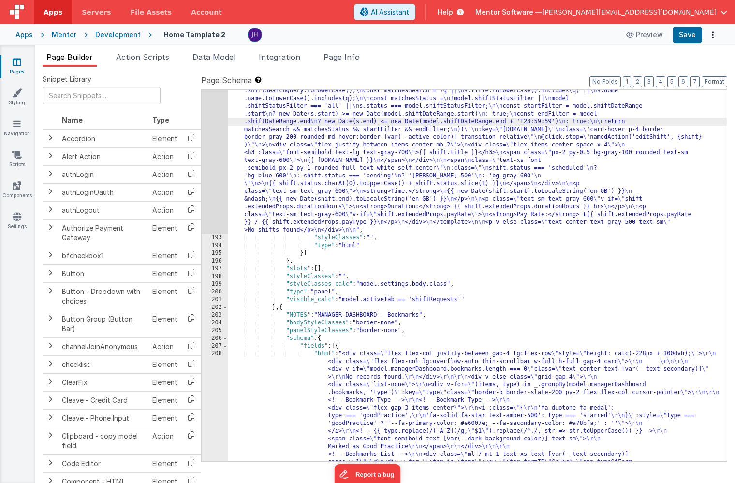
click at [211, 119] on div "192" at bounding box center [215, 17] width 27 height 433
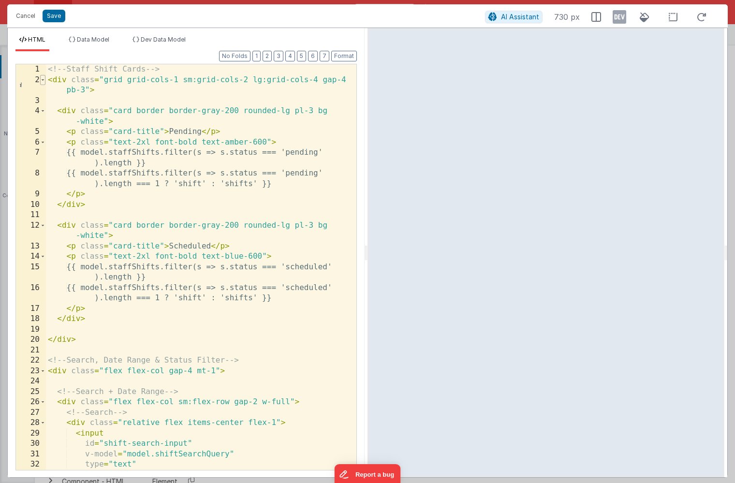
click at [43, 82] on span at bounding box center [42, 80] width 5 height 11
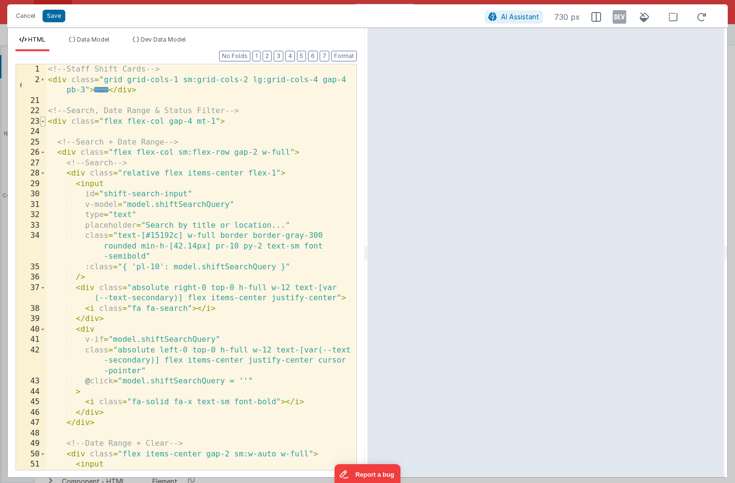
click at [44, 123] on span at bounding box center [42, 121] width 5 height 11
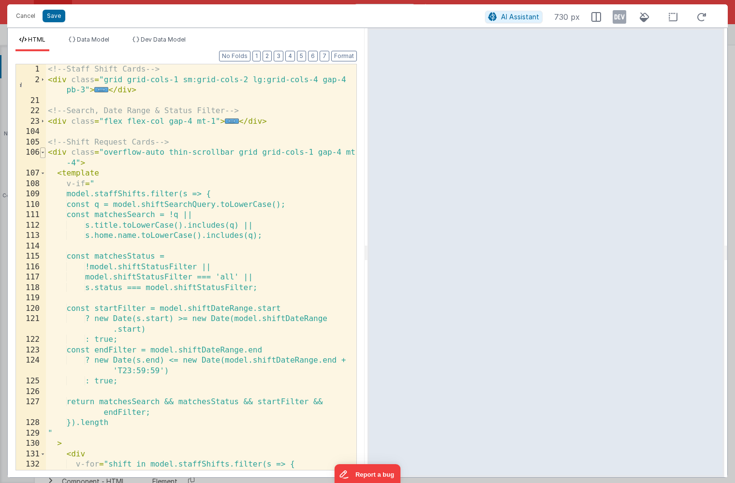
click at [42, 151] on span at bounding box center [42, 152] width 5 height 11
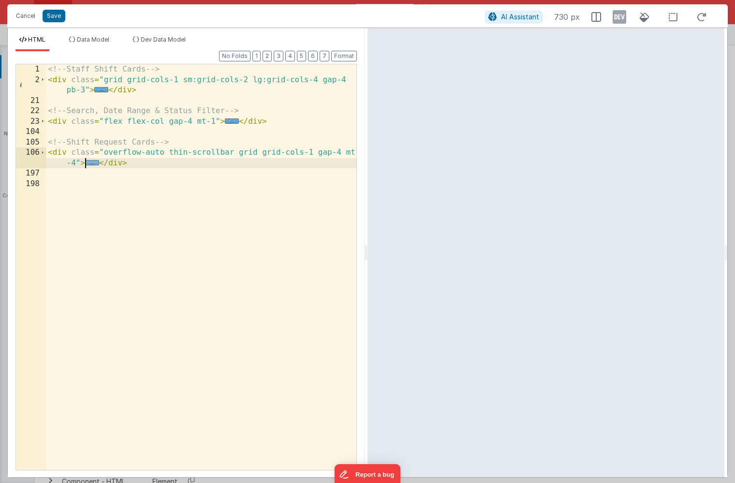
click at [90, 163] on span "..." at bounding box center [92, 162] width 14 height 5
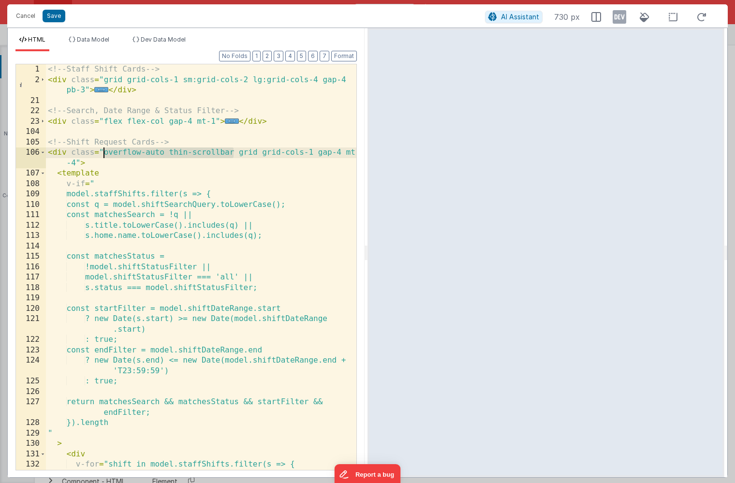
drag, startPoint x: 233, startPoint y: 152, endPoint x: 103, endPoint y: 155, distance: 130.0
click at [103, 155] on div "<!-- Staff Shift Cards --> < div class = "grid grid-cols-1 sm:grid-cols-2 lg:gr…" at bounding box center [201, 277] width 310 height 426
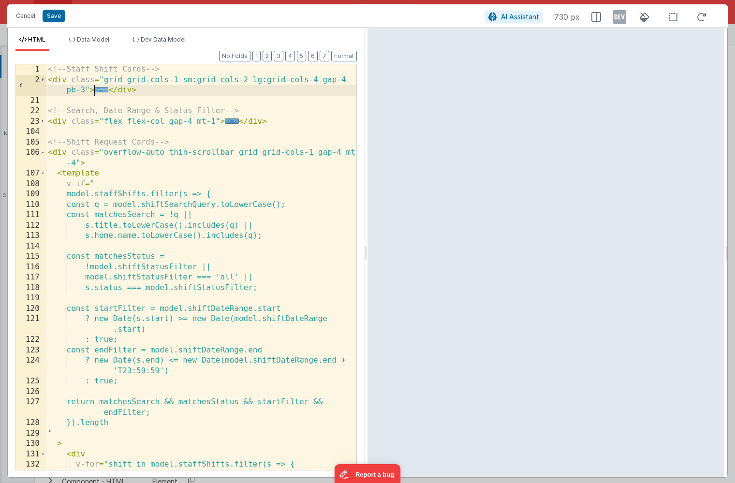
click at [100, 89] on span "..." at bounding box center [101, 89] width 14 height 5
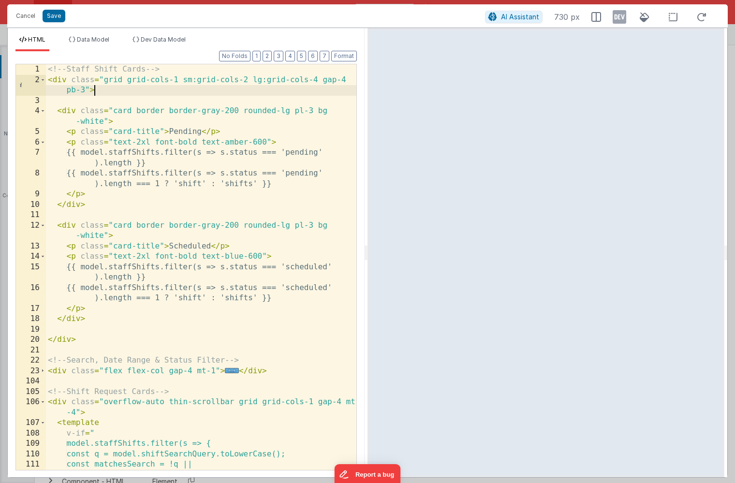
click at [74, 68] on div "<!-- Staff Shift Cards --> < div class = "grid grid-cols-1 sm:grid-cols-2 lg:gr…" at bounding box center [201, 277] width 310 height 426
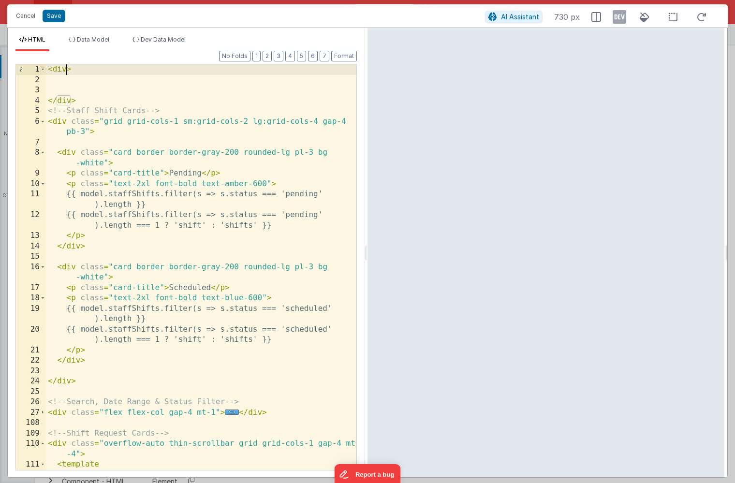
click at [66, 69] on div "< div > </ div > <!-- Staff Shift Cards --> < div class = "grid grid-cols-1 sm:…" at bounding box center [201, 277] width 310 height 426
paste textarea
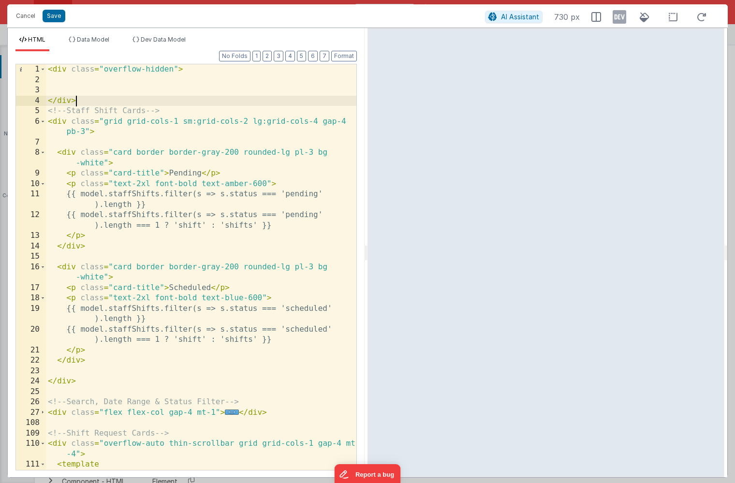
drag, startPoint x: 80, startPoint y: 100, endPoint x: 29, endPoint y: 101, distance: 50.3
click at [29, 101] on div "1 2 3 4 5 6 7 8 9 10 11 12 13 14 15 16 17 18 19 20 21 22 23 24 25 26 27 108 109…" at bounding box center [185, 267] width 341 height 406
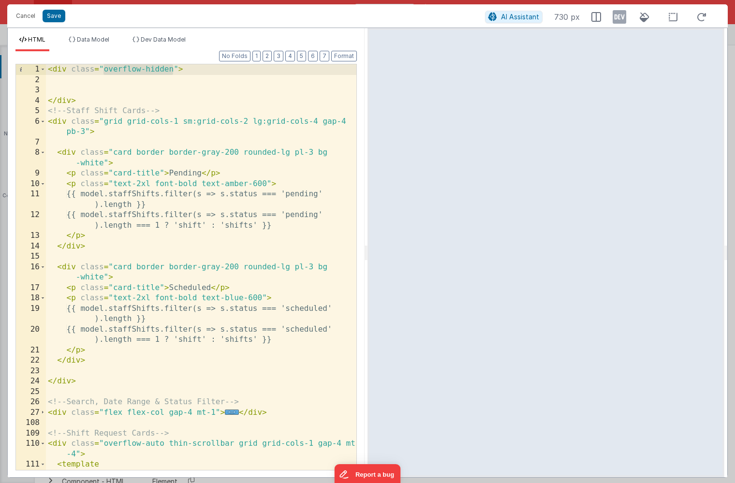
click at [82, 99] on div "< div class = "overflow-hidden" > </ div > <!-- Staff Shift Cards --> < div cla…" at bounding box center [201, 277] width 310 height 426
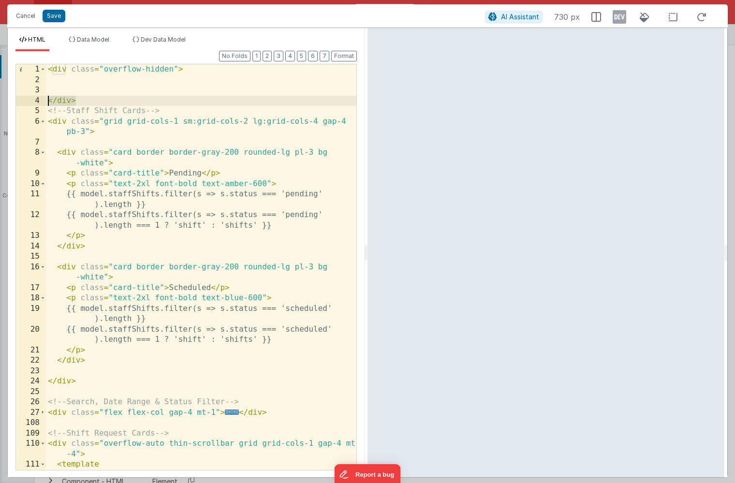
drag, startPoint x: 82, startPoint y: 99, endPoint x: 27, endPoint y: 99, distance: 55.6
click at [27, 99] on div "1 2 3 4 5 6 7 8 9 10 11 12 13 14 15 16 17 18 19 20 21 22 23 24 25 26 27 108 109…" at bounding box center [185, 267] width 341 height 406
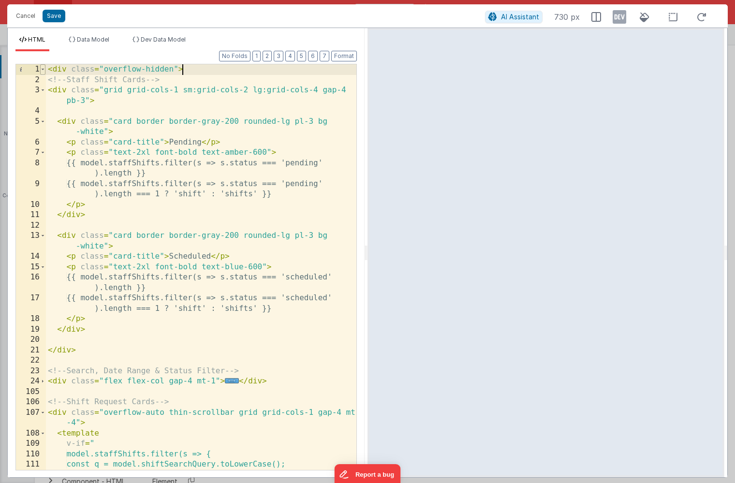
click at [43, 69] on span at bounding box center [42, 69] width 5 height 11
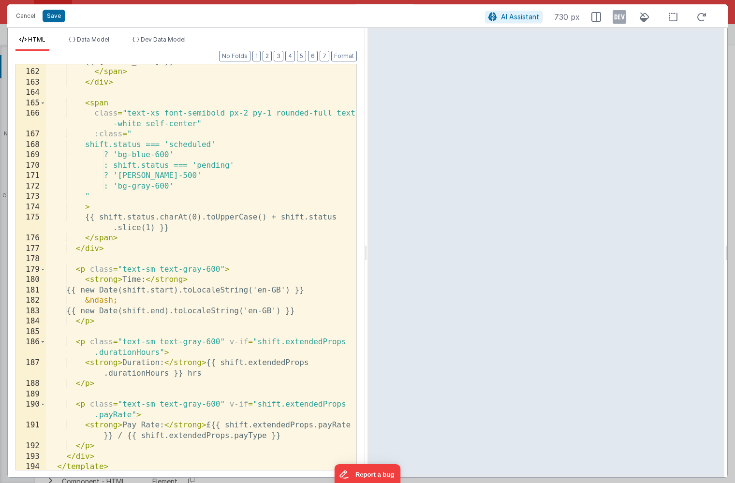
scroll to position [1080, 0]
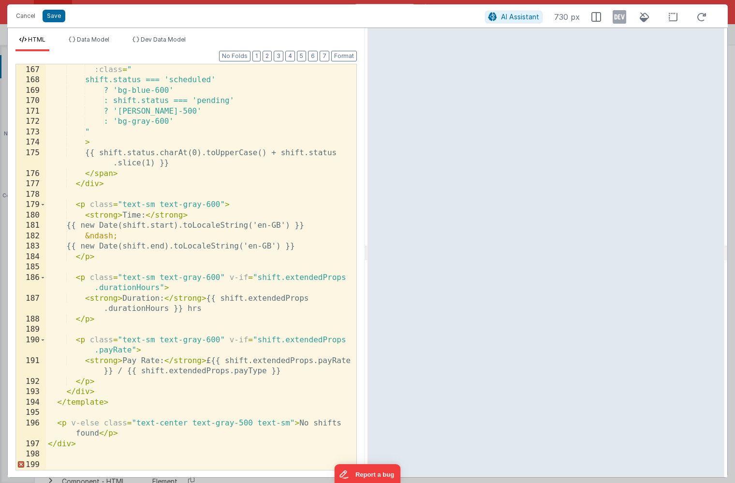
click at [79, 454] on div "class = "text-xs font-semibold px-2 py-1 rounded-full text -white self-center" …" at bounding box center [201, 262] width 310 height 437
click at [56, 18] on button "Save" at bounding box center [54, 16] width 23 height 13
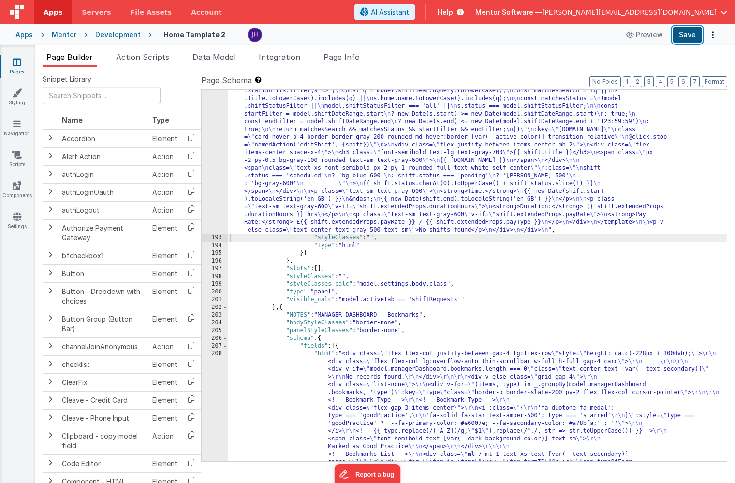
click at [690, 39] on button "Save" at bounding box center [686, 35] width 29 height 16
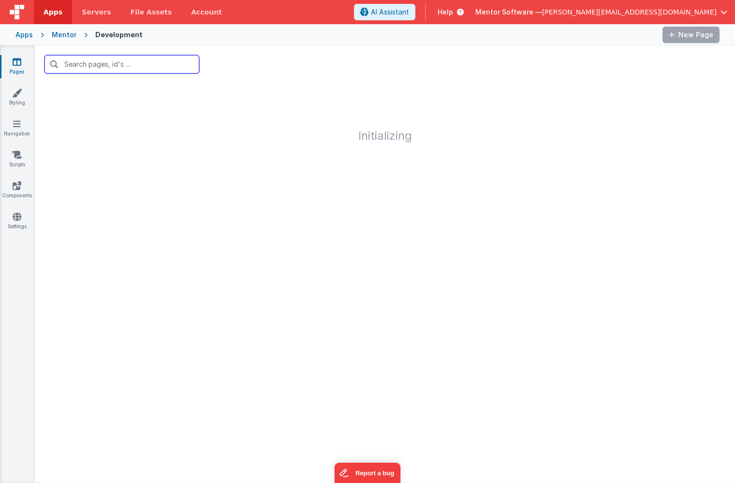
click at [138, 66] on input "text" at bounding box center [121, 64] width 155 height 18
click at [16, 58] on icon at bounding box center [17, 62] width 9 height 10
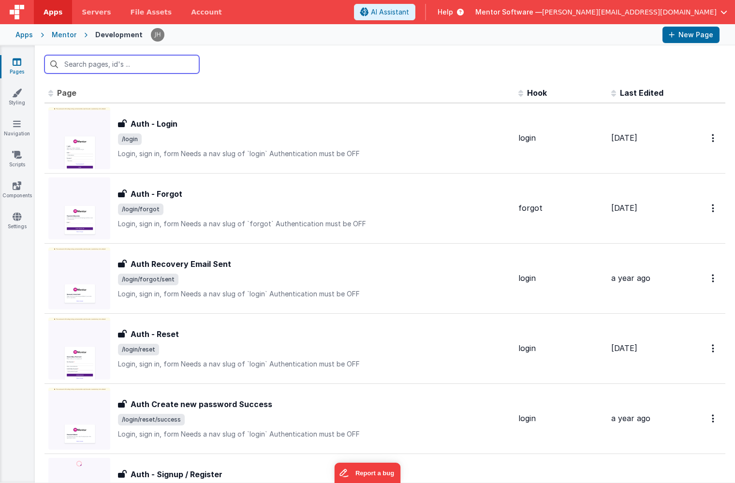
click at [93, 67] on input "text" at bounding box center [121, 64] width 155 height 18
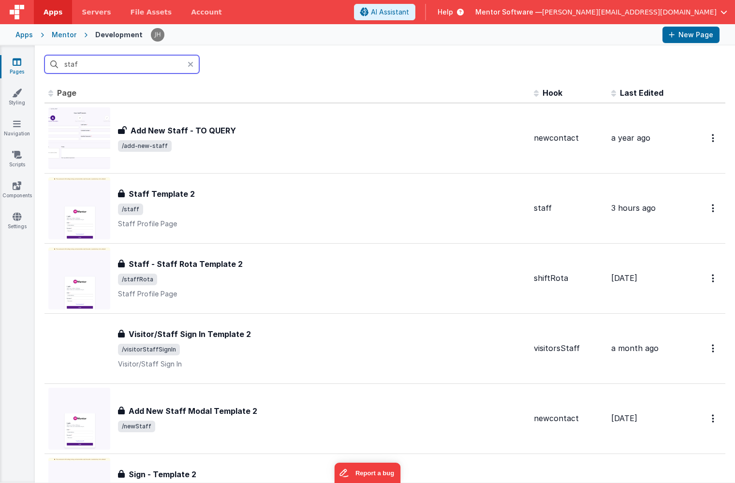
type input "staff"
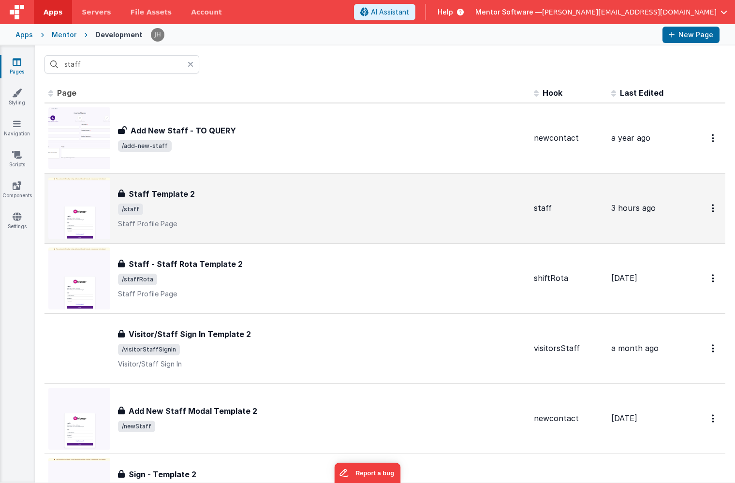
click at [180, 199] on h3 "Staff Template 2" at bounding box center [162, 194] width 66 height 12
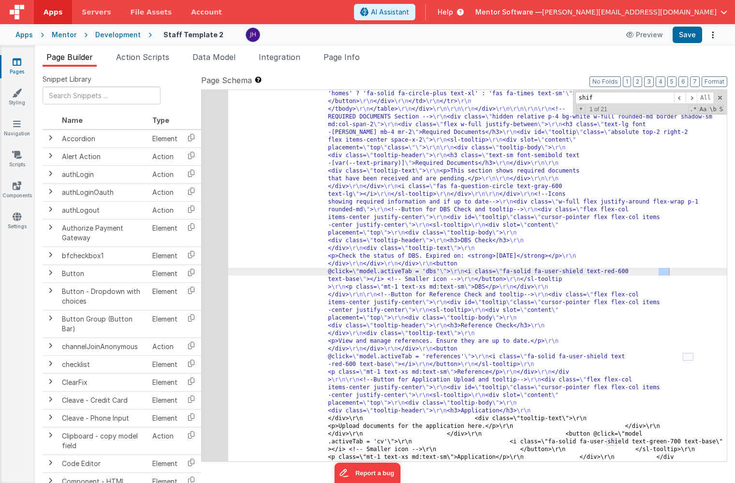
scroll to position [8883, 0]
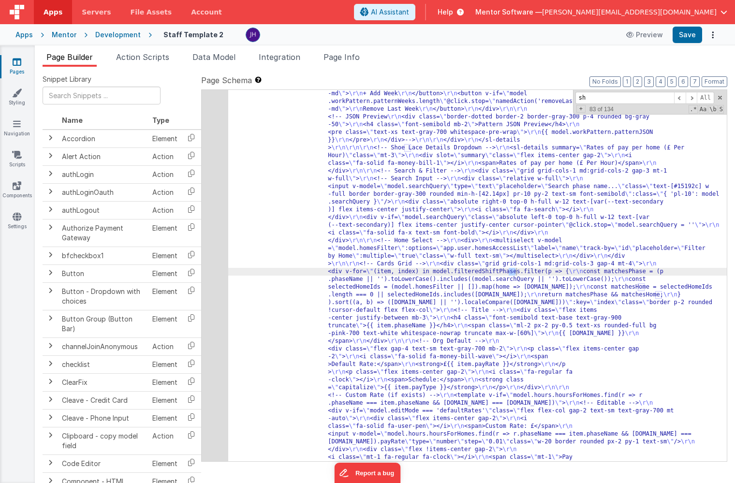
type input "s"
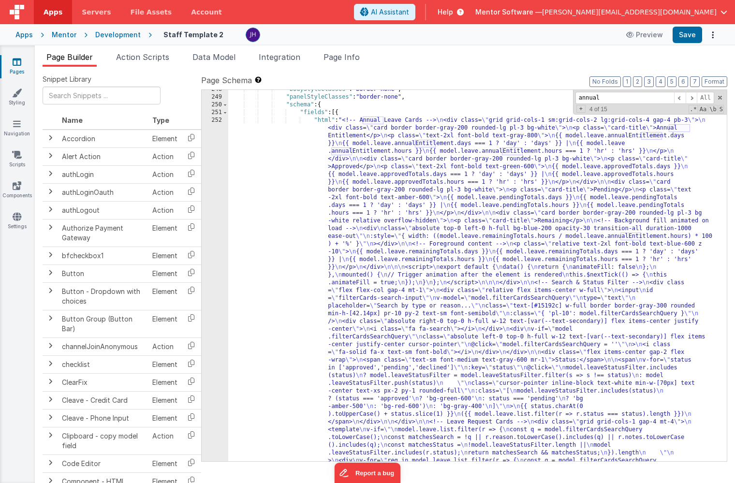
scroll to position [9938, 0]
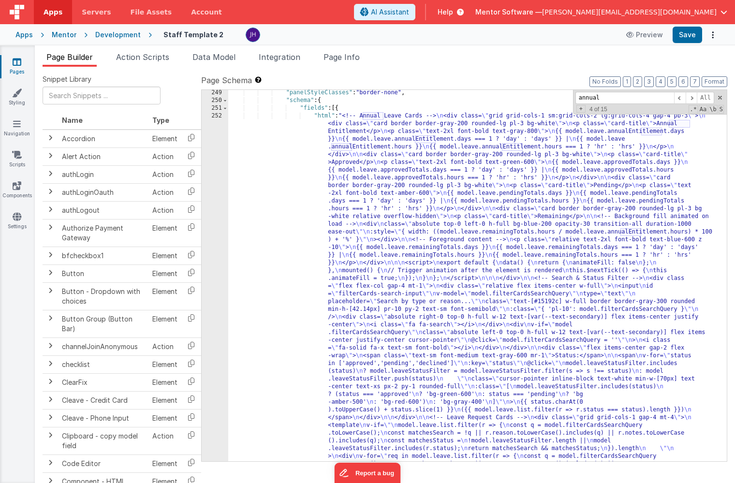
type input "annual"
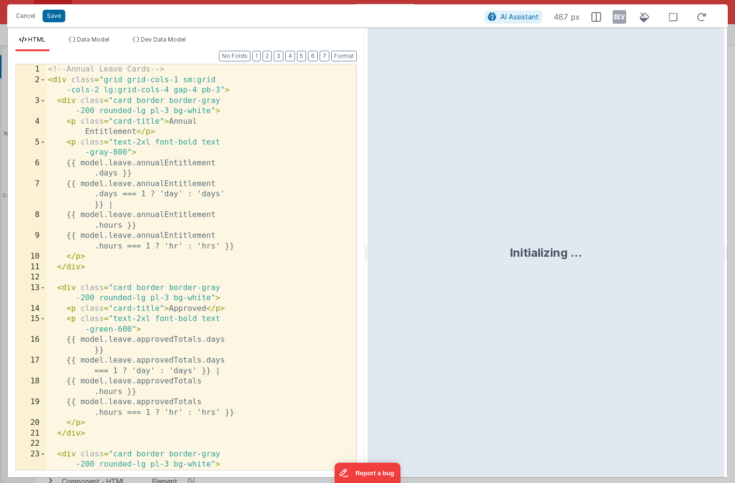
scroll to position [10049, 0]
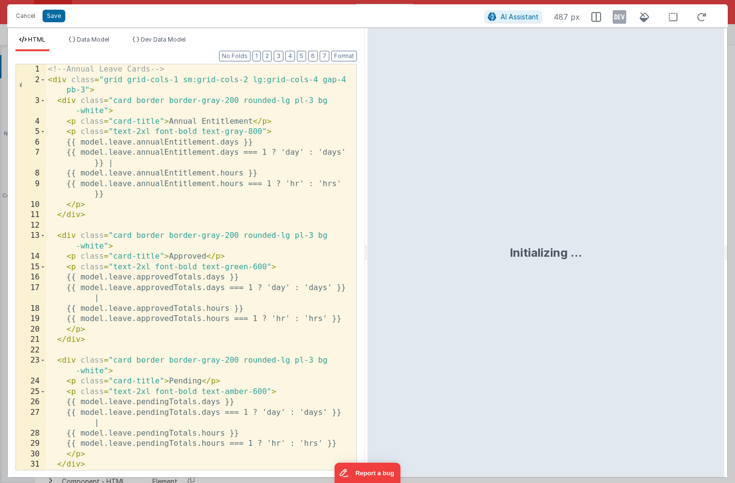
click at [261, 219] on div "<!-- Annual Leave Cards --> < div class = "grid grid-cols-1 sm:grid-cols-2 lg:g…" at bounding box center [201, 282] width 310 height 437
